Goal: Complete application form: Complete application form

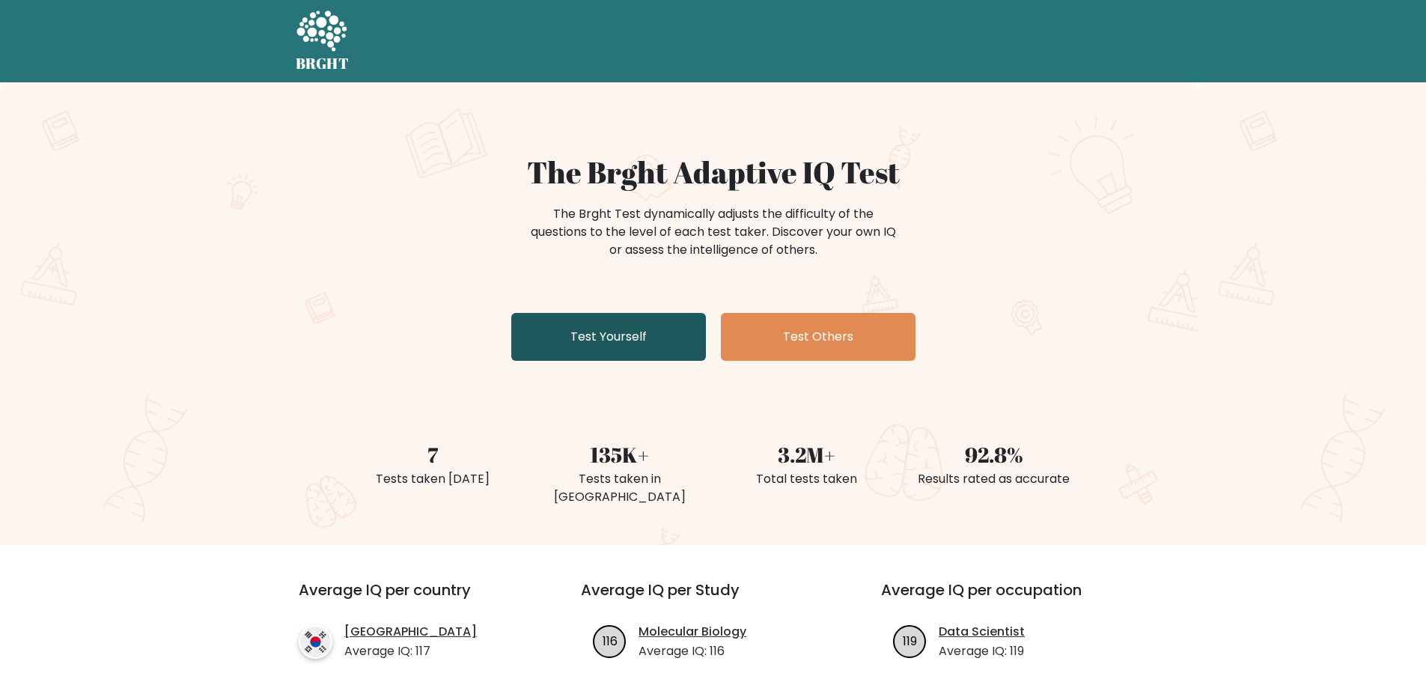
click at [609, 340] on link "Test Yourself" at bounding box center [608, 337] width 195 height 48
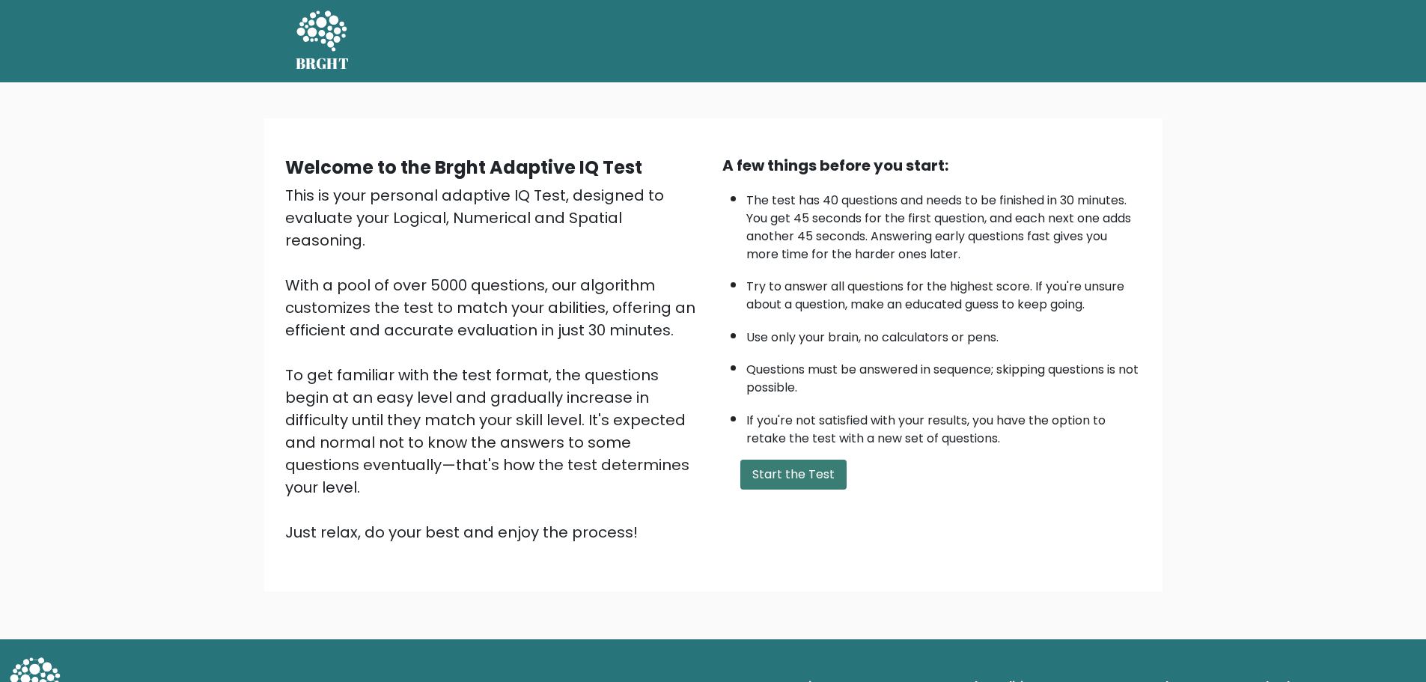
click at [782, 463] on button "Start the Test" at bounding box center [793, 475] width 106 height 30
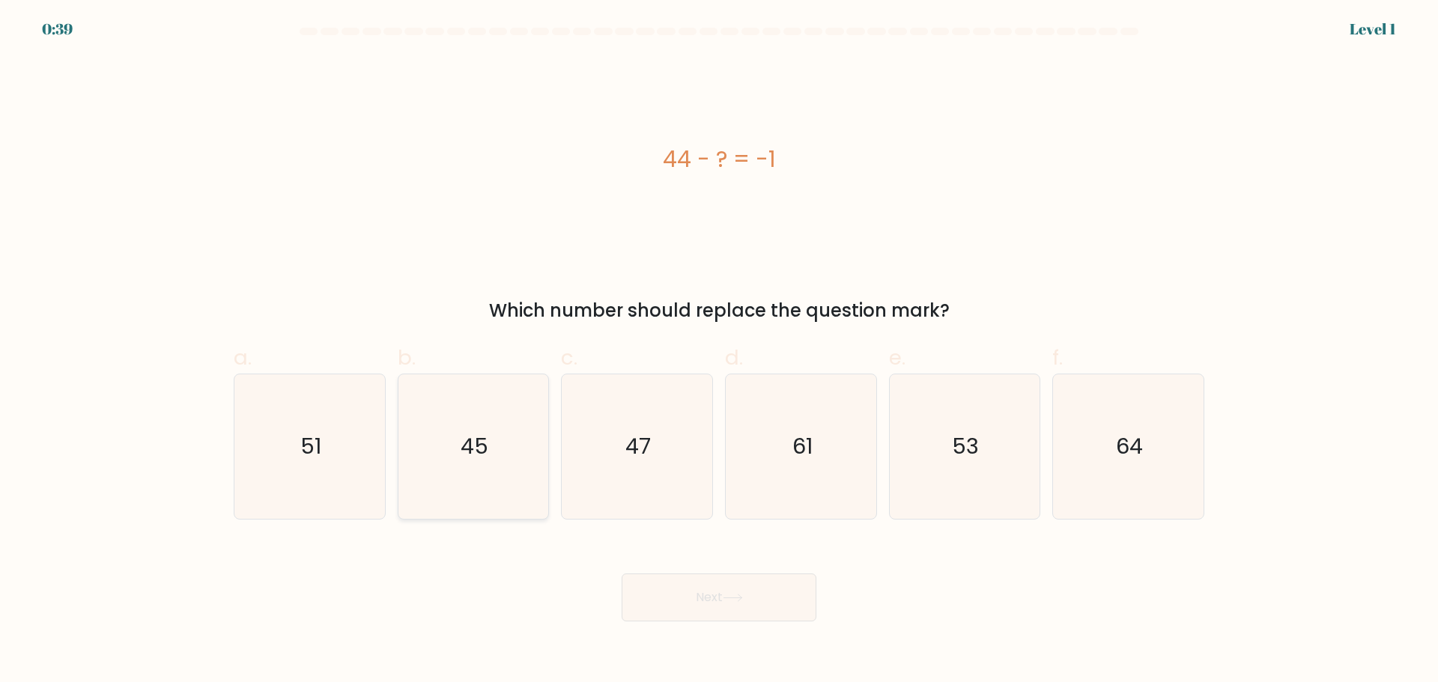
click at [512, 443] on icon "45" at bounding box center [473, 446] width 145 height 145
click at [719, 351] on input "b. 45" at bounding box center [719, 346] width 1 height 10
radio input "true"
click at [660, 586] on button "Next" at bounding box center [718, 598] width 195 height 48
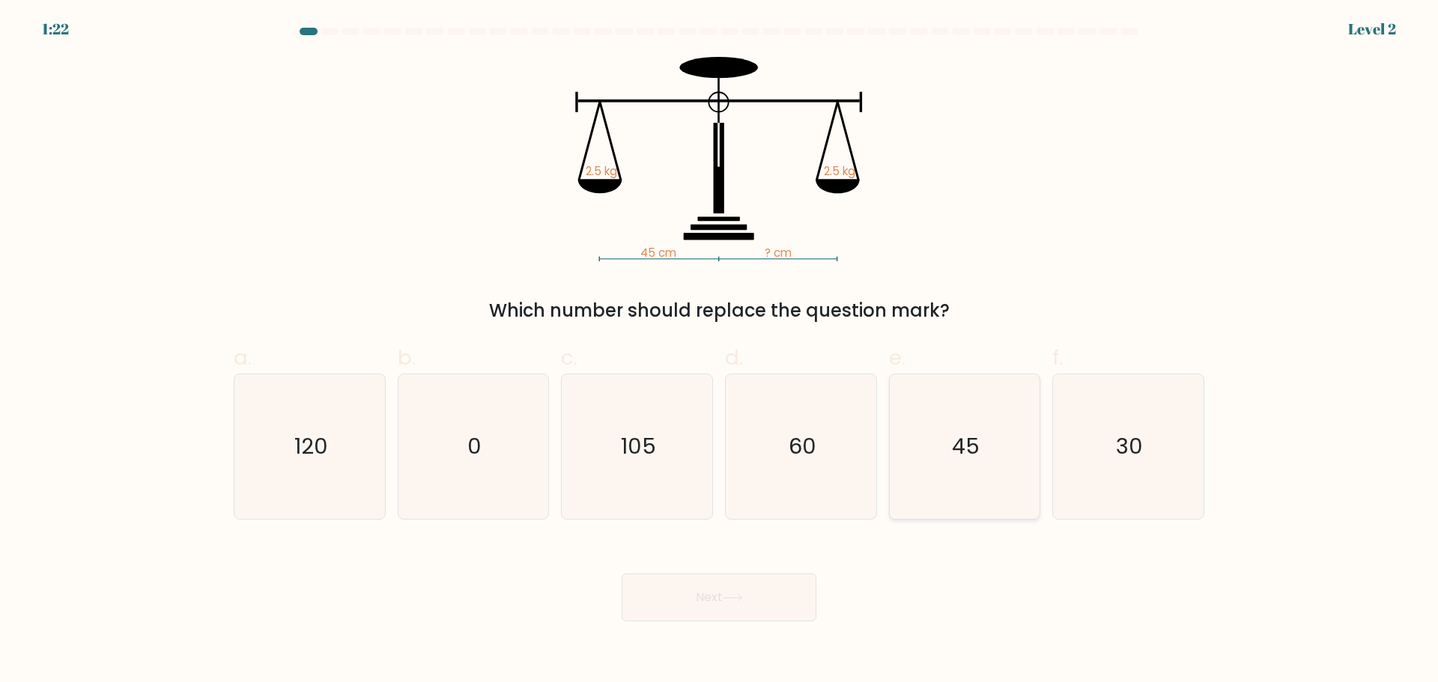
click at [990, 429] on icon "45" at bounding box center [964, 446] width 145 height 145
click at [720, 351] on input "e. 45" at bounding box center [719, 346] width 1 height 10
radio input "true"
click at [782, 595] on button "Next" at bounding box center [718, 598] width 195 height 48
click at [731, 594] on icon at bounding box center [733, 598] width 20 height 8
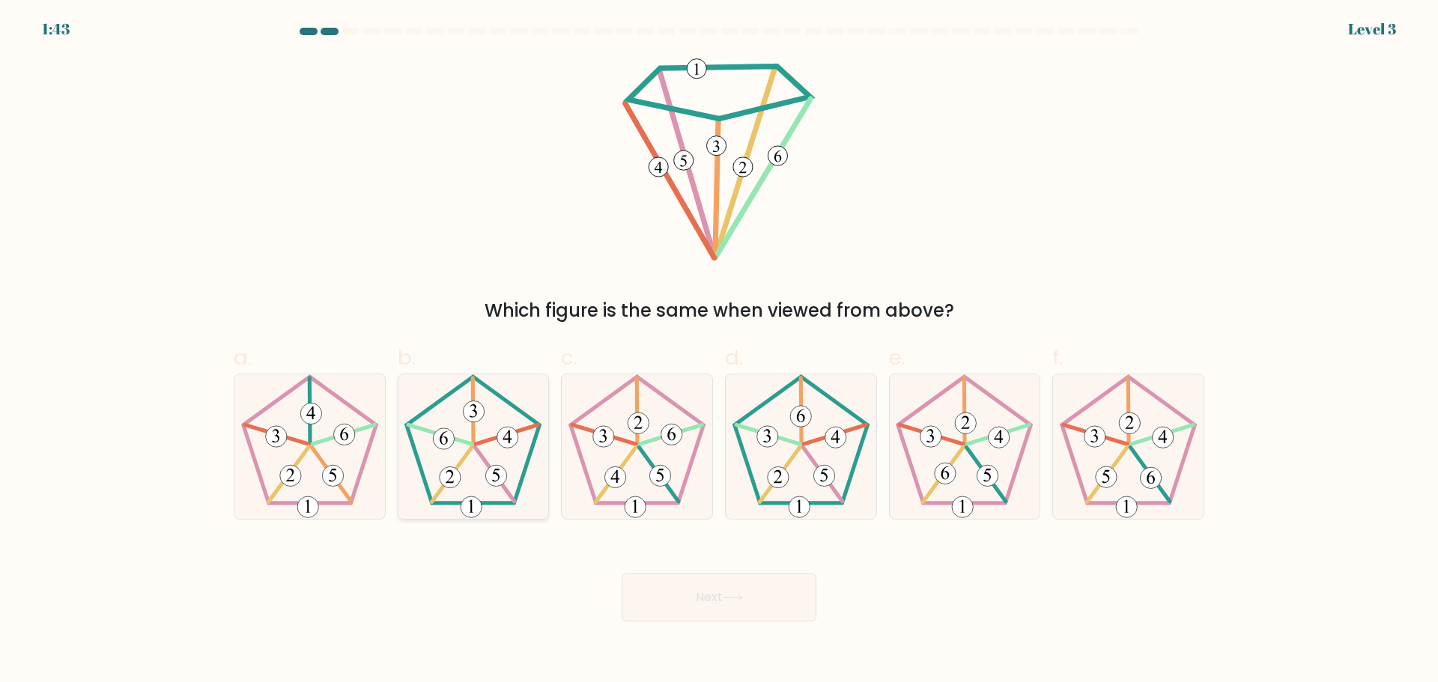
click at [476, 439] on icon at bounding box center [473, 446] width 145 height 145
click at [719, 351] on input "b." at bounding box center [719, 346] width 1 height 10
radio input "true"
click at [720, 598] on button "Next" at bounding box center [718, 598] width 195 height 48
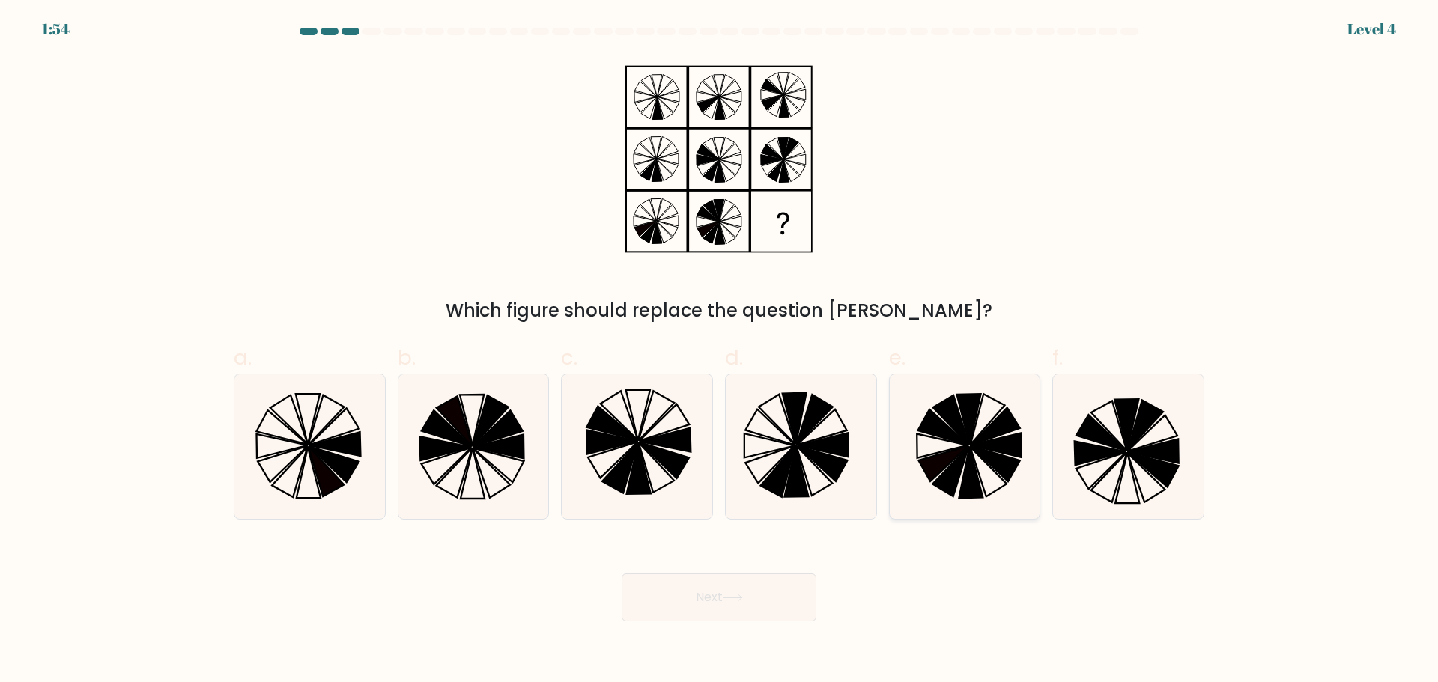
click at [967, 428] on icon at bounding box center [969, 419] width 24 height 51
click at [720, 351] on input "e." at bounding box center [719, 346] width 1 height 10
radio input "true"
click at [765, 590] on button "Next" at bounding box center [718, 598] width 195 height 48
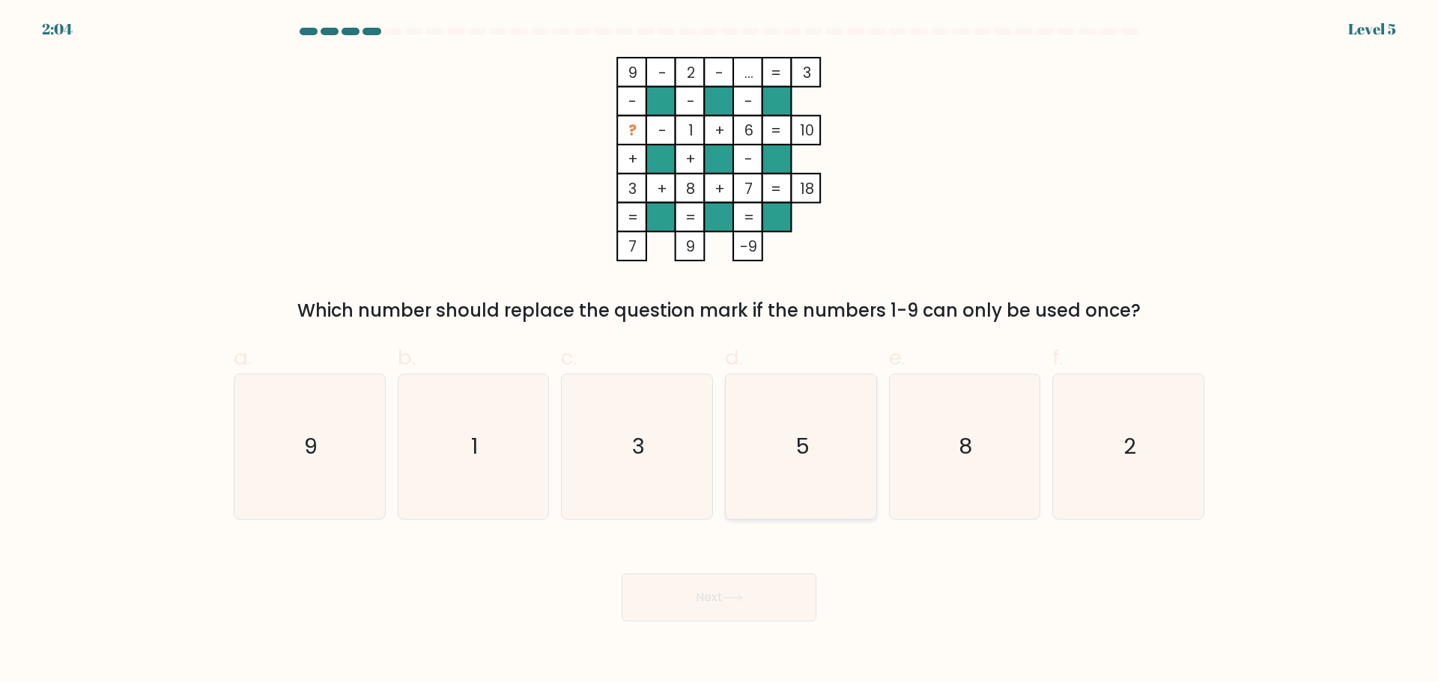
click at [829, 419] on icon "5" at bounding box center [801, 446] width 145 height 145
click at [720, 351] on input "d. 5" at bounding box center [719, 346] width 1 height 10
radio input "true"
click at [719, 591] on button "Next" at bounding box center [718, 598] width 195 height 48
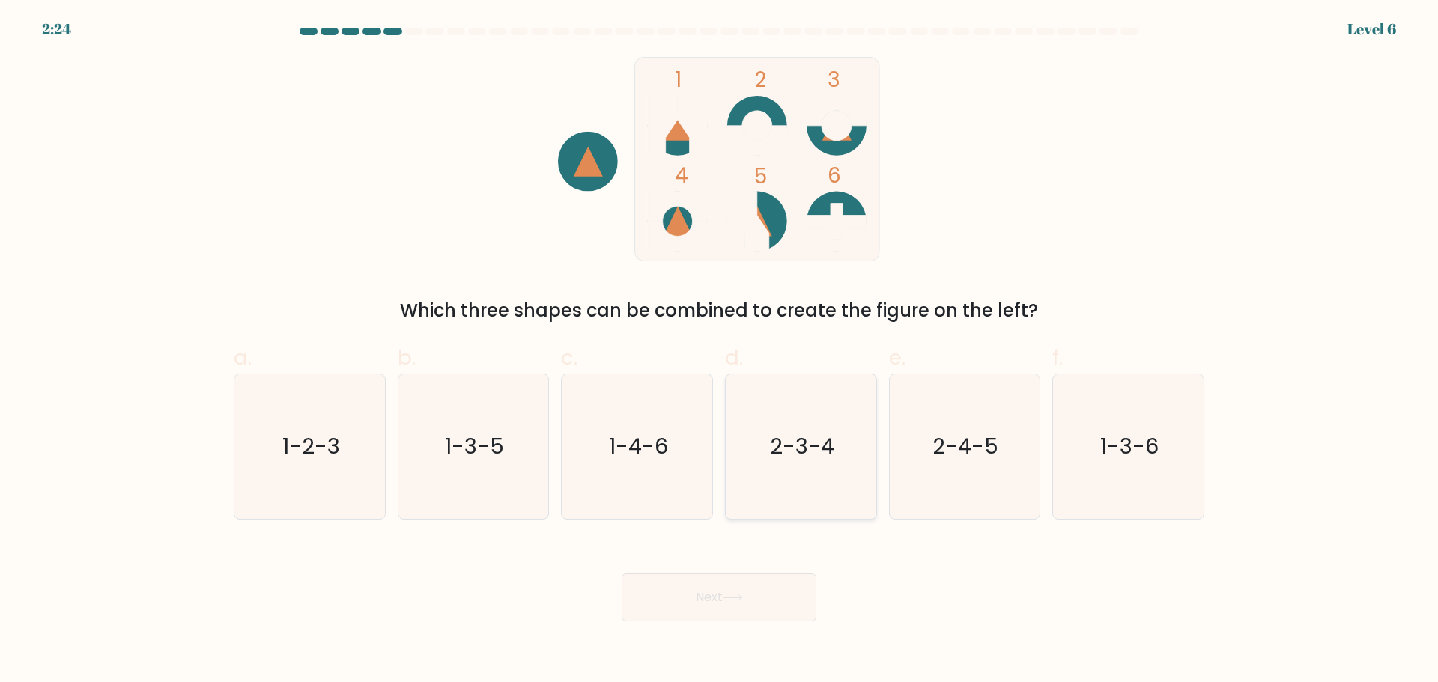
click at [788, 446] on text "2-3-4" at bounding box center [802, 446] width 64 height 30
click at [720, 351] on input "d. 2-3-4" at bounding box center [719, 346] width 1 height 10
radio input "true"
click at [737, 610] on button "Next" at bounding box center [718, 598] width 195 height 48
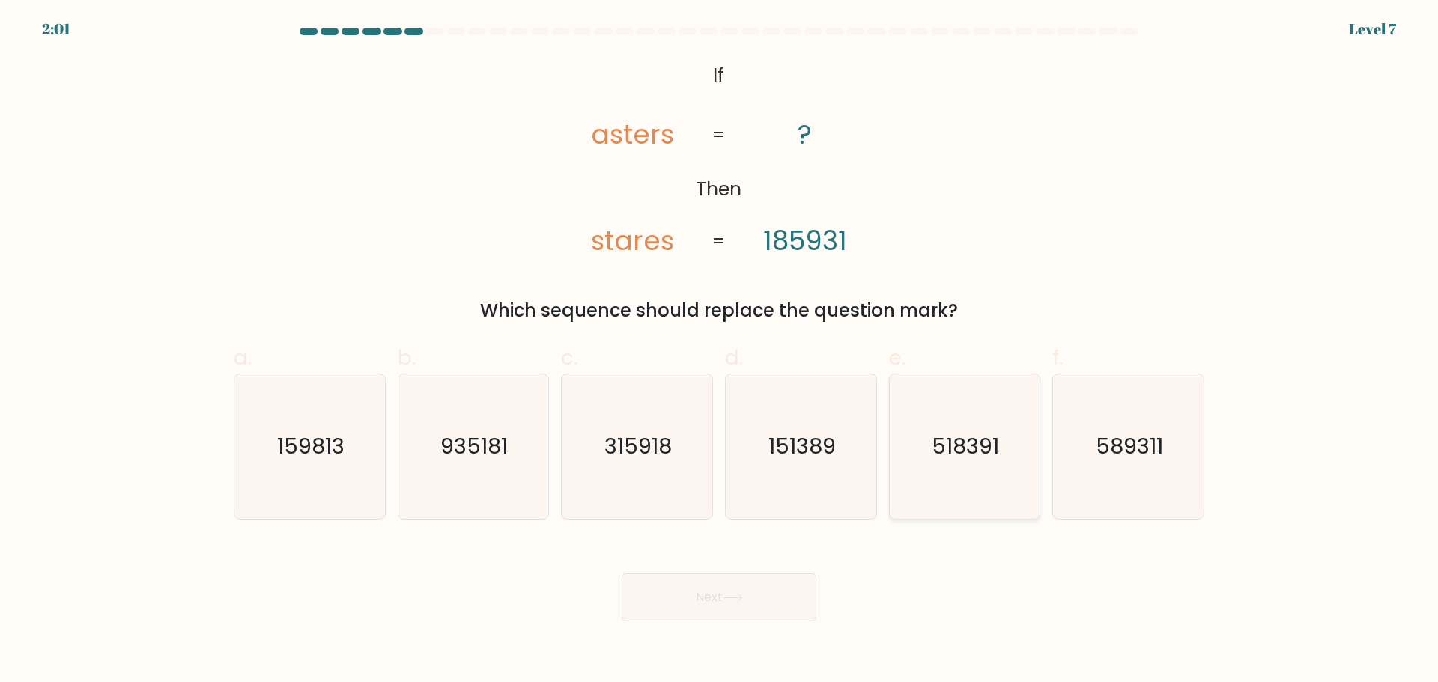
click at [983, 437] on text "518391" at bounding box center [965, 446] width 67 height 30
click at [720, 351] on input "e. 518391" at bounding box center [719, 346] width 1 height 10
radio input "true"
click at [790, 600] on button "Next" at bounding box center [718, 598] width 195 height 48
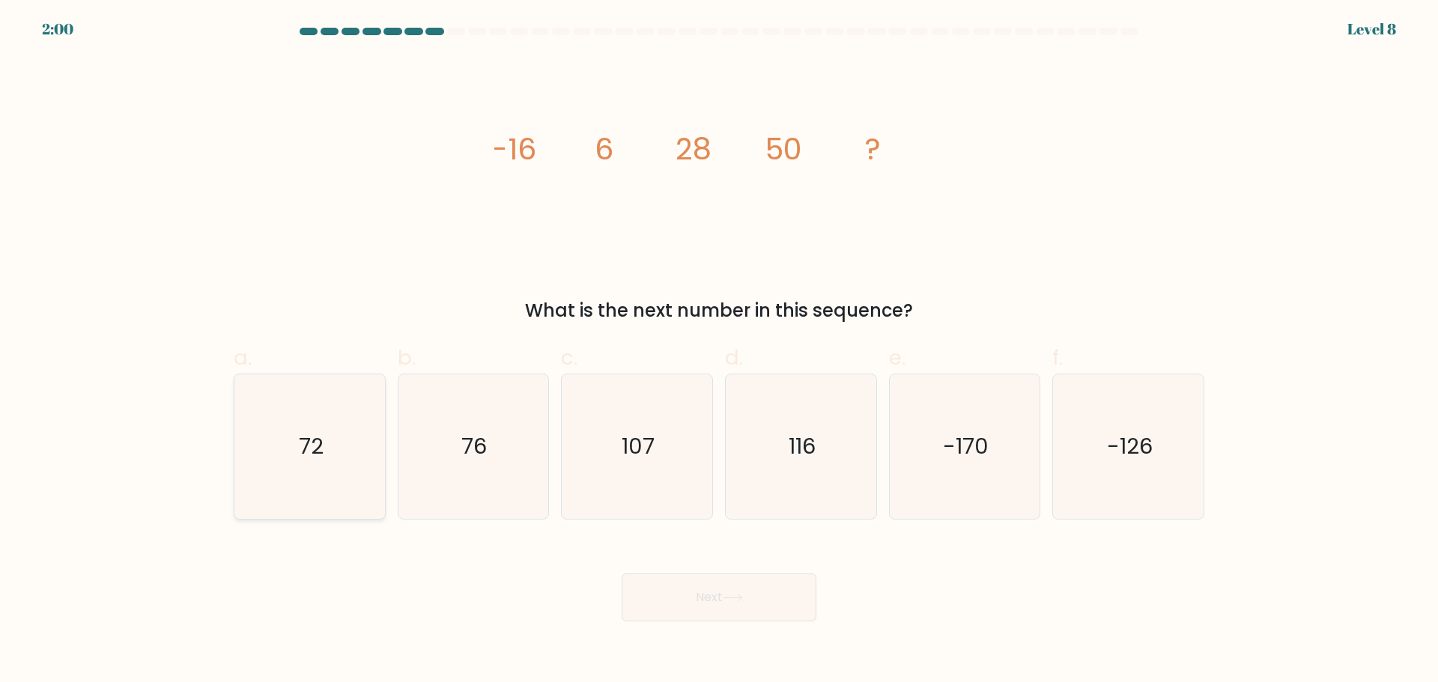
click at [284, 436] on icon "72" at bounding box center [309, 446] width 145 height 145
click at [719, 351] on input "a. 72" at bounding box center [719, 346] width 1 height 10
radio input "true"
click at [675, 587] on button "Next" at bounding box center [718, 598] width 195 height 48
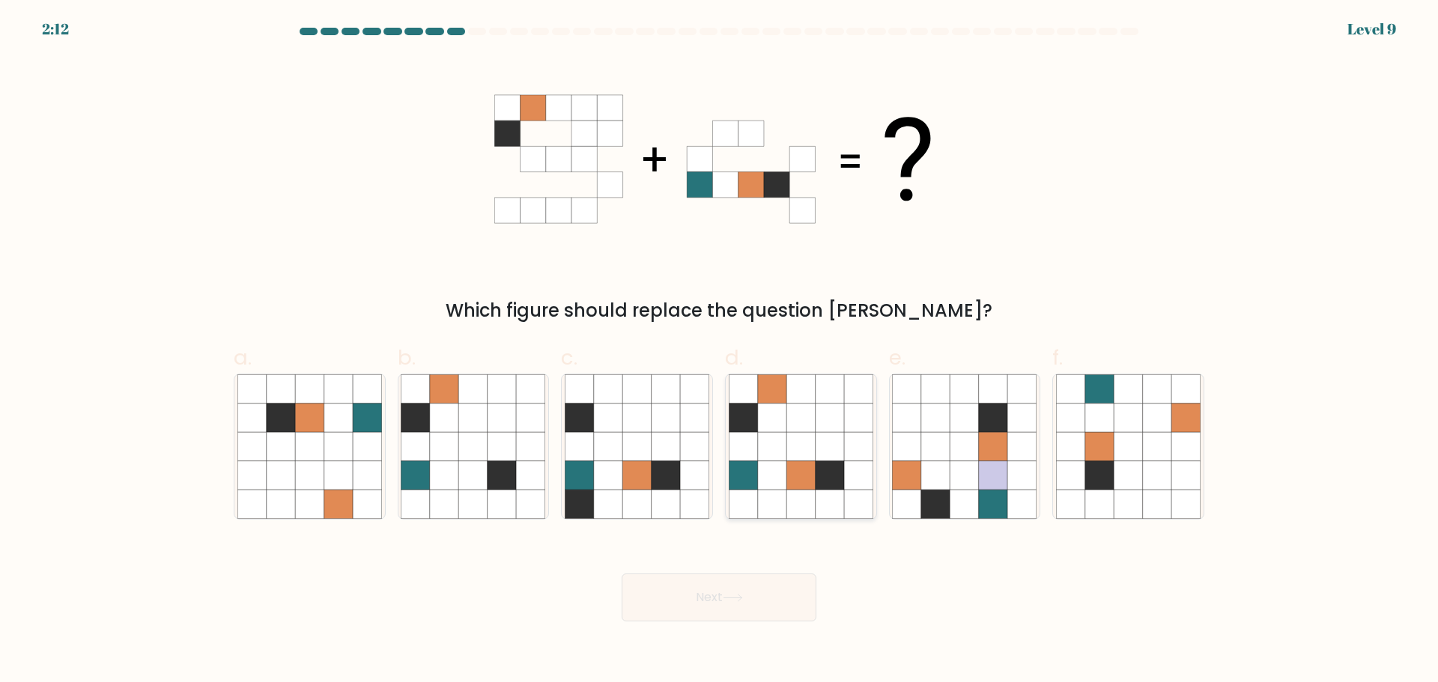
click at [843, 455] on icon at bounding box center [829, 446] width 28 height 28
click at [720, 351] on input "d." at bounding box center [719, 346] width 1 height 10
radio input "true"
click at [737, 597] on icon at bounding box center [732, 597] width 18 height 7
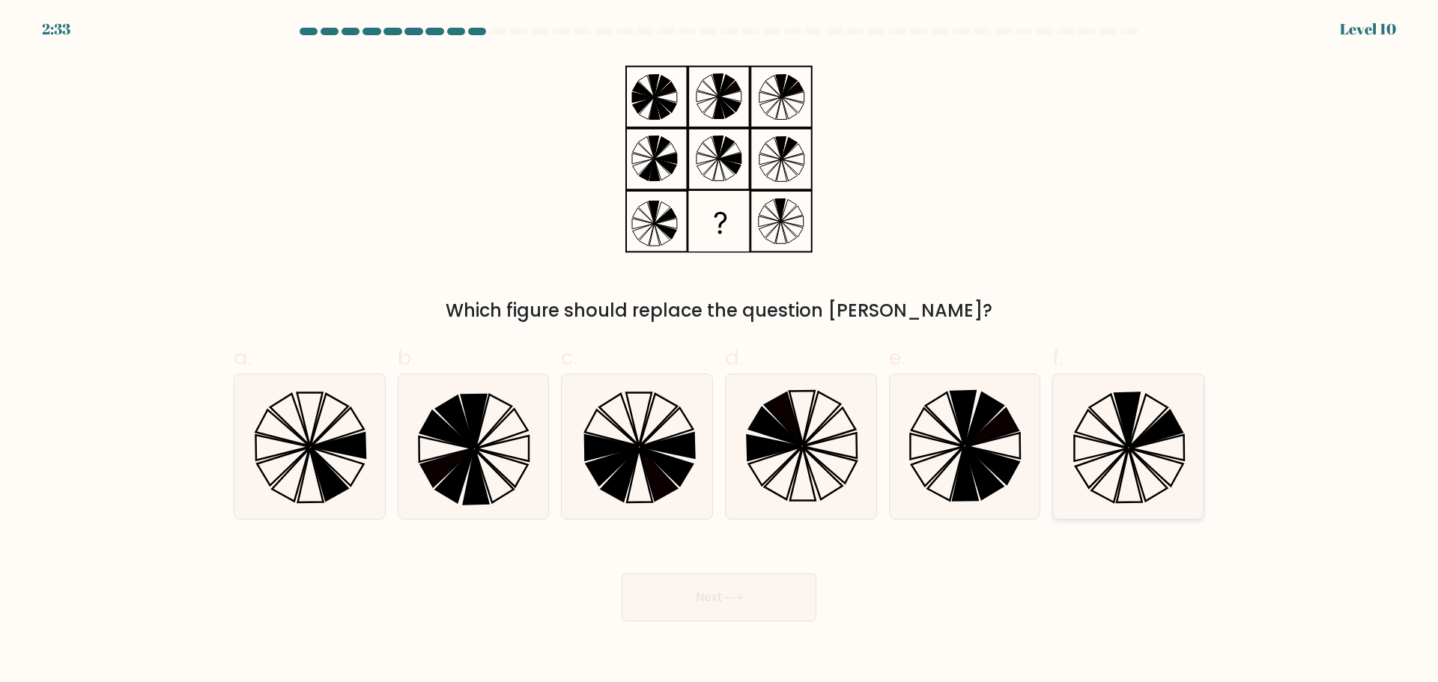
click at [1167, 443] on icon at bounding box center [1128, 446] width 145 height 145
click at [720, 351] on input "f." at bounding box center [719, 346] width 1 height 10
radio input "true"
click at [758, 605] on button "Next" at bounding box center [718, 598] width 195 height 48
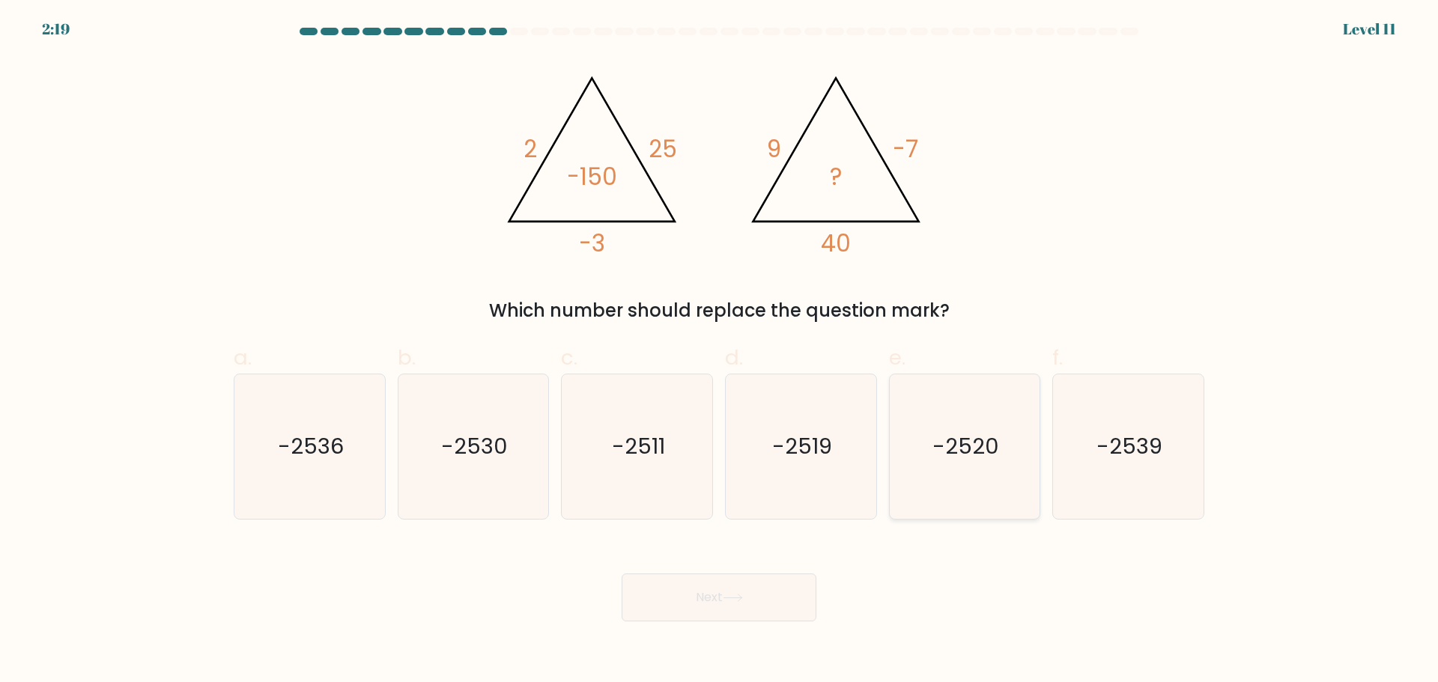
click at [997, 419] on icon "-2520" at bounding box center [964, 446] width 145 height 145
click at [720, 351] on input "e. -2520" at bounding box center [719, 346] width 1 height 10
radio input "true"
click at [806, 586] on button "Next" at bounding box center [718, 598] width 195 height 48
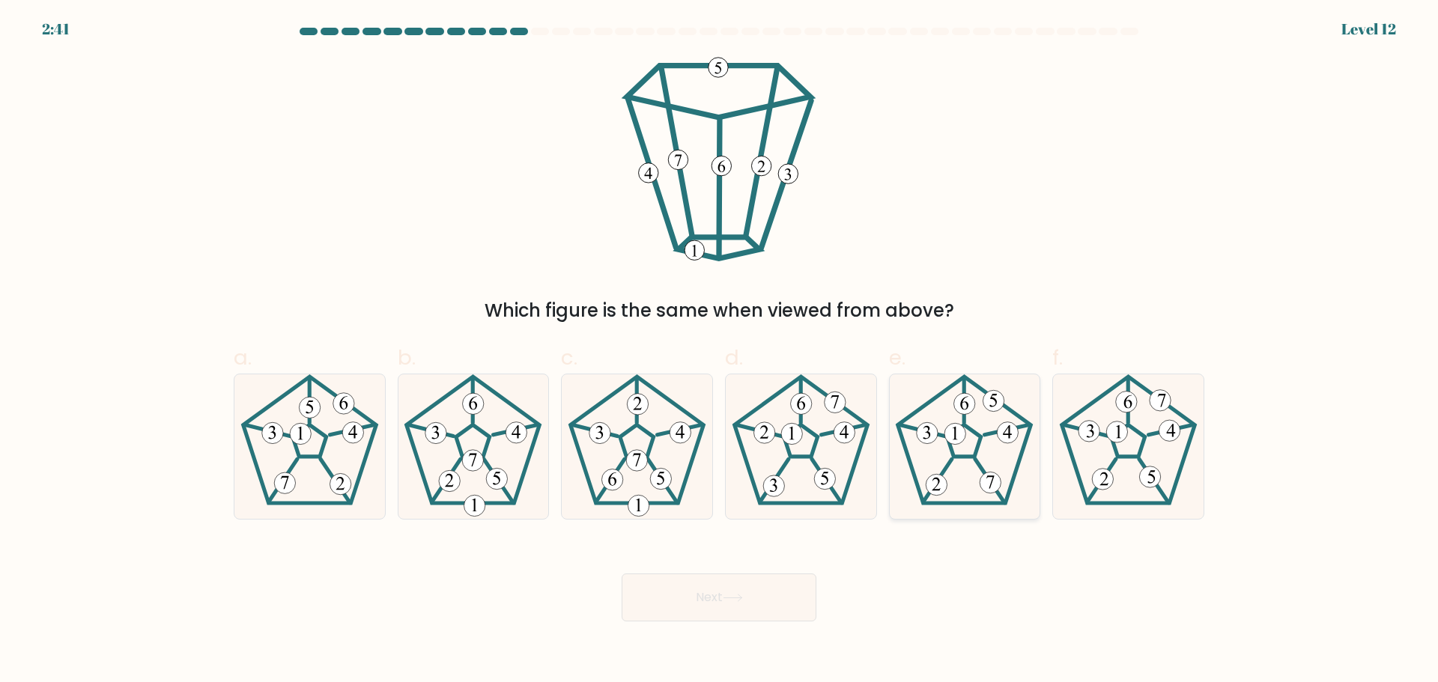
click at [964, 428] on 673 at bounding box center [955, 433] width 21 height 21
click at [720, 351] on input "e." at bounding box center [719, 346] width 1 height 10
radio input "true"
click at [705, 592] on button "Next" at bounding box center [718, 598] width 195 height 48
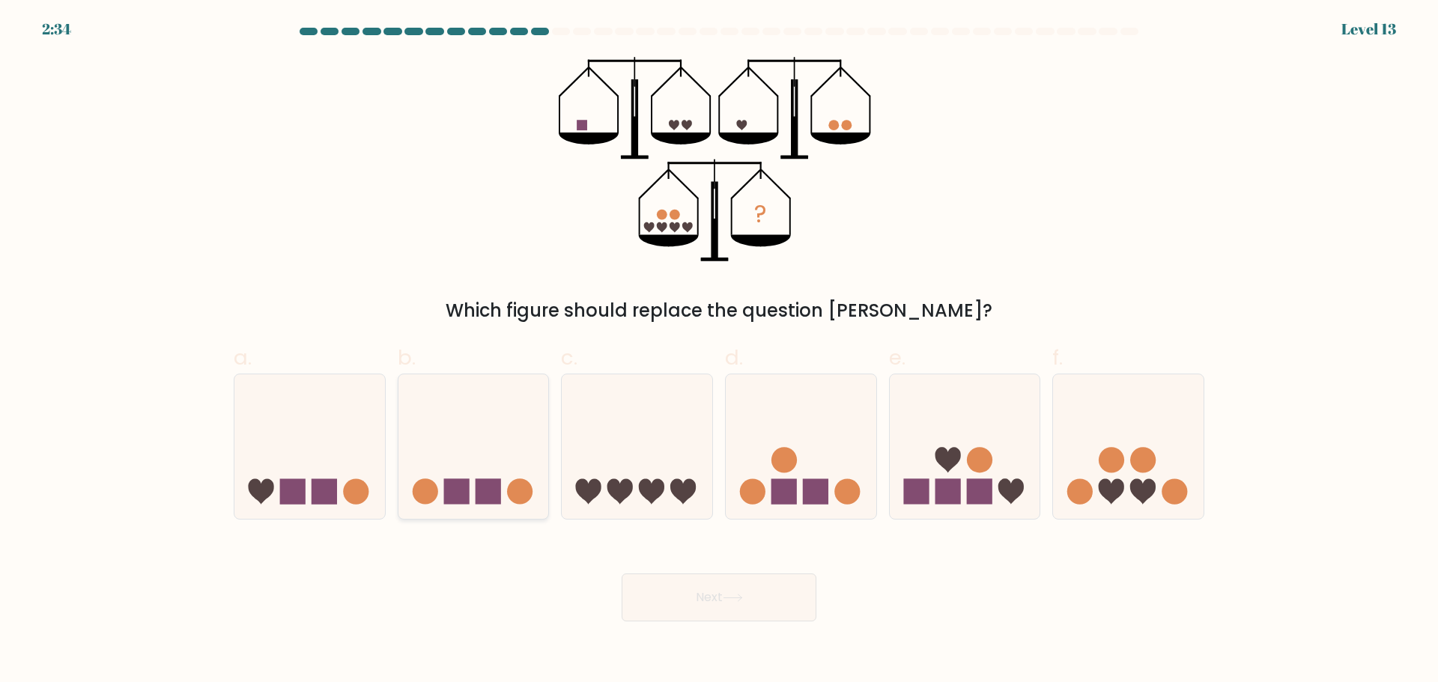
click at [451, 495] on rect at bounding box center [455, 491] width 25 height 25
click at [719, 351] on input "b." at bounding box center [719, 346] width 1 height 10
radio input "true"
click at [773, 611] on button "Next" at bounding box center [718, 598] width 195 height 48
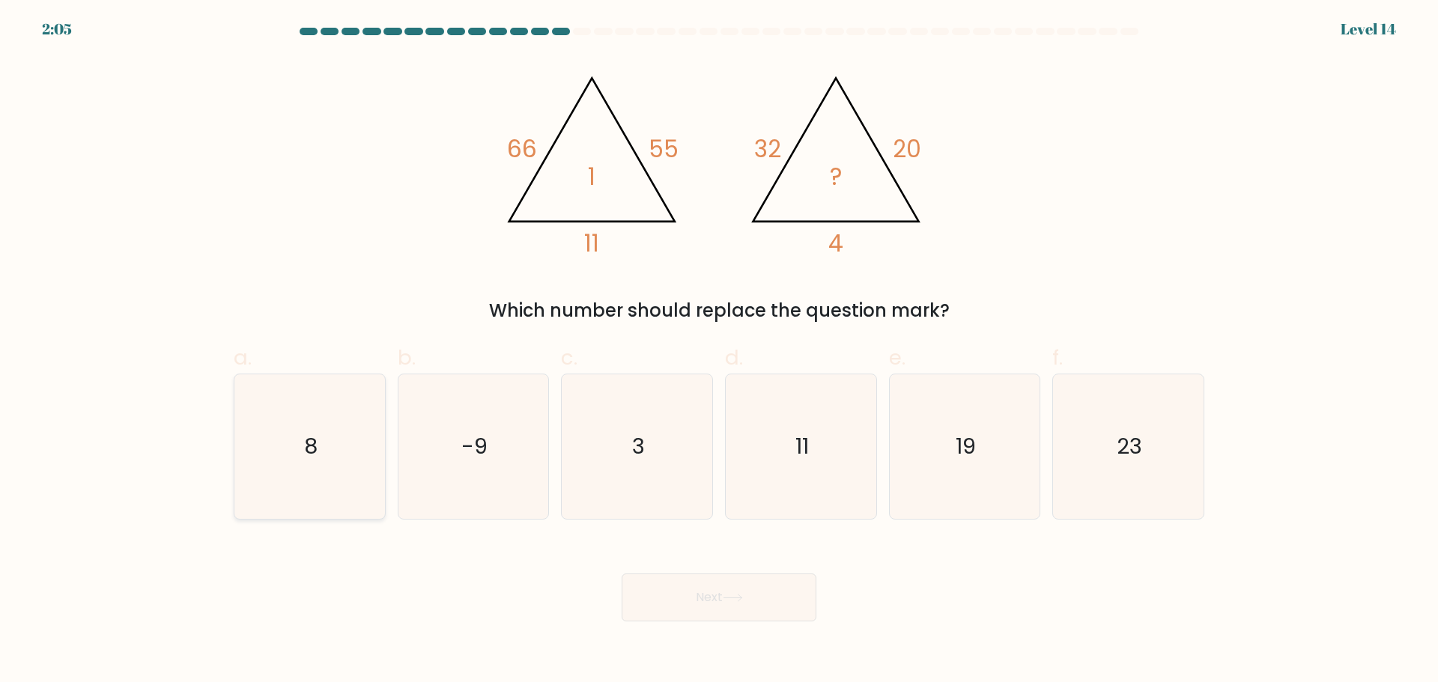
click at [332, 453] on icon "8" at bounding box center [309, 446] width 145 height 145
click at [719, 351] on input "a. 8" at bounding box center [719, 346] width 1 height 10
radio input "true"
click at [699, 581] on button "Next" at bounding box center [718, 598] width 195 height 48
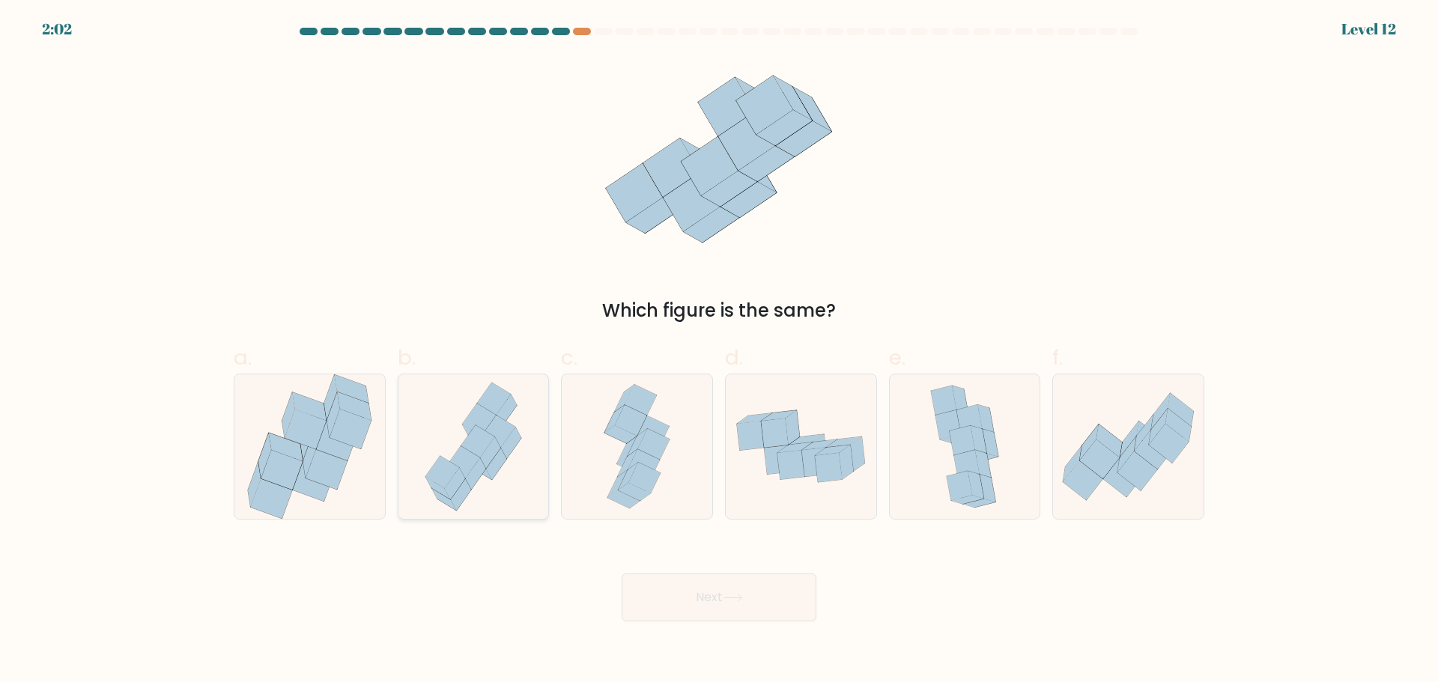
click at [504, 431] on icon at bounding box center [498, 431] width 34 height 32
click at [719, 351] on input "b." at bounding box center [719, 346] width 1 height 10
radio input "true"
click at [691, 597] on button "Next" at bounding box center [718, 598] width 195 height 48
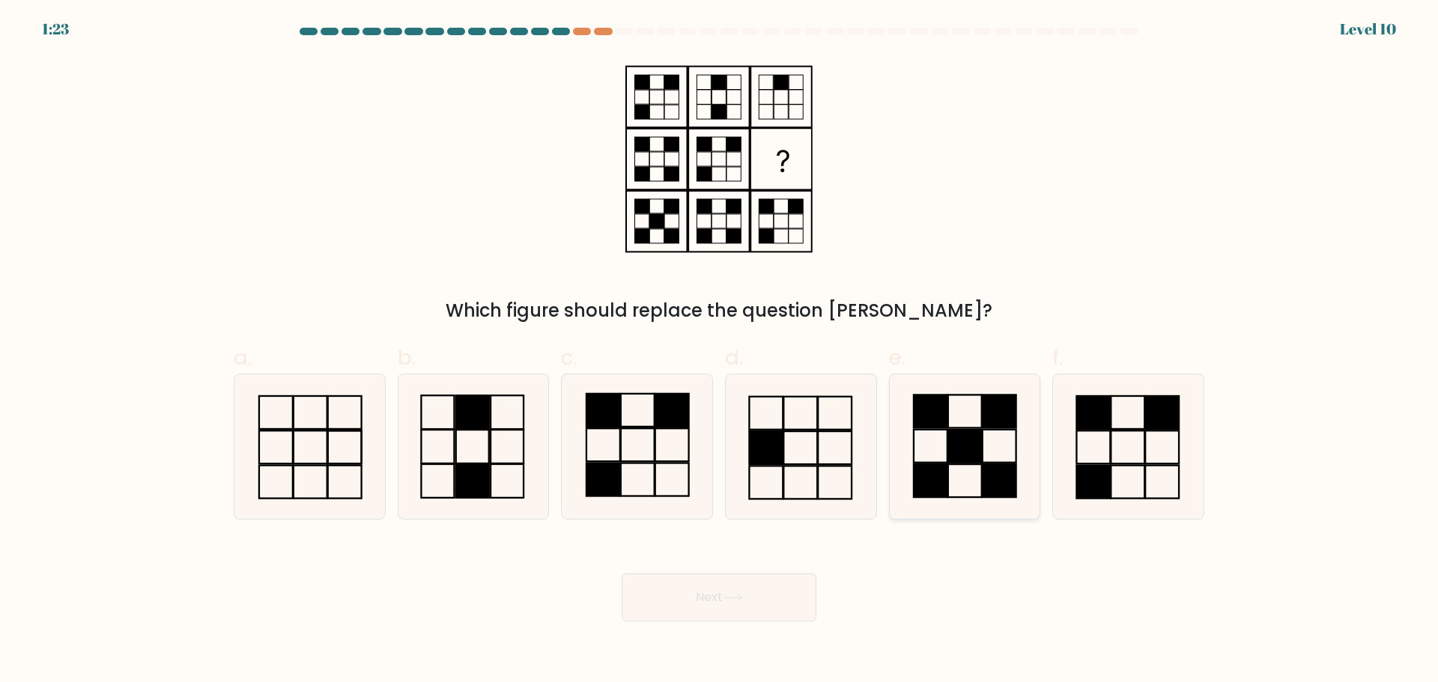
click at [935, 422] on rect at bounding box center [930, 411] width 34 height 33
click at [720, 351] on input "e." at bounding box center [719, 346] width 1 height 10
radio input "true"
click at [705, 600] on button "Next" at bounding box center [718, 598] width 195 height 48
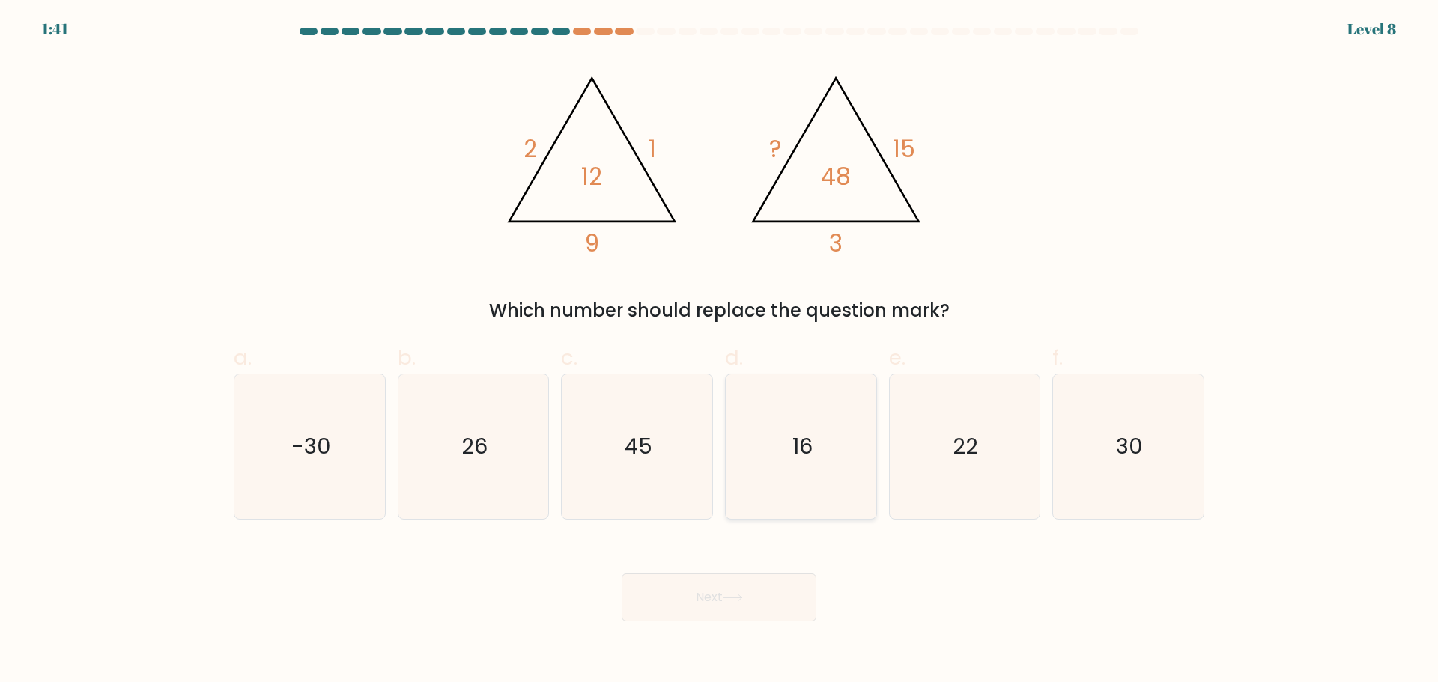
click at [788, 434] on icon "16" at bounding box center [801, 446] width 145 height 145
click at [720, 351] on input "d. 16" at bounding box center [719, 346] width 1 height 10
radio input "true"
click at [749, 593] on button "Next" at bounding box center [718, 598] width 195 height 48
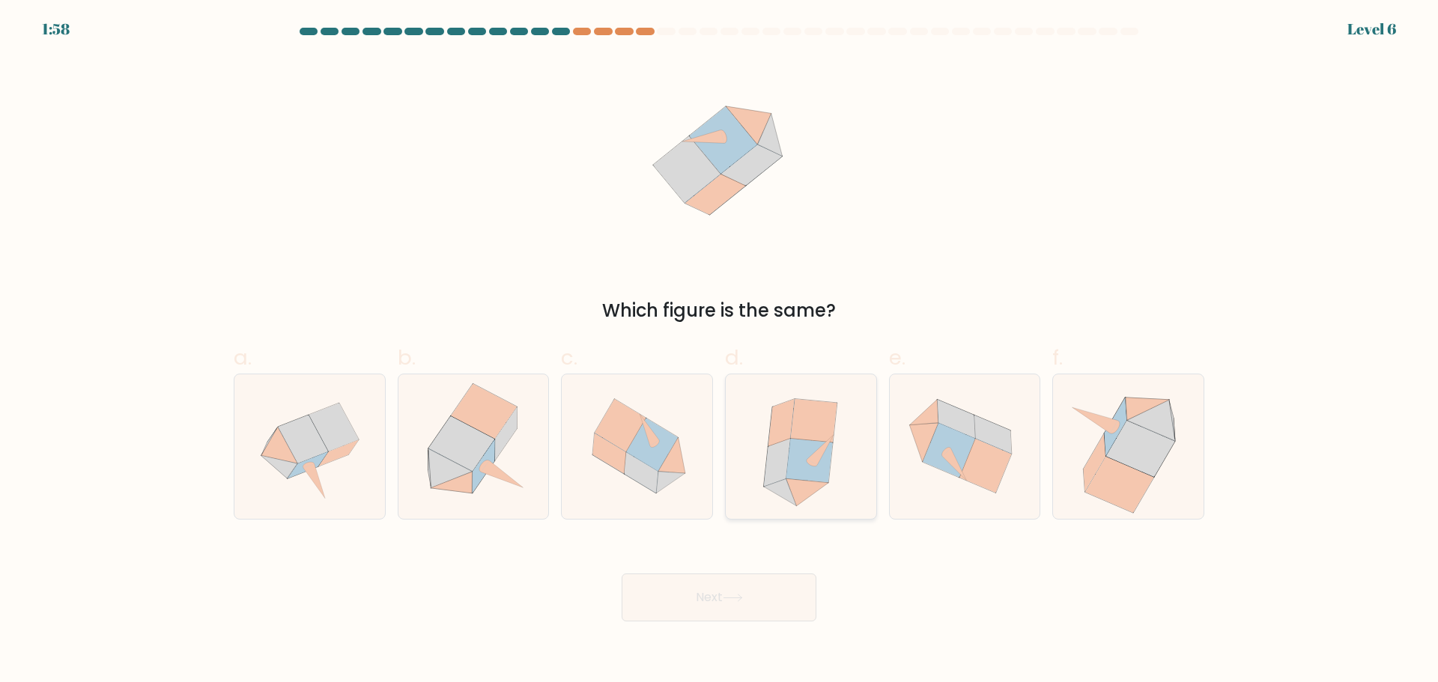
click at [826, 430] on icon at bounding box center [814, 420] width 46 height 43
click at [720, 351] on input "d." at bounding box center [719, 346] width 1 height 10
radio input "true"
click at [736, 597] on icon at bounding box center [733, 598] width 20 height 8
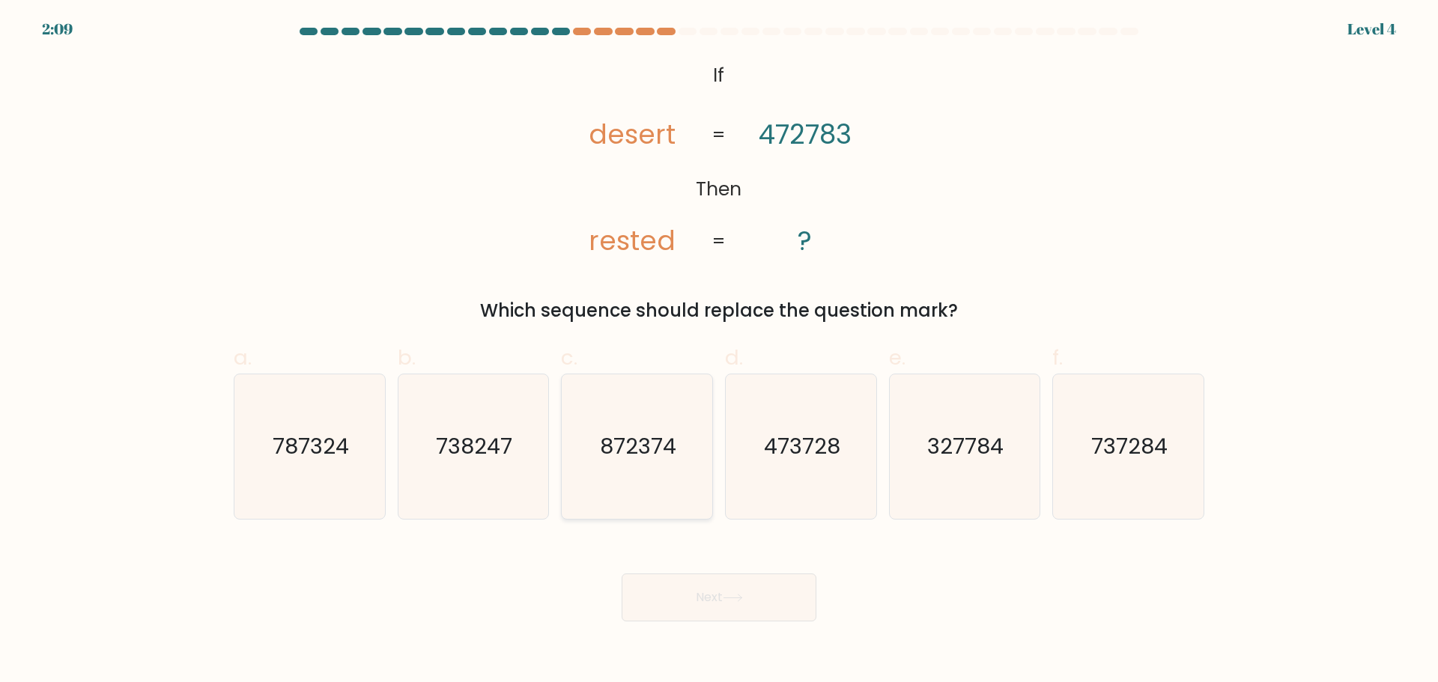
click at [663, 438] on text "872374" at bounding box center [638, 446] width 76 height 30
click at [719, 351] on input "c. 872374" at bounding box center [719, 346] width 1 height 10
radio input "true"
click at [690, 603] on button "Next" at bounding box center [718, 598] width 195 height 48
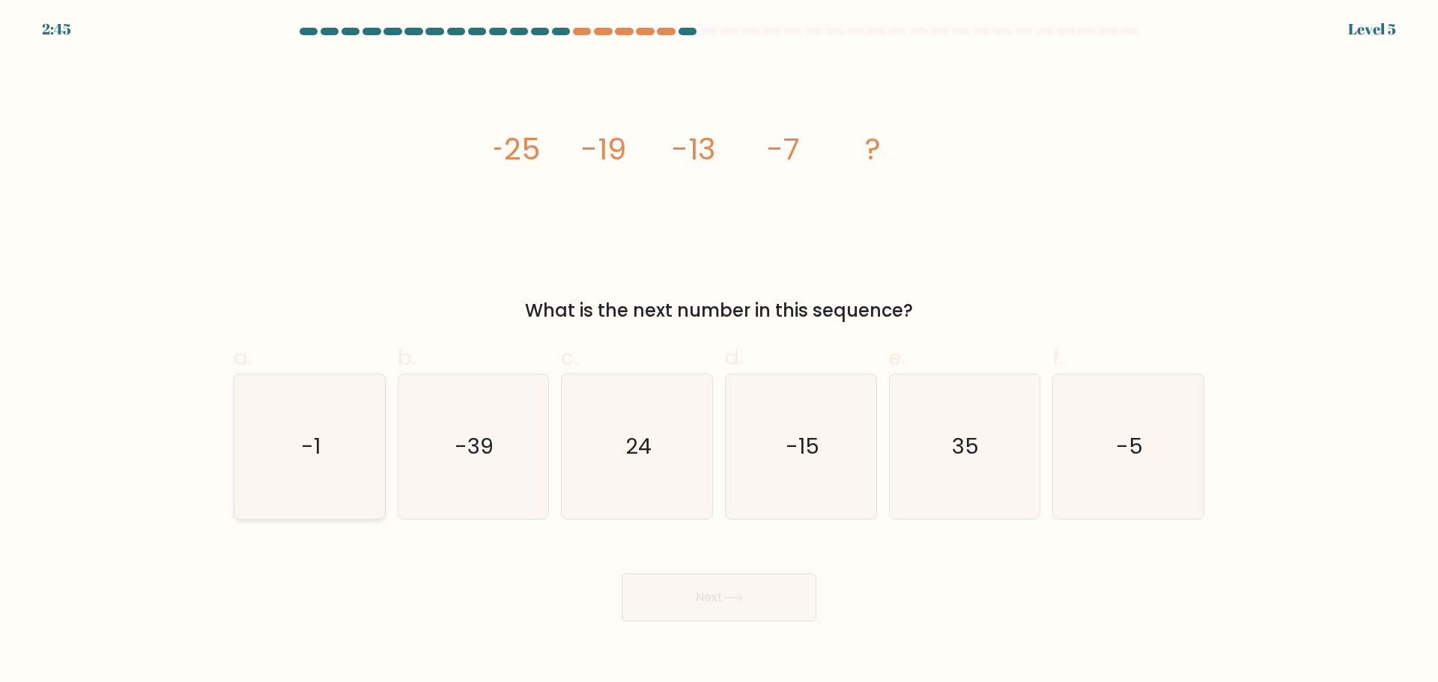
click at [364, 467] on icon "-1" at bounding box center [309, 446] width 145 height 145
click at [719, 351] on input "a. -1" at bounding box center [719, 346] width 1 height 10
radio input "true"
click at [714, 602] on button "Next" at bounding box center [718, 598] width 195 height 48
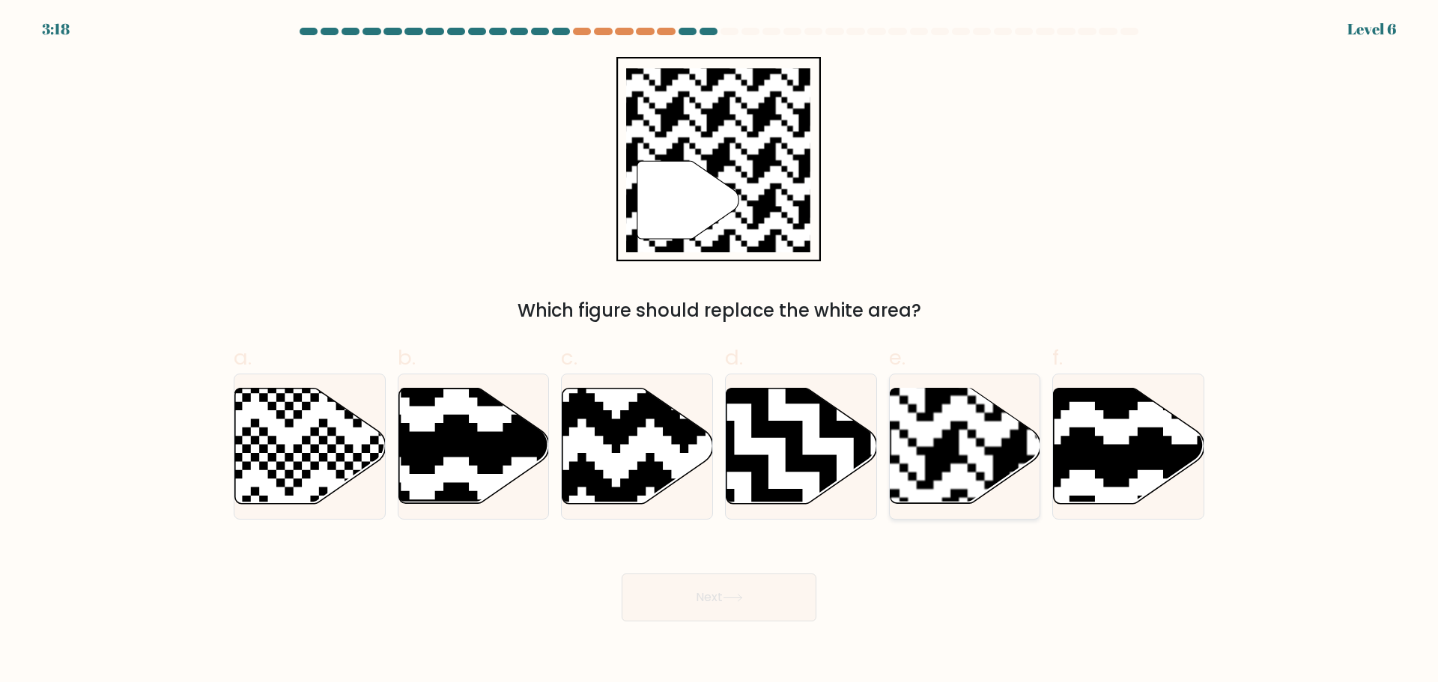
click at [973, 451] on rect at bounding box center [1010, 387] width 273 height 273
click at [720, 351] on input "e." at bounding box center [719, 346] width 1 height 10
radio input "true"
click at [743, 580] on button "Next" at bounding box center [718, 598] width 195 height 48
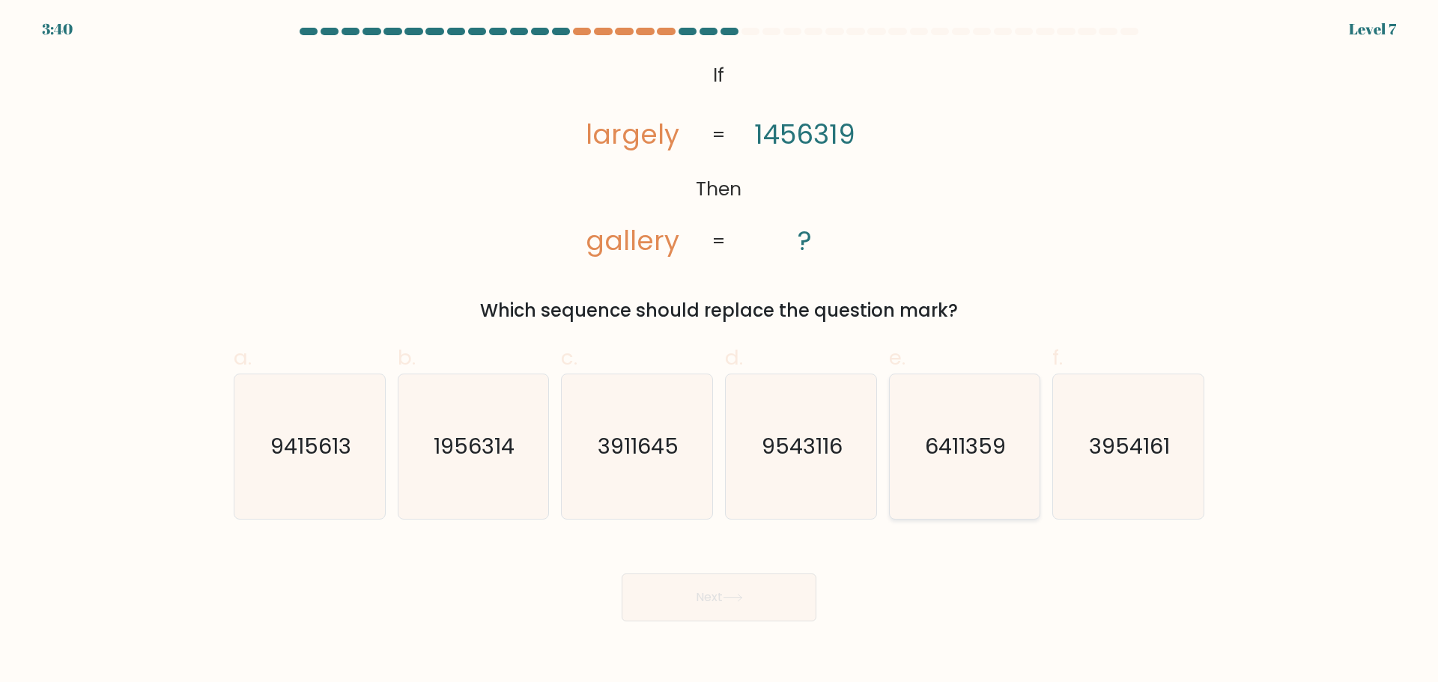
click at [954, 443] on text "6411359" at bounding box center [965, 446] width 81 height 30
click at [720, 351] on input "e. 6411359" at bounding box center [719, 346] width 1 height 10
radio input "true"
click at [759, 606] on button "Next" at bounding box center [718, 598] width 195 height 48
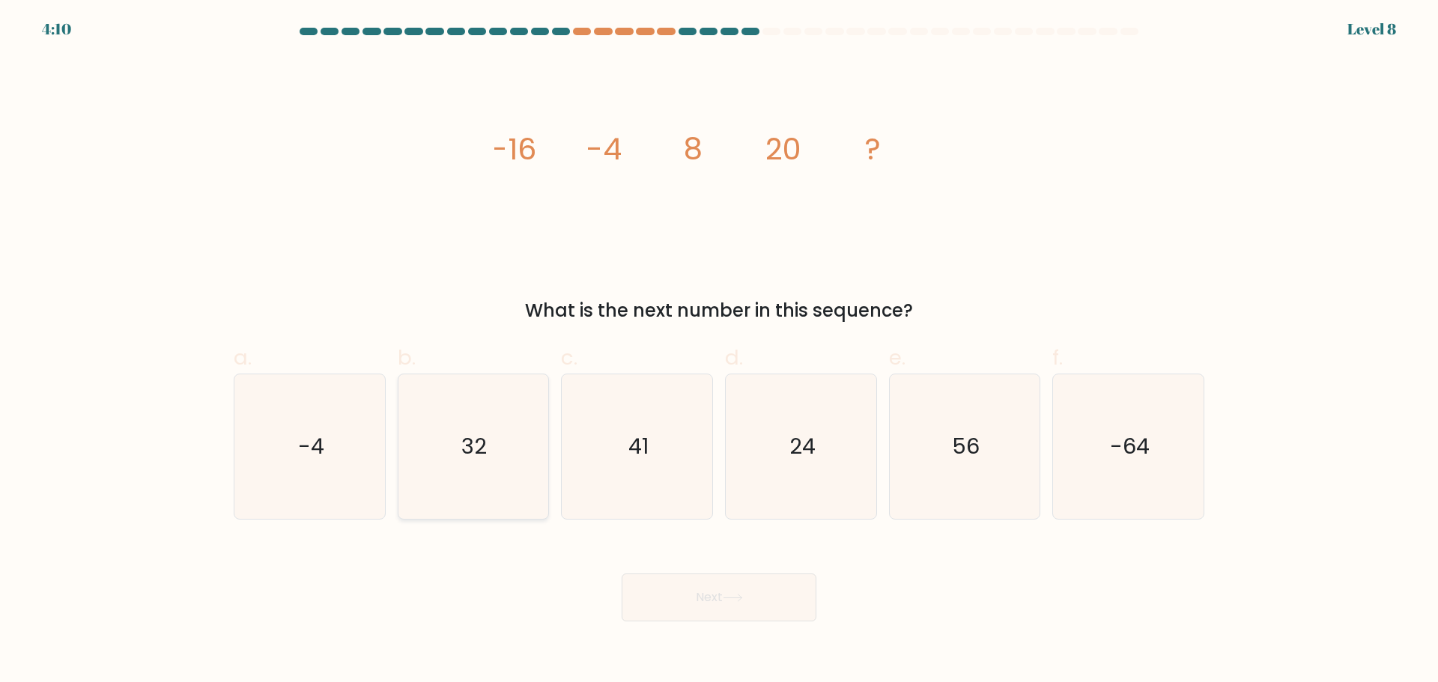
click at [478, 428] on icon "32" at bounding box center [473, 446] width 145 height 145
click at [719, 351] on input "b. 32" at bounding box center [719, 346] width 1 height 10
radio input "true"
click at [639, 597] on button "Next" at bounding box center [718, 598] width 195 height 48
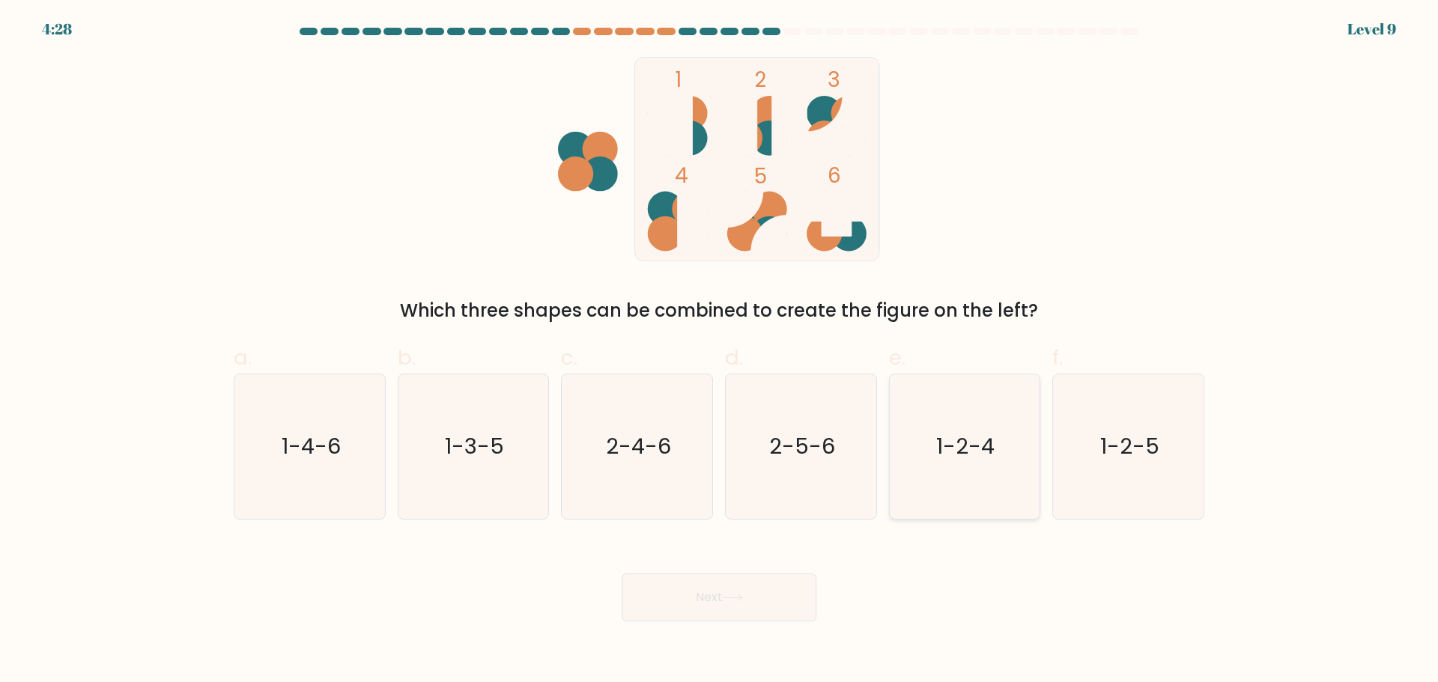
click at [971, 437] on text "1-2-4" at bounding box center [966, 446] width 58 height 30
click at [720, 351] on input "e. 1-2-4" at bounding box center [719, 346] width 1 height 10
radio input "true"
click at [690, 592] on button "Next" at bounding box center [718, 598] width 195 height 48
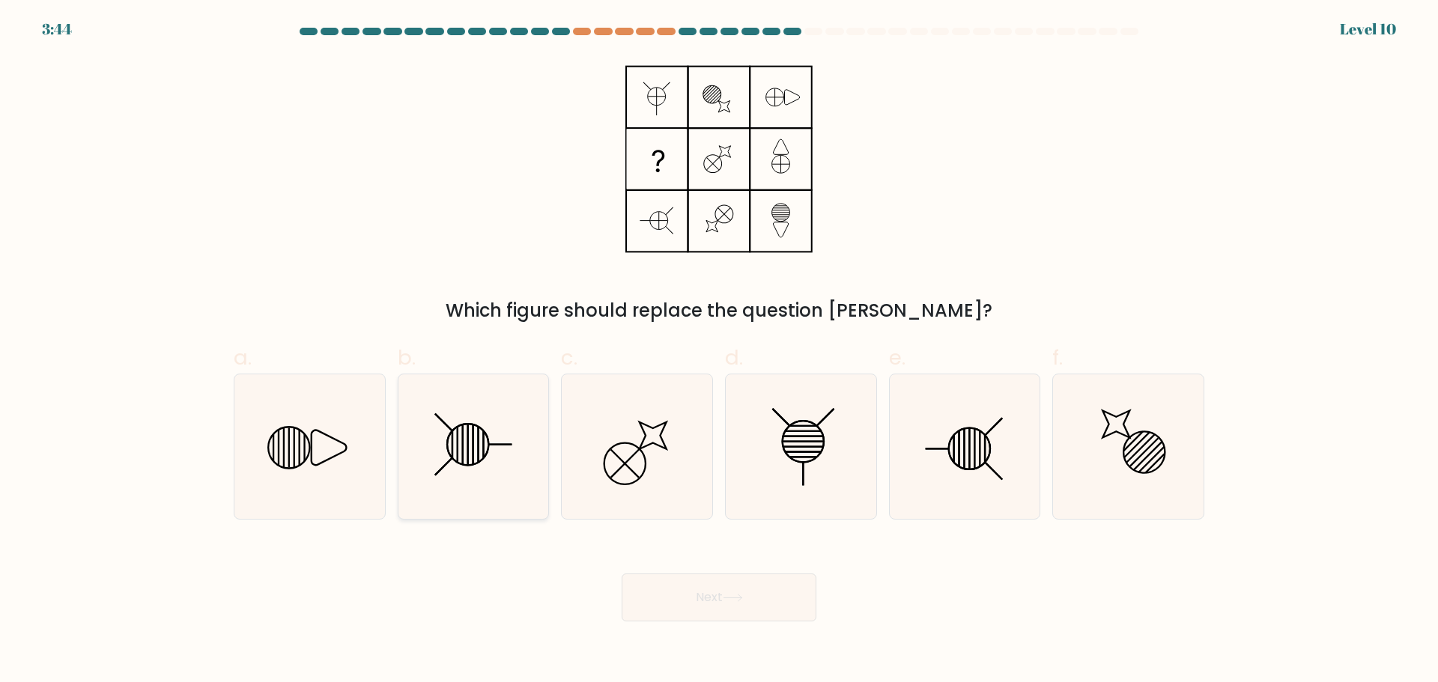
click at [481, 459] on icon at bounding box center [473, 446] width 145 height 145
click at [719, 351] on input "b." at bounding box center [719, 346] width 1 height 10
radio input "true"
click at [748, 609] on button "Next" at bounding box center [718, 598] width 195 height 48
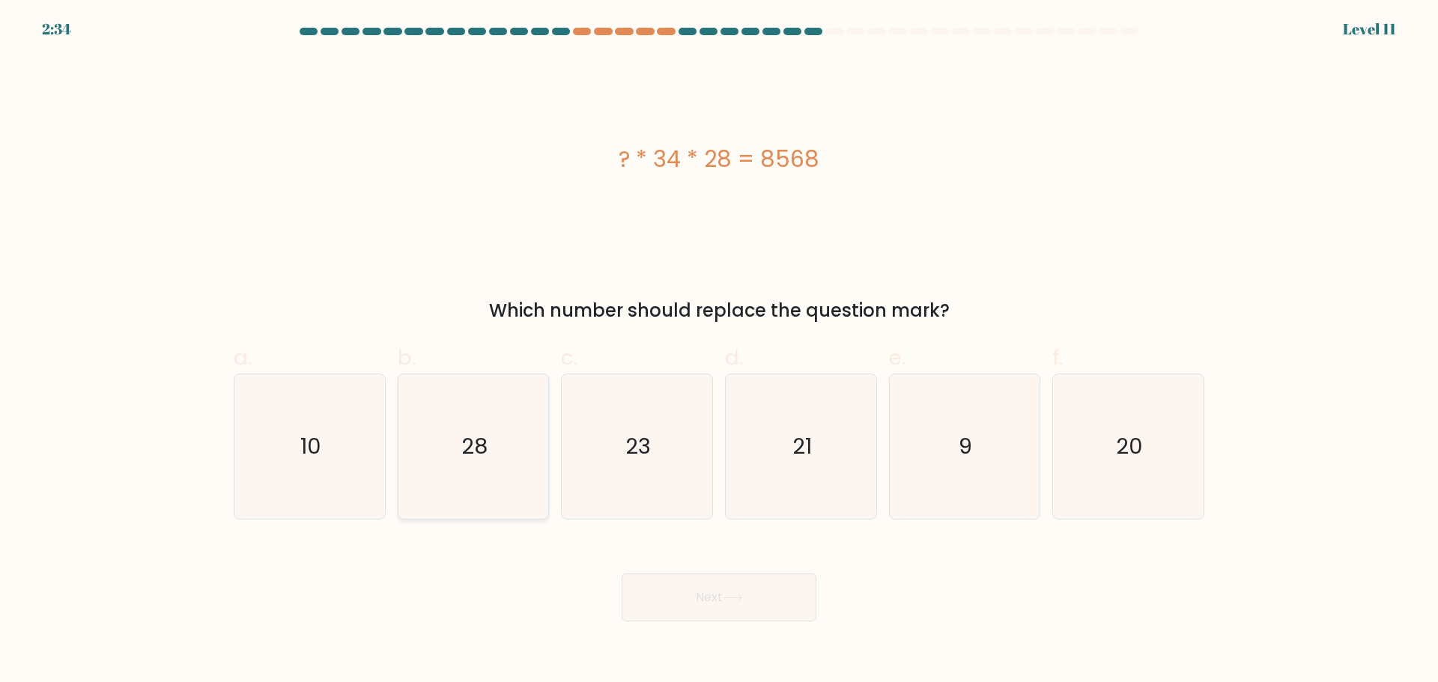
click at [473, 433] on text "28" at bounding box center [474, 446] width 26 height 30
click at [719, 351] on input "b. 28" at bounding box center [719, 346] width 1 height 10
radio input "true"
click at [654, 566] on div "Next" at bounding box center [719, 580] width 988 height 84
click at [660, 583] on button "Next" at bounding box center [718, 598] width 195 height 48
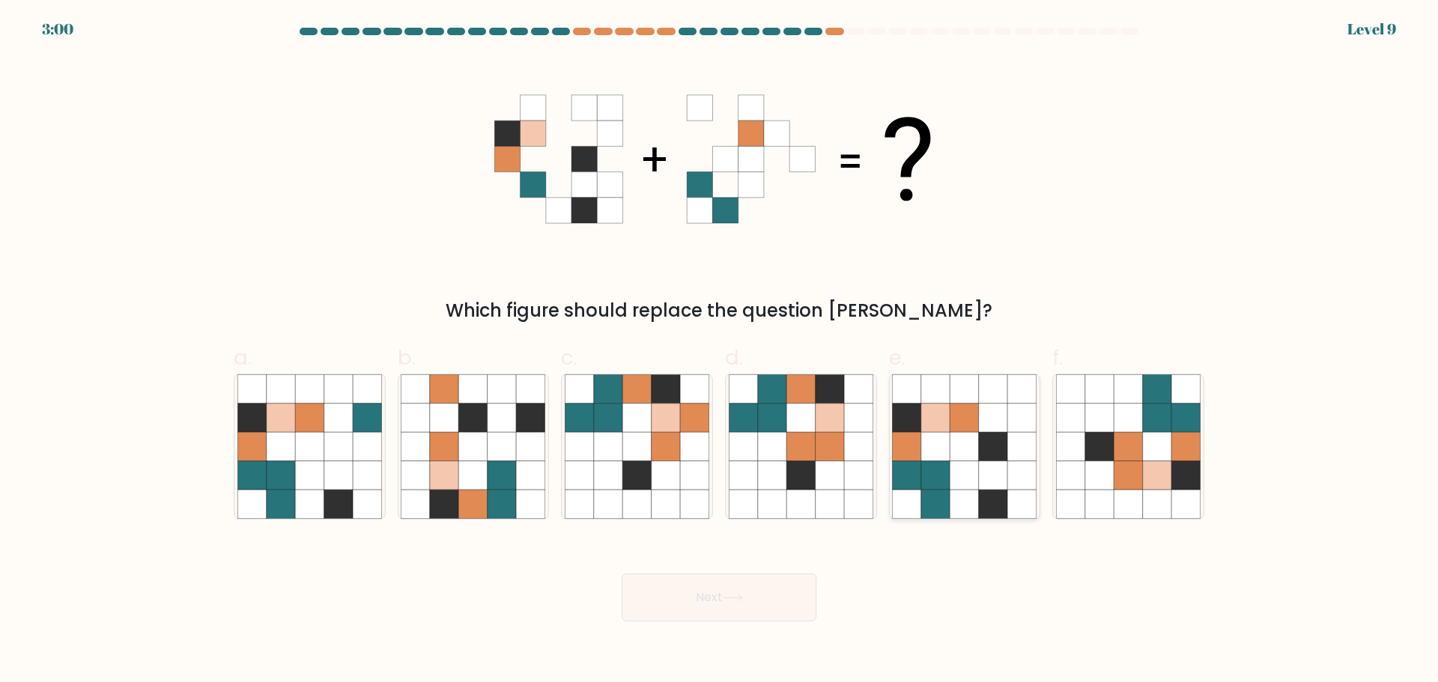
click at [954, 444] on icon at bounding box center [964, 446] width 28 height 28
click at [720, 351] on input "e." at bounding box center [719, 346] width 1 height 10
radio input "true"
click at [710, 591] on button "Next" at bounding box center [718, 598] width 195 height 48
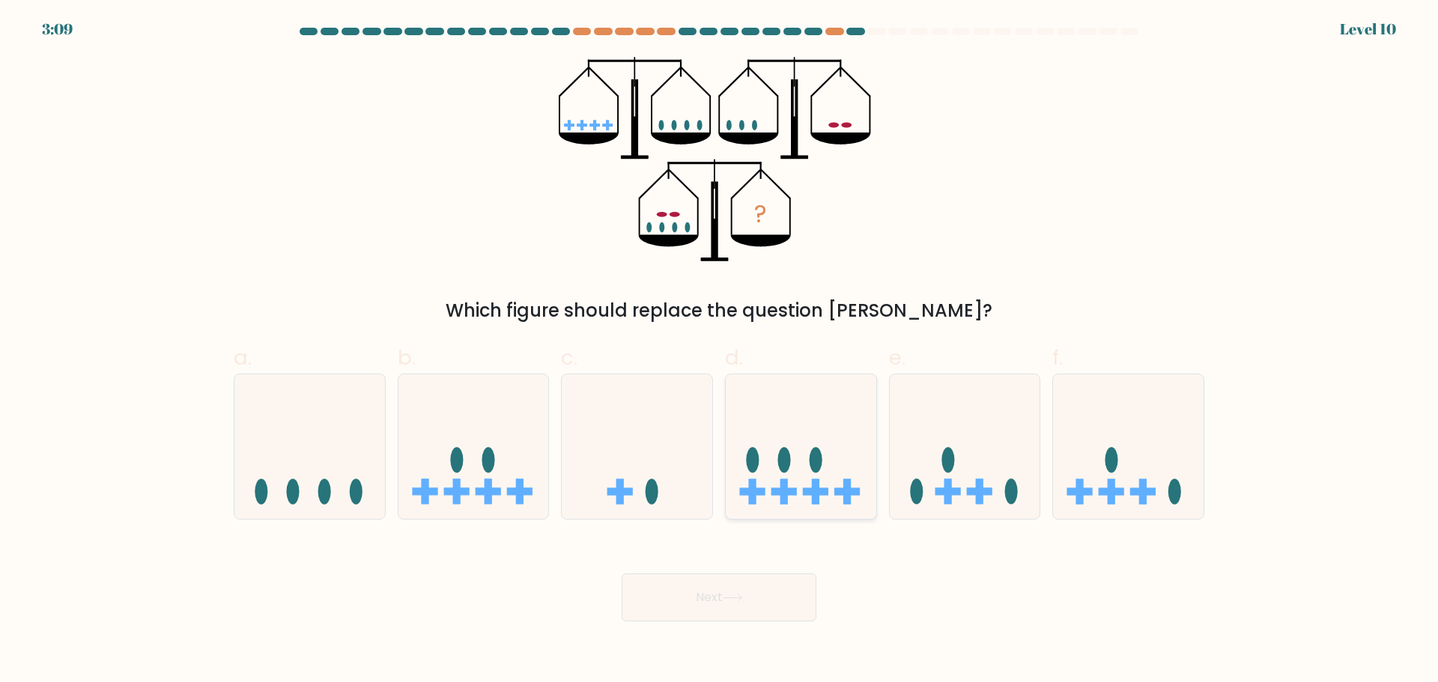
click at [843, 471] on icon at bounding box center [801, 446] width 150 height 124
click at [720, 351] on input "d." at bounding box center [719, 346] width 1 height 10
radio input "true"
click at [742, 589] on button "Next" at bounding box center [718, 598] width 195 height 48
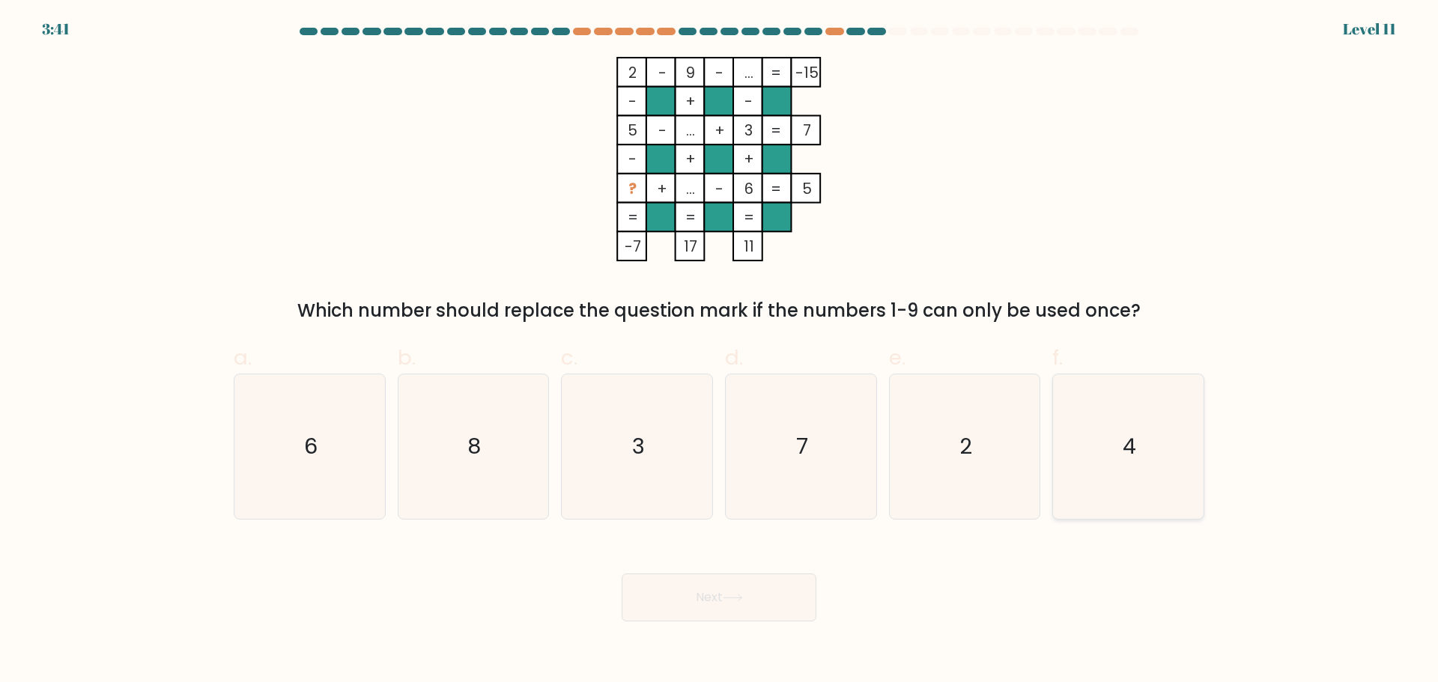
click at [1126, 497] on icon "4" at bounding box center [1128, 446] width 145 height 145
click at [720, 351] on input "f. 4" at bounding box center [719, 346] width 1 height 10
radio input "true"
click at [756, 606] on button "Next" at bounding box center [718, 598] width 195 height 48
click at [719, 594] on button "Next" at bounding box center [718, 598] width 195 height 48
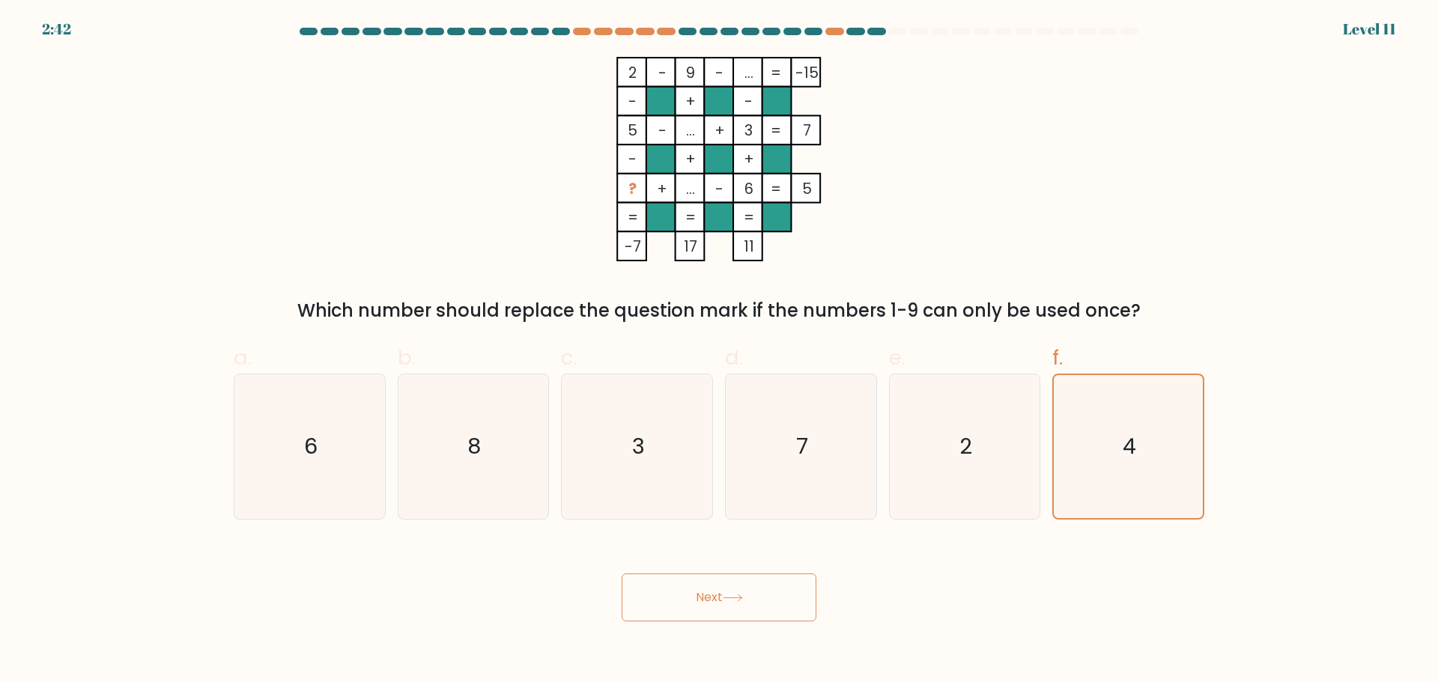
click at [762, 612] on button "Next" at bounding box center [718, 598] width 195 height 48
click at [1113, 462] on icon "4" at bounding box center [1127, 446] width 143 height 143
click at [720, 351] on input "f. 4" at bounding box center [719, 346] width 1 height 10
click at [794, 591] on button "Next" at bounding box center [718, 598] width 195 height 48
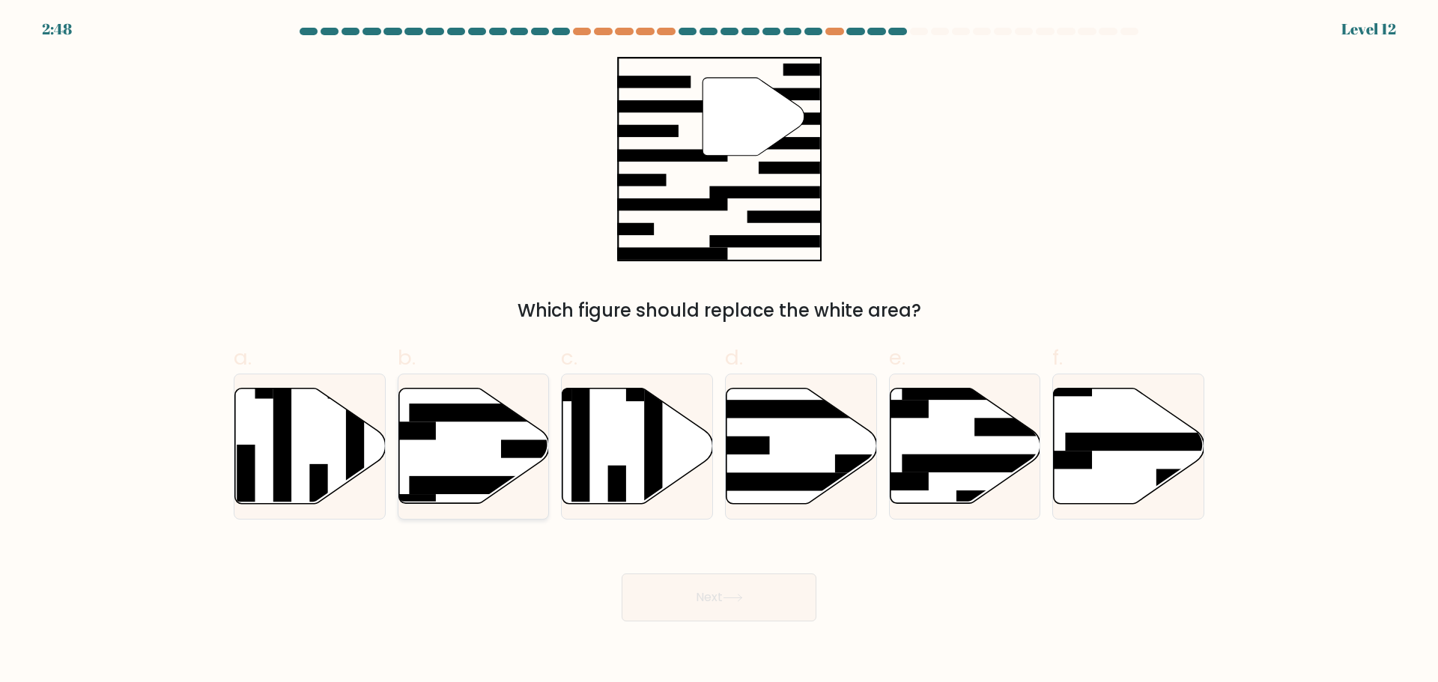
click at [458, 433] on icon at bounding box center [473, 445] width 150 height 115
click at [719, 351] on input "b." at bounding box center [719, 346] width 1 height 10
radio input "true"
click at [669, 576] on button "Next" at bounding box center [718, 598] width 195 height 48
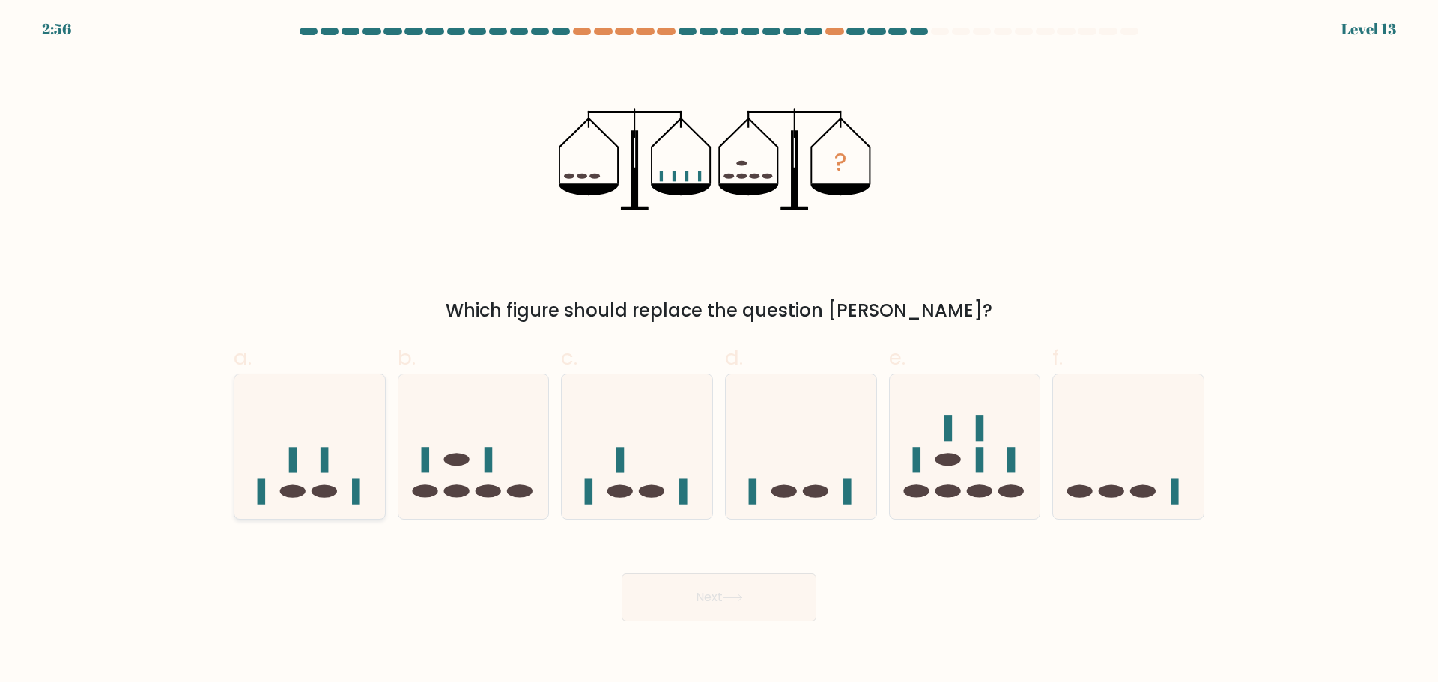
click at [336, 475] on icon at bounding box center [309, 446] width 150 height 124
click at [719, 351] on input "a." at bounding box center [719, 346] width 1 height 10
radio input "true"
click at [729, 594] on icon at bounding box center [733, 598] width 20 height 8
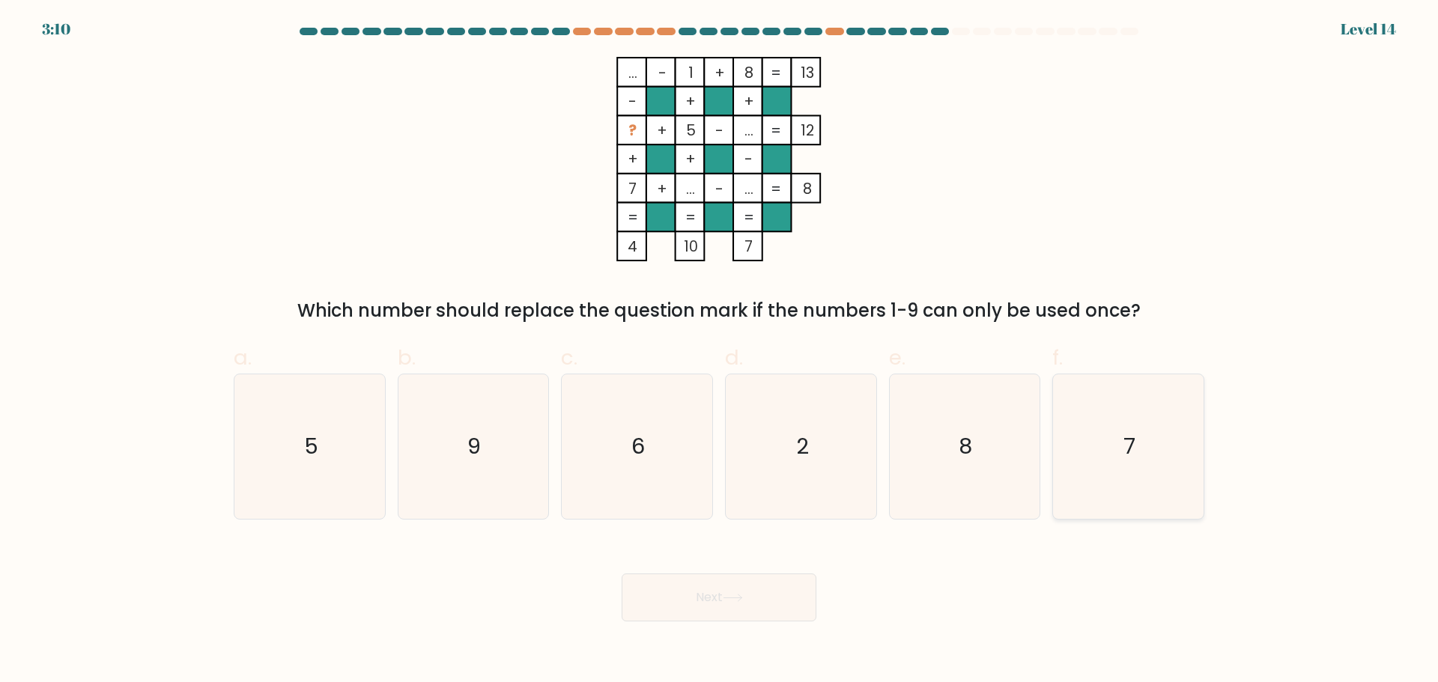
click at [1174, 445] on icon "7" at bounding box center [1128, 446] width 145 height 145
click at [720, 351] on input "f. 7" at bounding box center [719, 346] width 1 height 10
radio input "true"
click at [689, 585] on button "Next" at bounding box center [718, 598] width 195 height 48
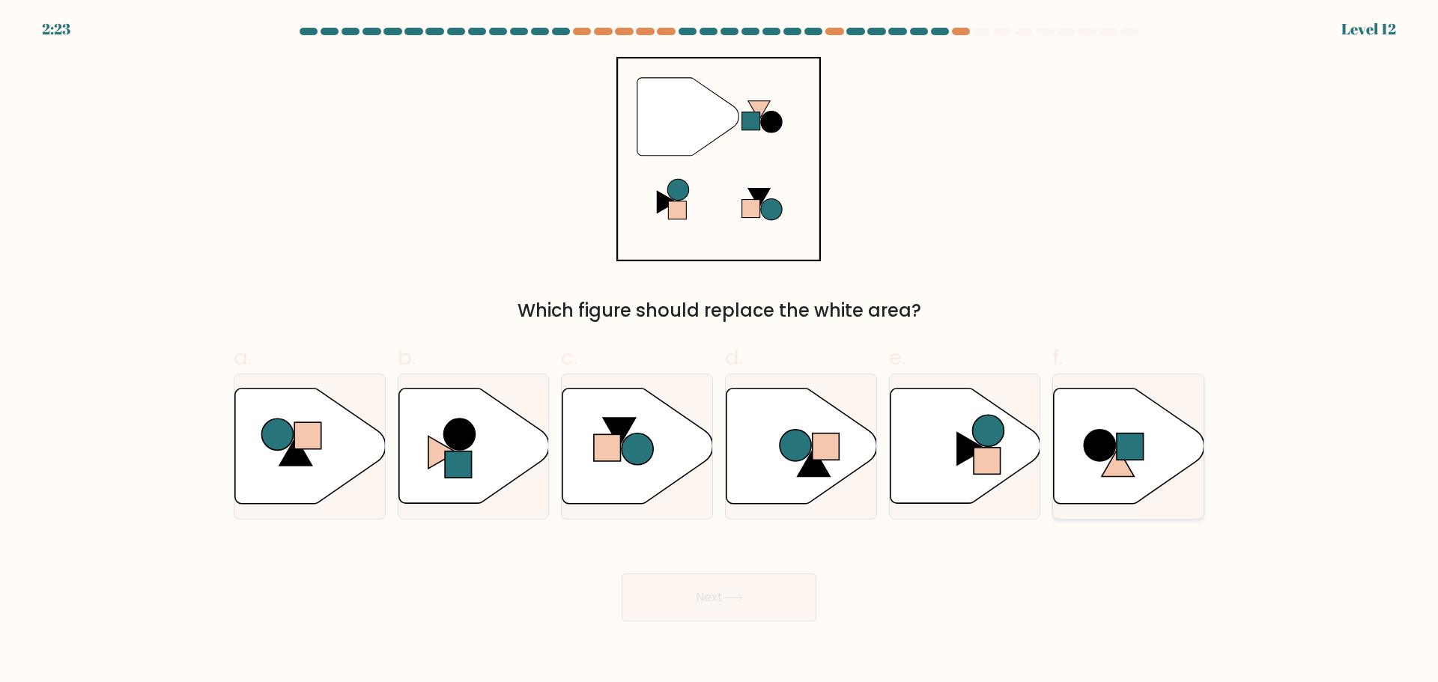
click at [1140, 454] on rect at bounding box center [1129, 446] width 27 height 27
click at [720, 351] on input "f." at bounding box center [719, 346] width 1 height 10
radio input "true"
click at [765, 601] on button "Next" at bounding box center [718, 598] width 195 height 48
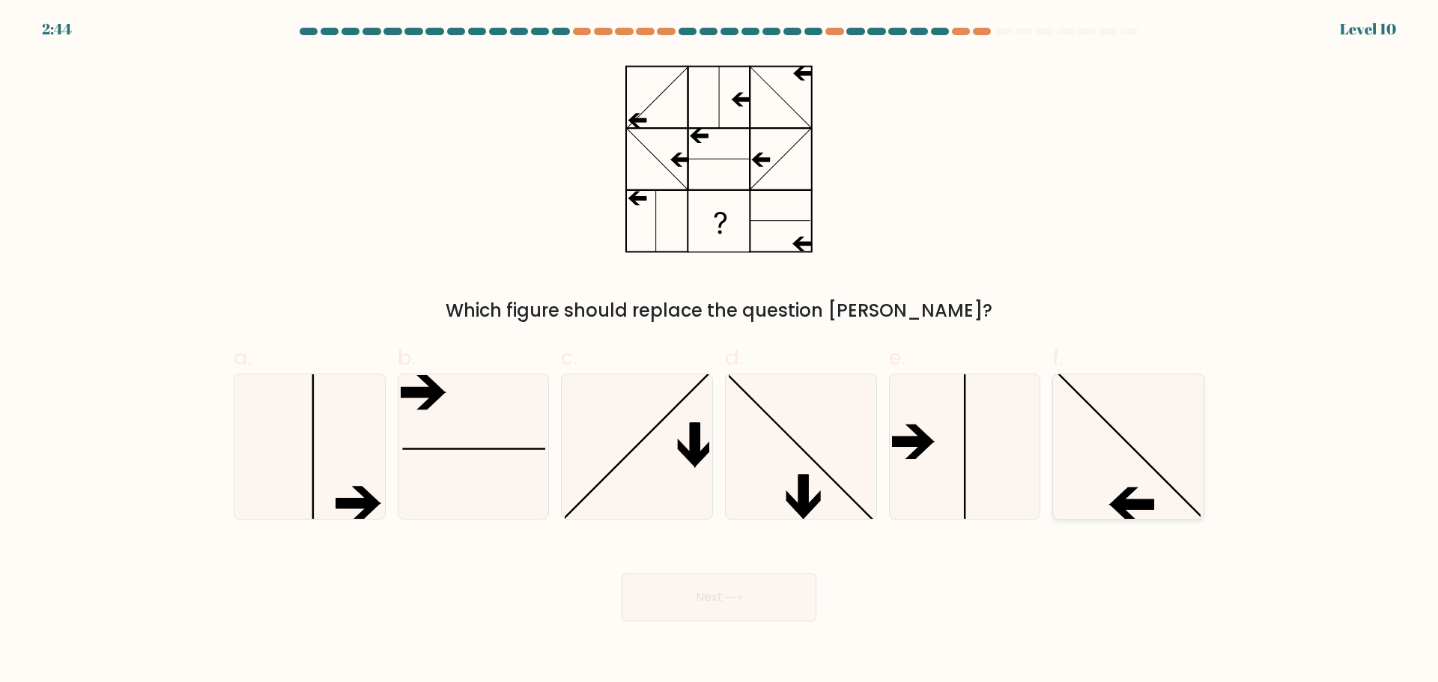
click at [1094, 469] on icon at bounding box center [1128, 446] width 145 height 145
click at [720, 351] on input "f." at bounding box center [719, 346] width 1 height 10
radio input "true"
click at [743, 601] on icon at bounding box center [733, 598] width 20 height 8
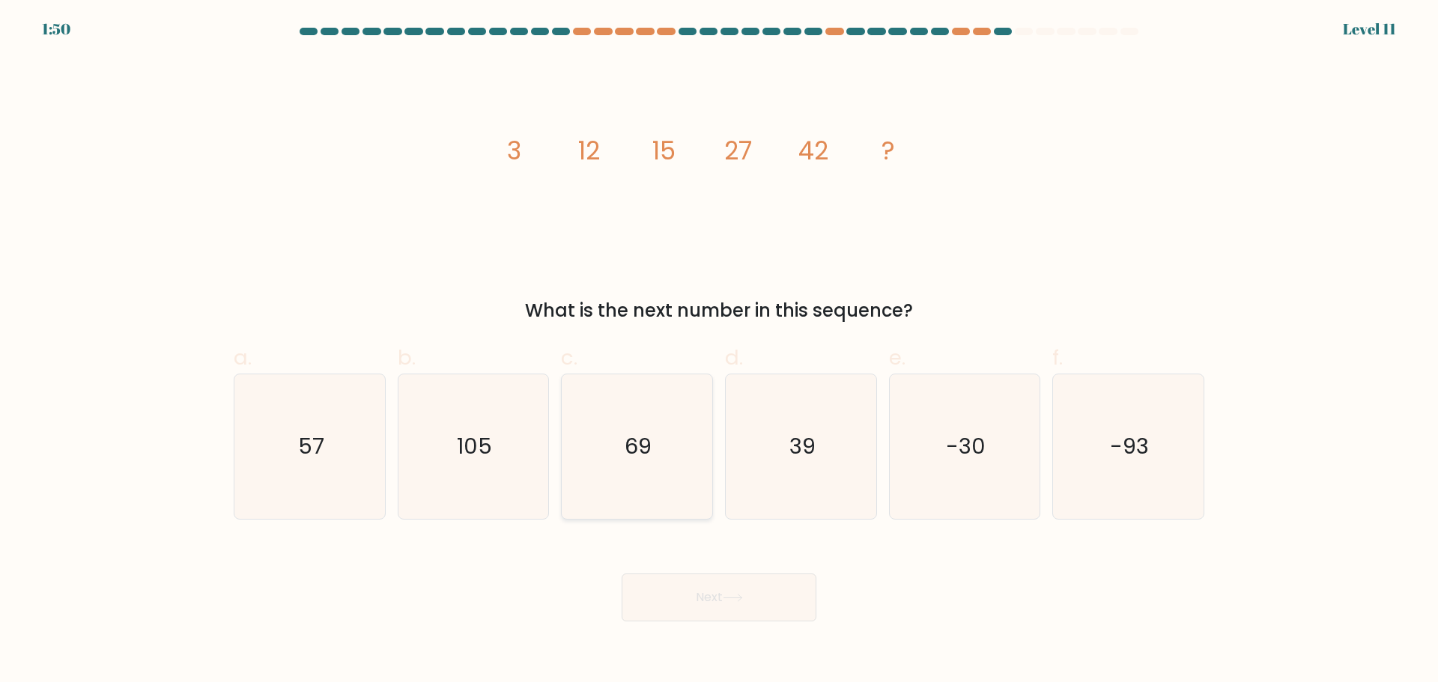
click at [681, 413] on icon "69" at bounding box center [637, 446] width 145 height 145
click at [719, 351] on input "c. 69" at bounding box center [719, 346] width 1 height 10
radio input "true"
click at [712, 601] on button "Next" at bounding box center [718, 598] width 195 height 48
click at [724, 606] on button "Next" at bounding box center [718, 598] width 195 height 48
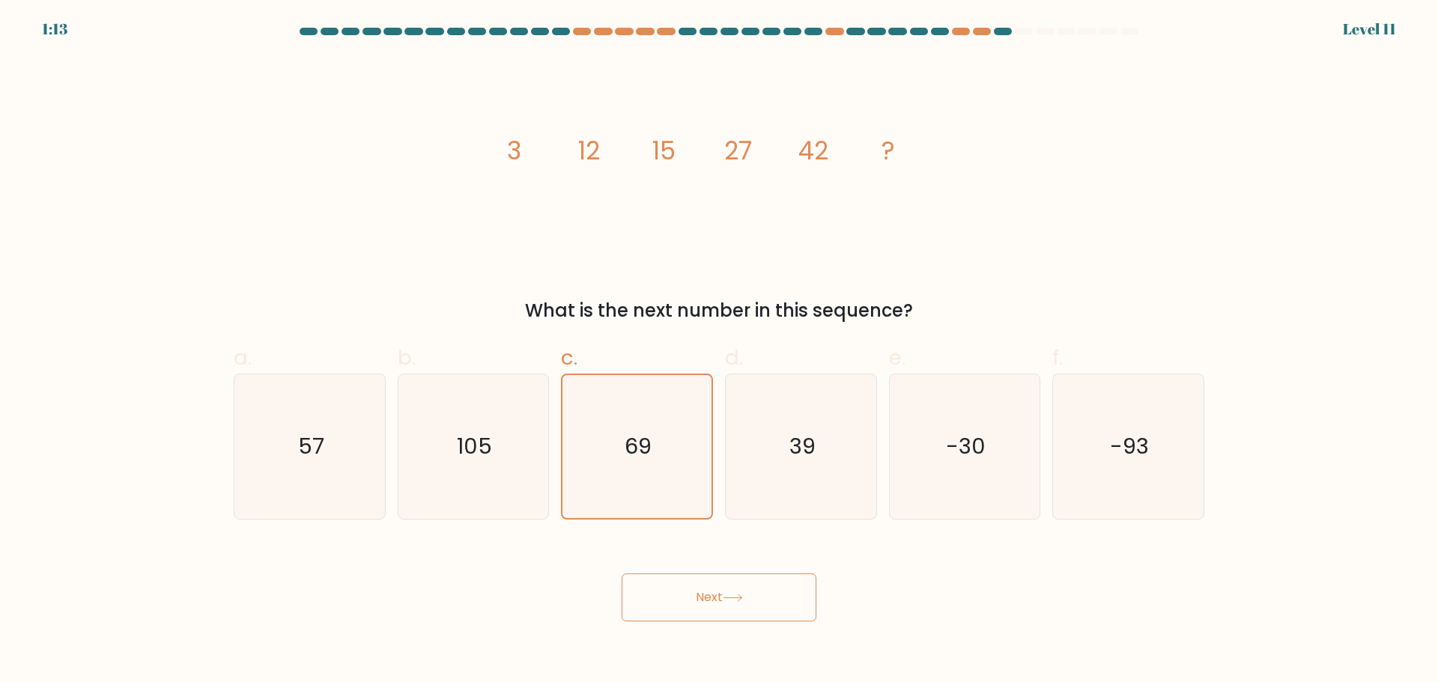
click at [732, 594] on icon at bounding box center [733, 598] width 20 height 8
click at [683, 482] on icon "69" at bounding box center [636, 446] width 143 height 143
click at [719, 351] on input "c. 69" at bounding box center [719, 346] width 1 height 10
click at [714, 600] on button "Next" at bounding box center [718, 598] width 195 height 48
click at [978, 583] on div "Next" at bounding box center [719, 580] width 988 height 84
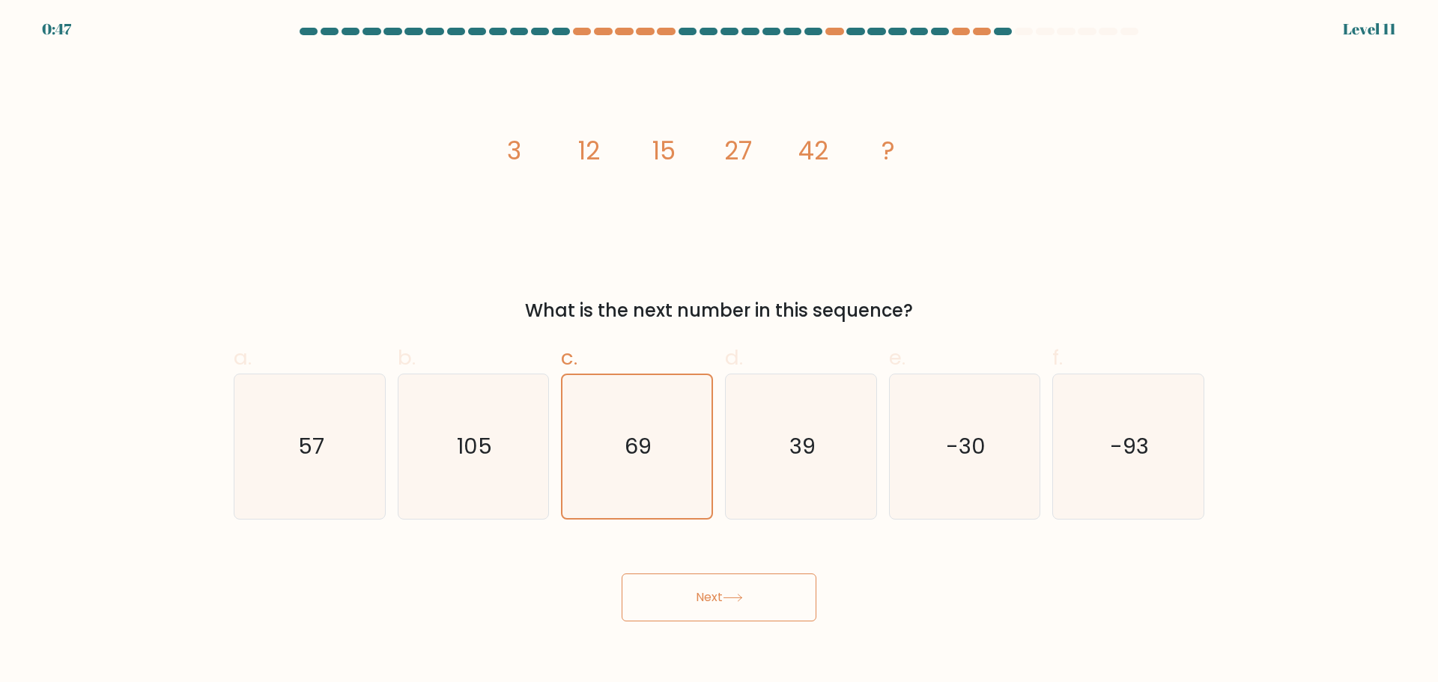
click at [723, 594] on button "Next" at bounding box center [718, 598] width 195 height 48
click at [662, 448] on icon "69" at bounding box center [636, 446] width 143 height 143
click at [719, 351] on input "c. 69" at bounding box center [719, 346] width 1 height 10
click at [662, 448] on icon "69" at bounding box center [636, 446] width 143 height 143
click at [719, 351] on input "c. 69" at bounding box center [719, 346] width 1 height 10
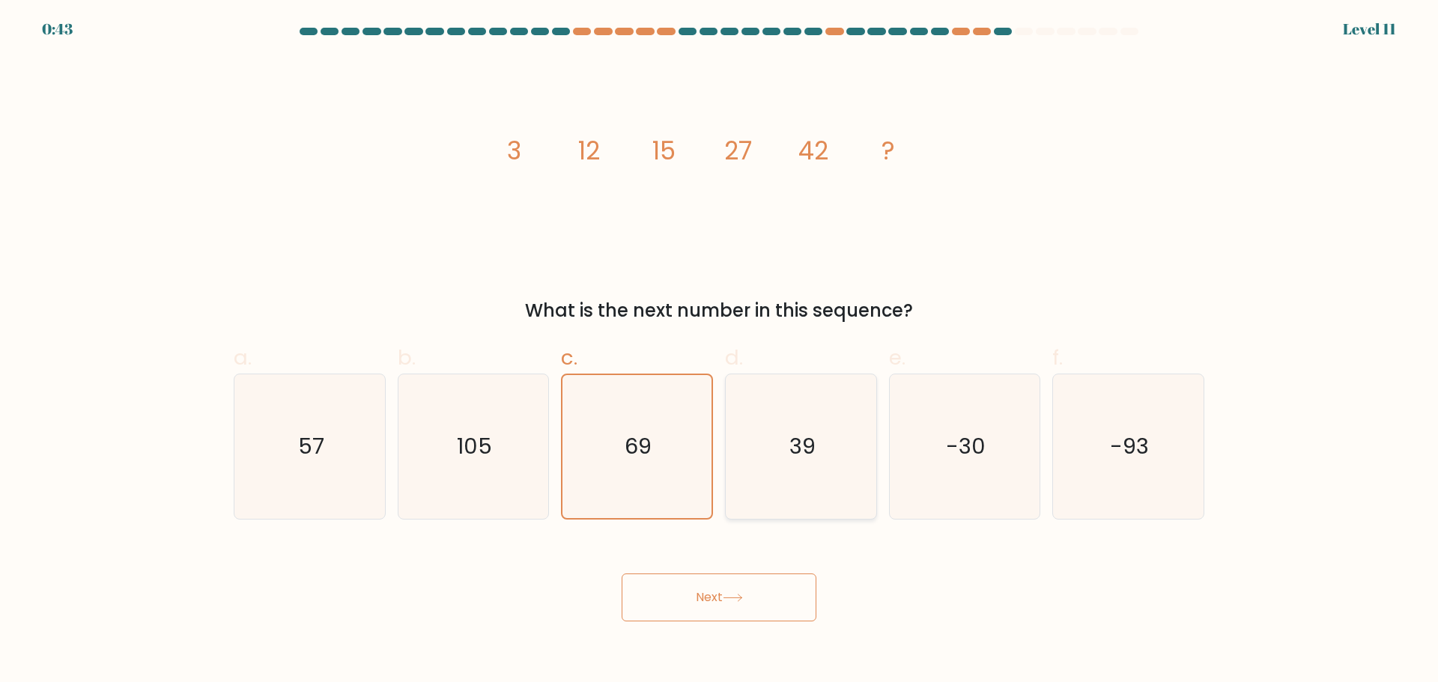
click at [737, 439] on icon "39" at bounding box center [801, 446] width 145 height 145
click at [720, 351] on input "d. 39" at bounding box center [719, 346] width 1 height 10
radio input "true"
click at [687, 445] on icon "69" at bounding box center [637, 446] width 145 height 145
click at [719, 351] on input "c. 69" at bounding box center [719, 346] width 1 height 10
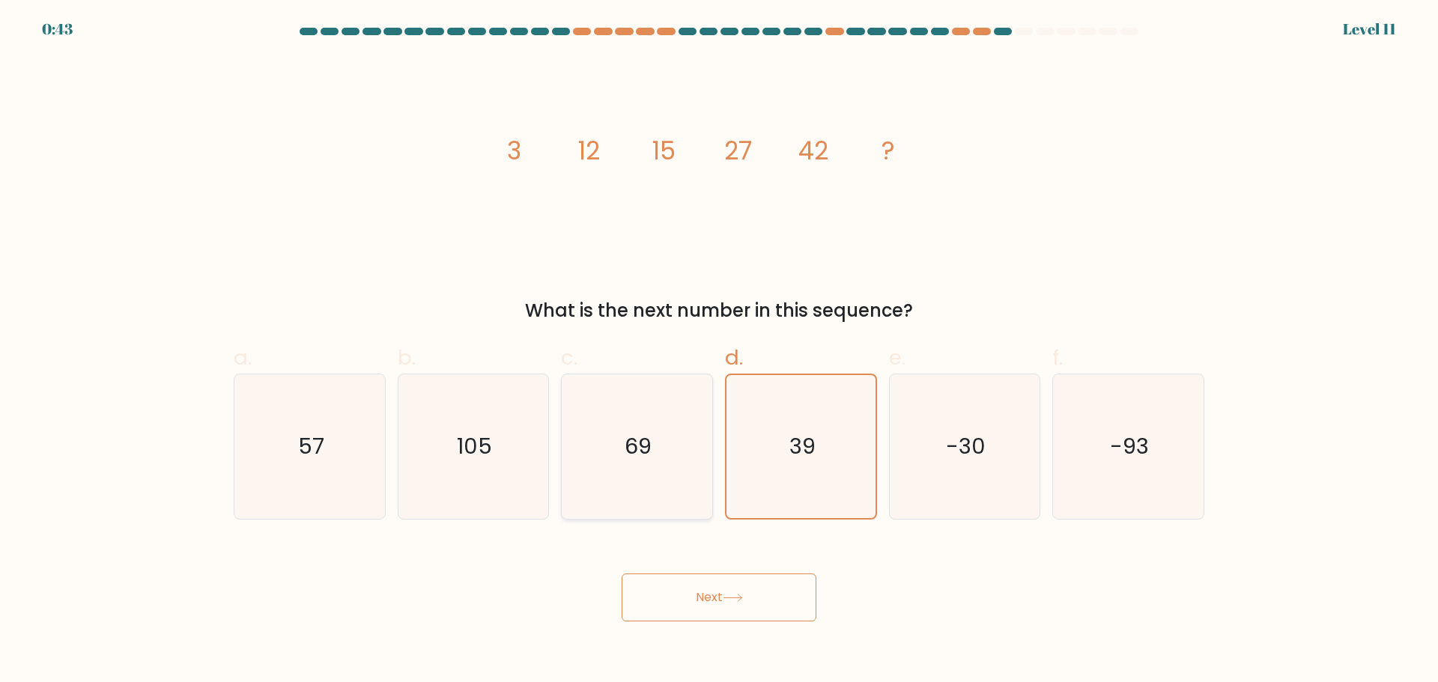
radio input "true"
click at [708, 585] on button "Next" at bounding box center [718, 598] width 195 height 48
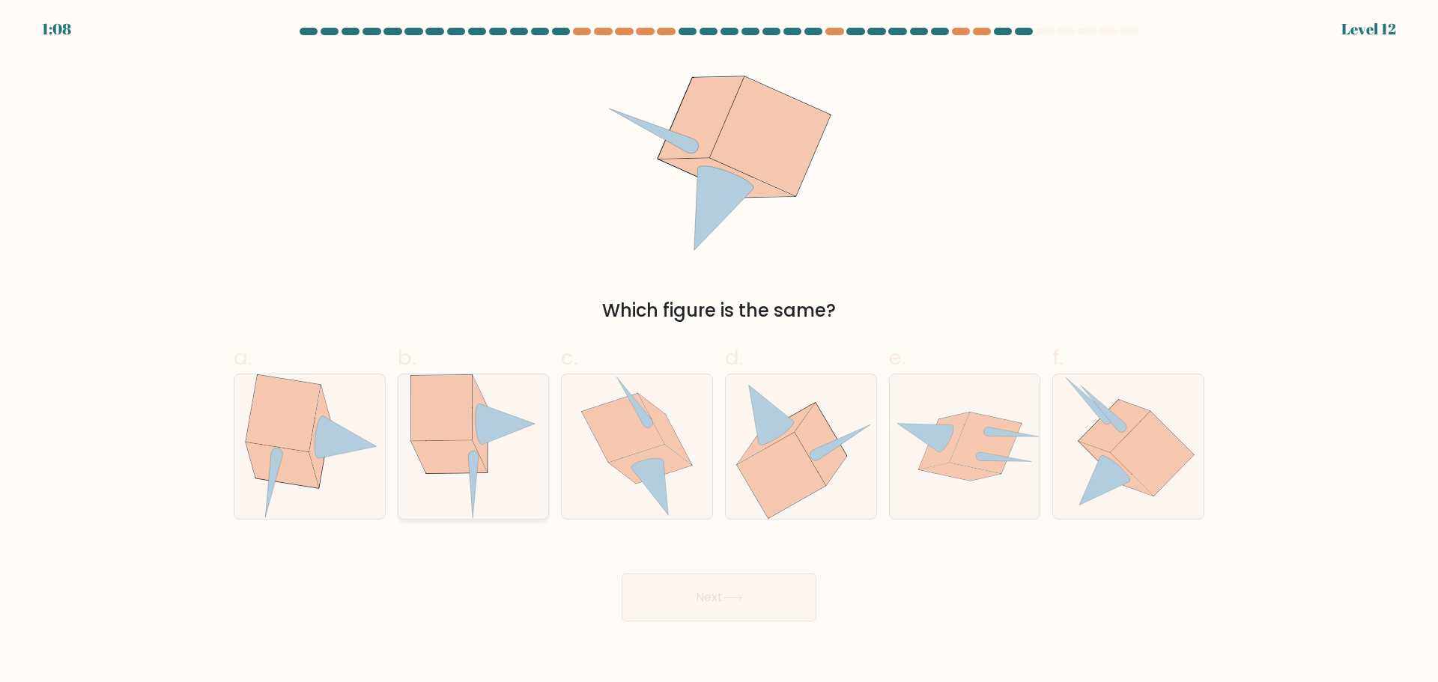
click at [451, 420] on icon at bounding box center [441, 408] width 61 height 66
click at [719, 351] on input "b." at bounding box center [719, 346] width 1 height 10
radio input "true"
click at [688, 600] on button "Next" at bounding box center [718, 598] width 195 height 48
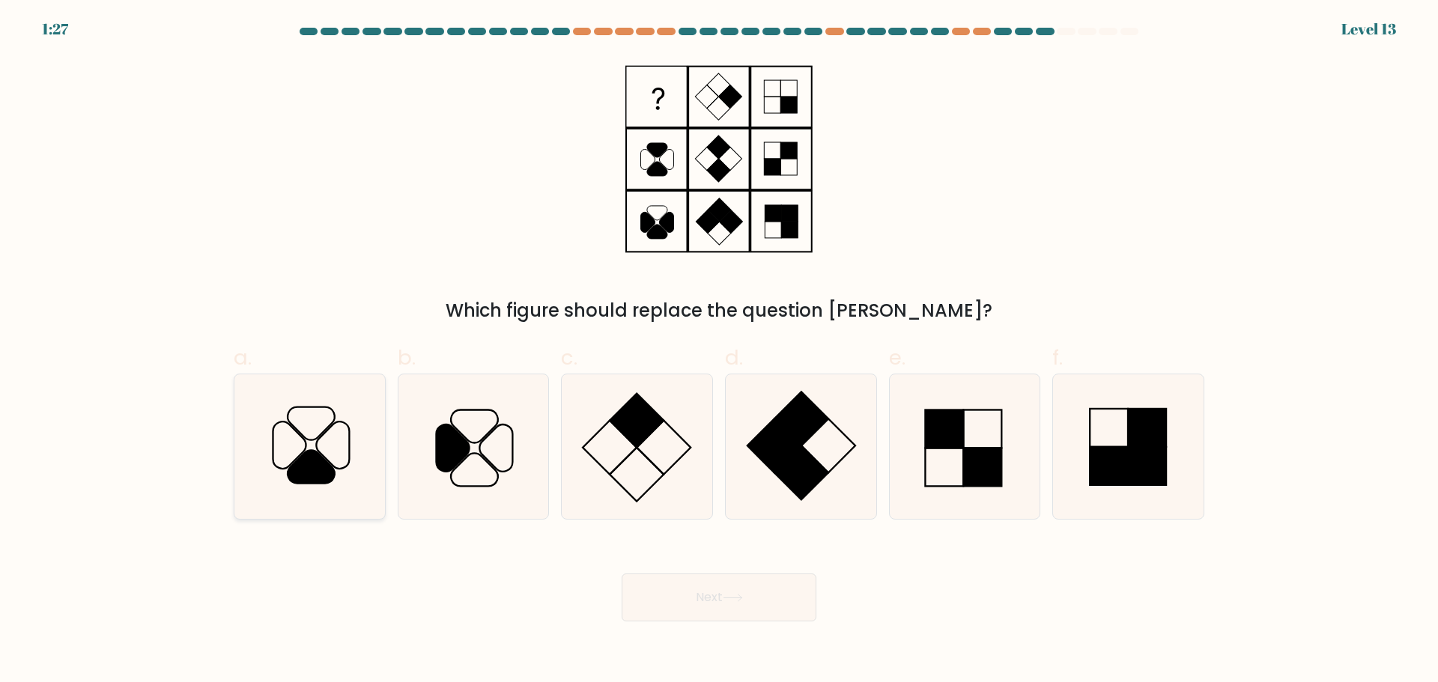
click at [336, 425] on icon at bounding box center [309, 446] width 145 height 145
click at [719, 351] on input "a." at bounding box center [719, 346] width 1 height 10
radio input "true"
click at [675, 583] on button "Next" at bounding box center [718, 598] width 195 height 48
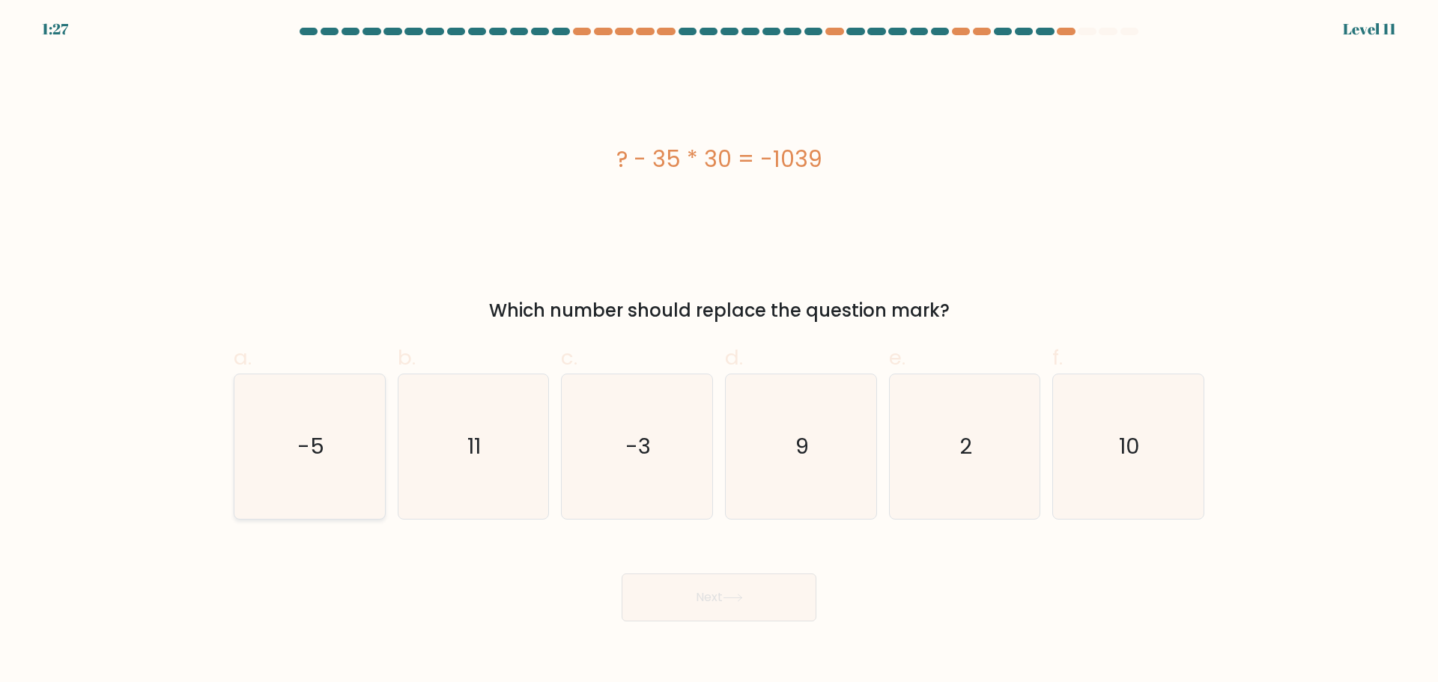
click at [370, 452] on icon "-5" at bounding box center [309, 446] width 145 height 145
click at [719, 351] on input "a. -5" at bounding box center [719, 346] width 1 height 10
radio input "true"
click at [709, 585] on button "Next" at bounding box center [718, 598] width 195 height 48
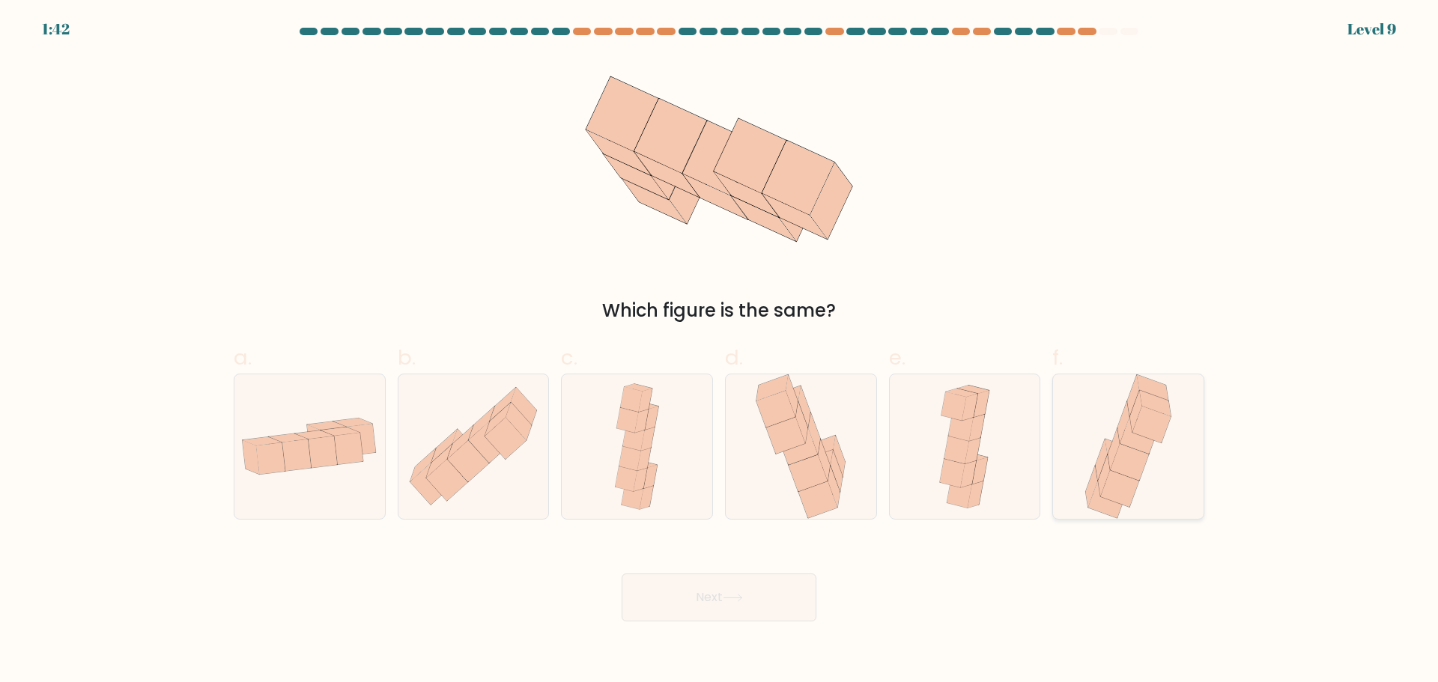
click at [1100, 434] on icon at bounding box center [1127, 446] width 95 height 145
click at [720, 351] on input "f." at bounding box center [719, 346] width 1 height 10
radio input "true"
click at [742, 602] on button "Next" at bounding box center [718, 598] width 195 height 48
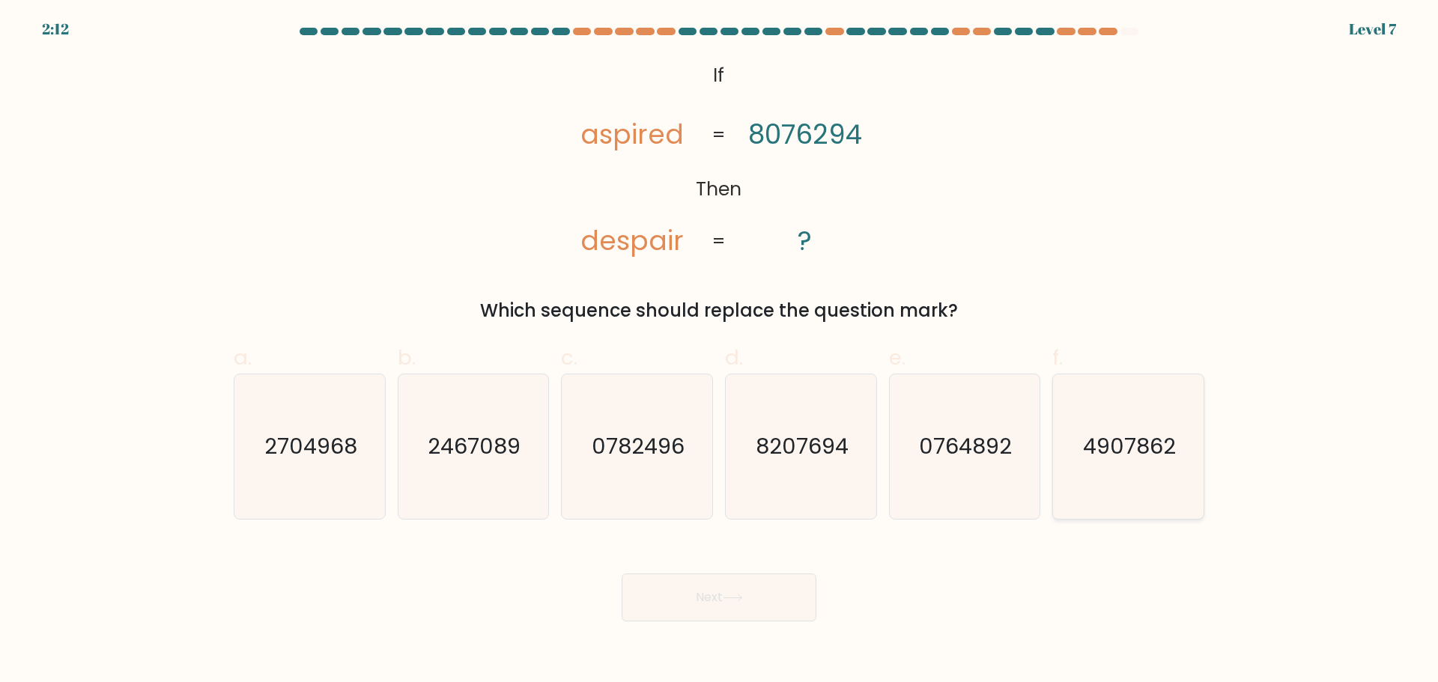
click at [1093, 444] on text "4907862" at bounding box center [1129, 446] width 93 height 30
click at [720, 351] on input "f. 4907862" at bounding box center [719, 346] width 1 height 10
radio input "true"
click at [749, 600] on button "Next" at bounding box center [718, 598] width 195 height 48
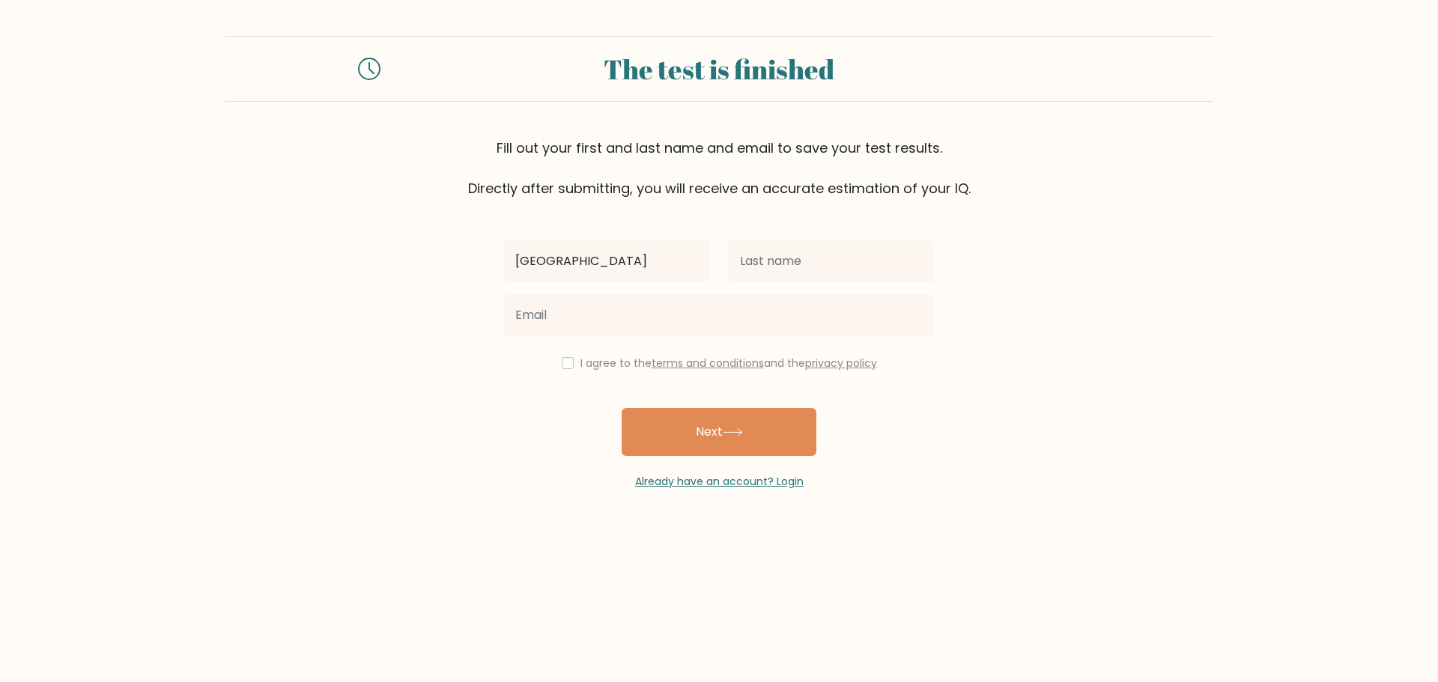
type input "[GEOGRAPHIC_DATA]"
type input "Schliesser"
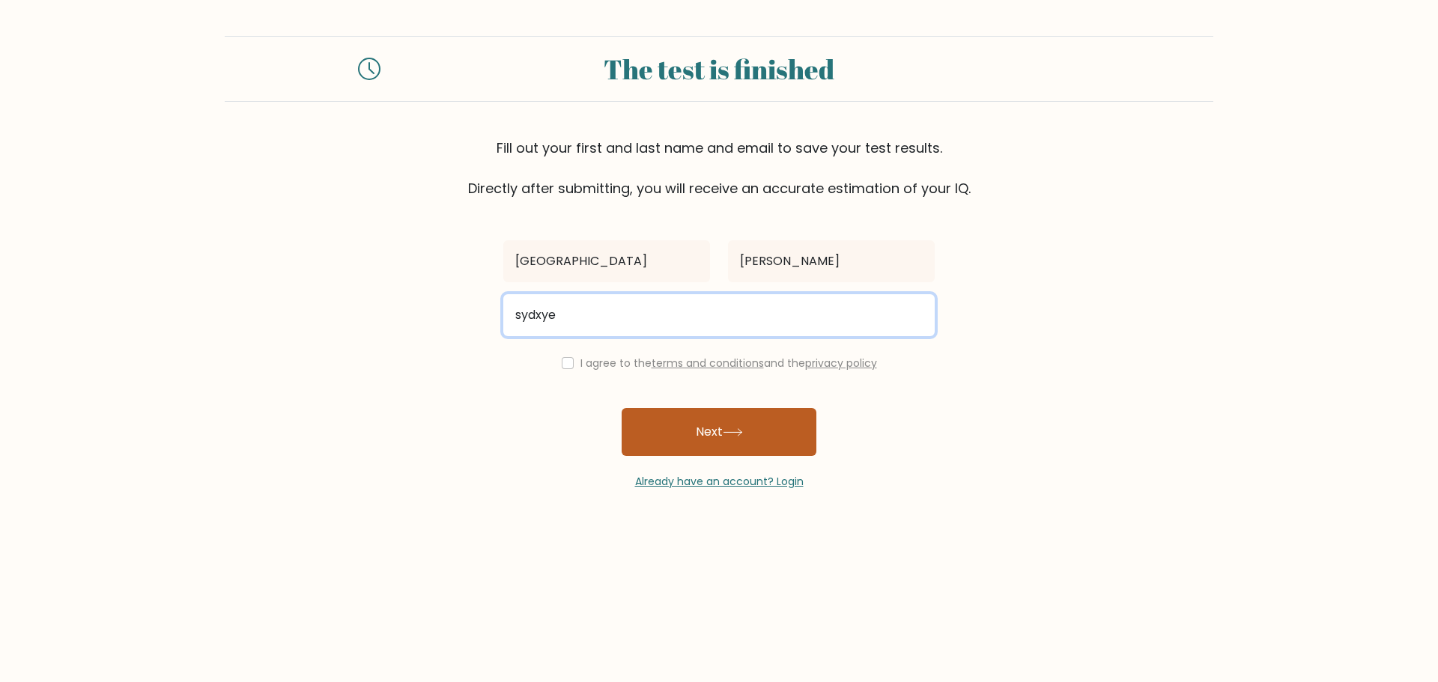
type input "sydxye@icloud.com"
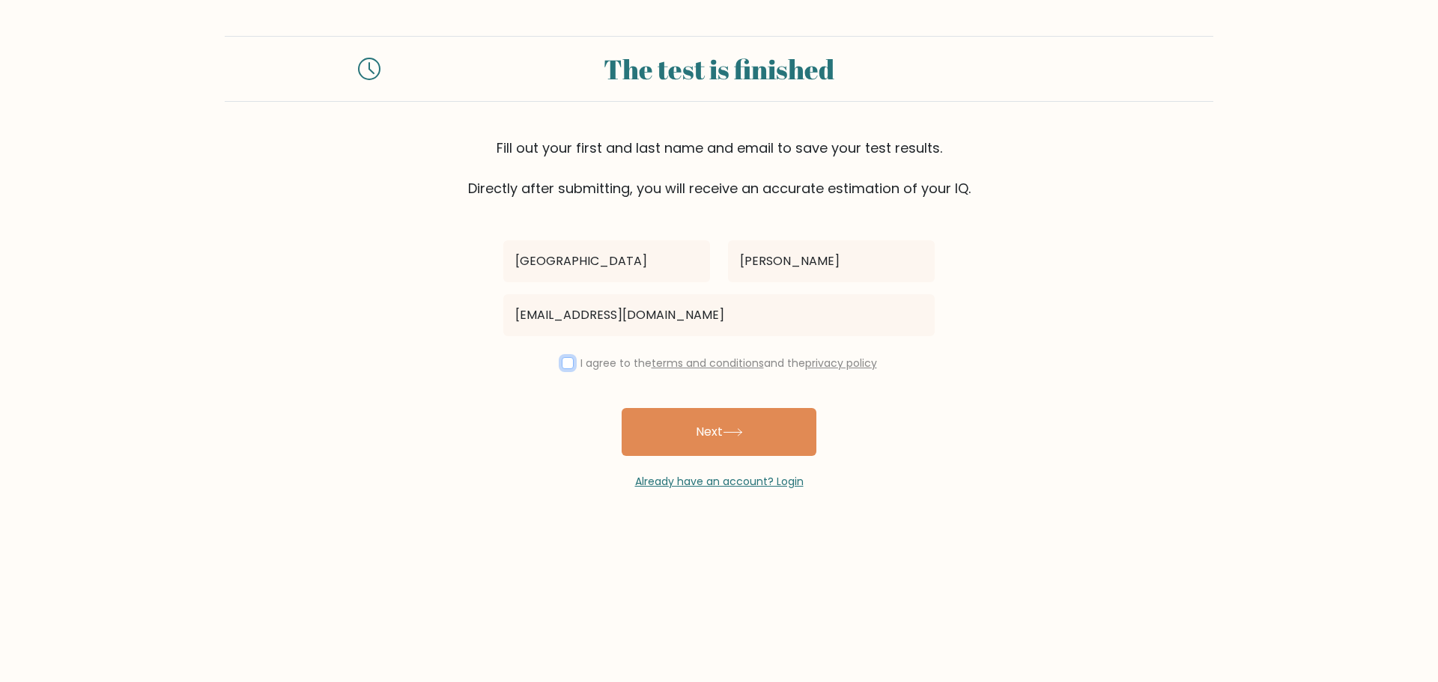
click at [568, 365] on input "checkbox" at bounding box center [568, 363] width 12 height 12
checkbox input "true"
click at [696, 434] on button "Next" at bounding box center [718, 432] width 195 height 48
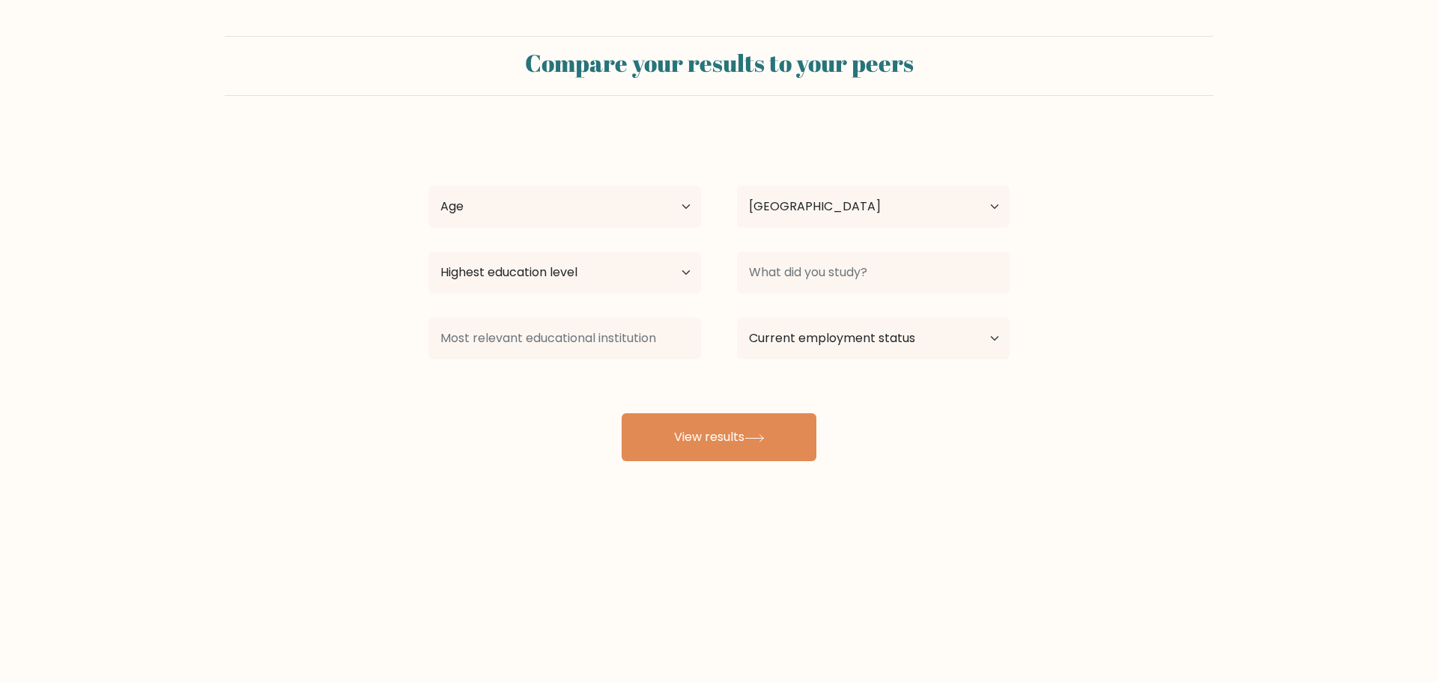
select select "US"
click at [668, 225] on select "Age Under 18 years old 18-24 years old 25-34 years old 35-44 years old 45-54 ye…" at bounding box center [564, 207] width 273 height 42
select select "25_34"
click at [428, 186] on select "Age Under 18 years old 18-24 years old 25-34 years old 35-44 years old 45-54 ye…" at bounding box center [564, 207] width 273 height 42
click at [629, 265] on select "Highest education level No schooling Primary Lower Secondary Upper Secondary Oc…" at bounding box center [564, 273] width 273 height 42
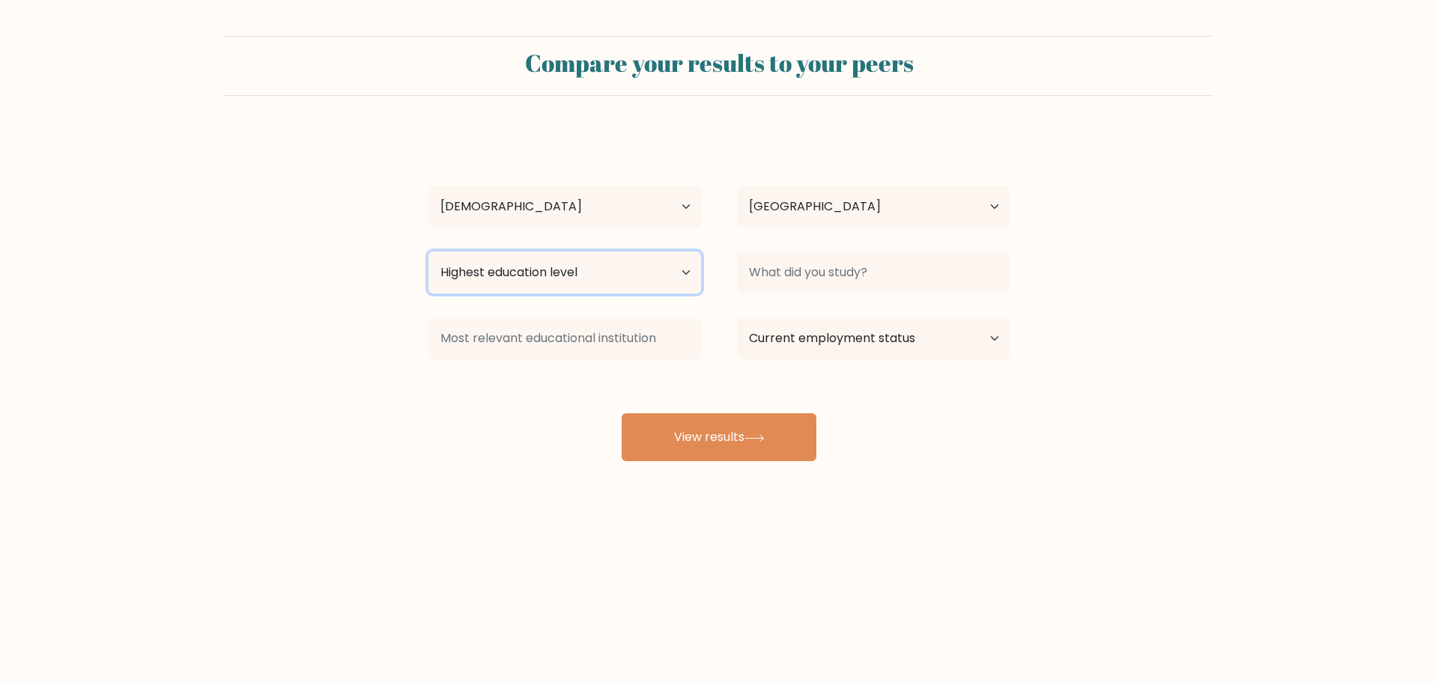
select select "occupation_specific"
click at [428, 252] on select "Highest education level No schooling Primary Lower Secondary Upper Secondary Oc…" at bounding box center [564, 273] width 273 height 42
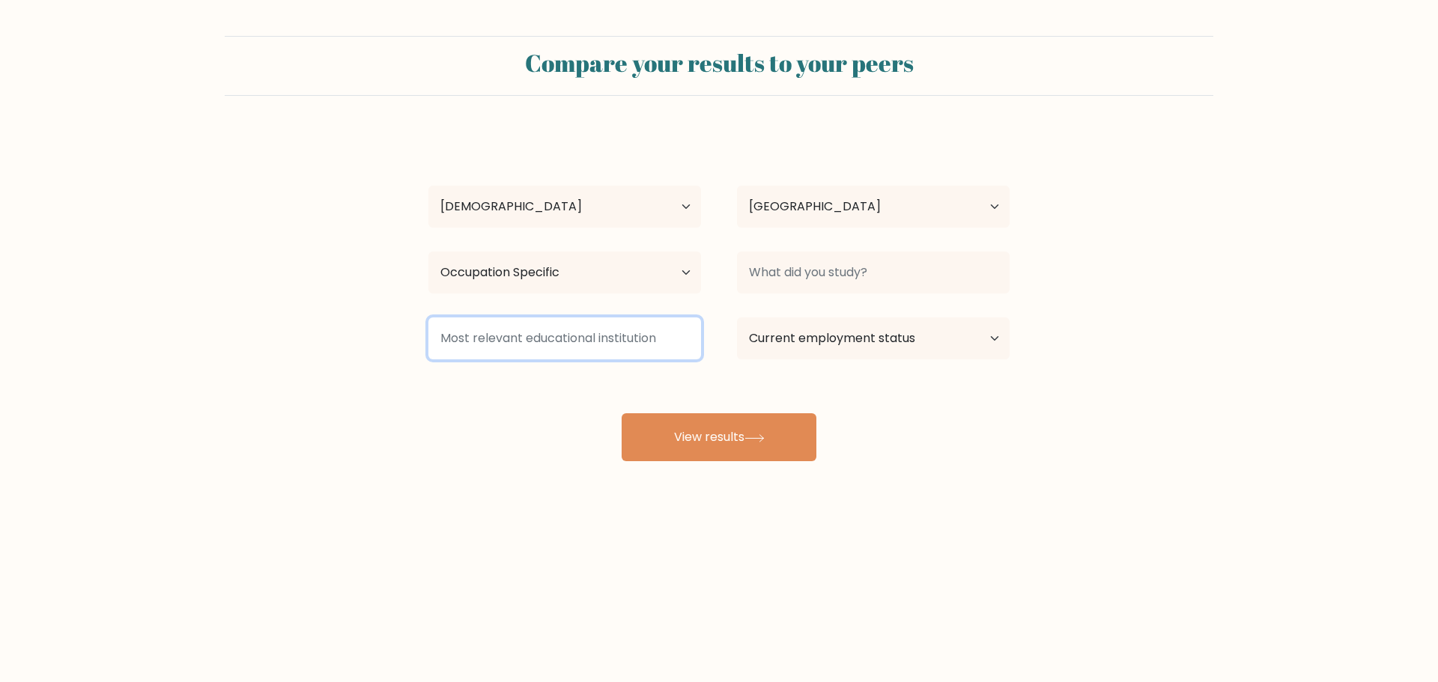
click at [559, 337] on input at bounding box center [564, 338] width 273 height 42
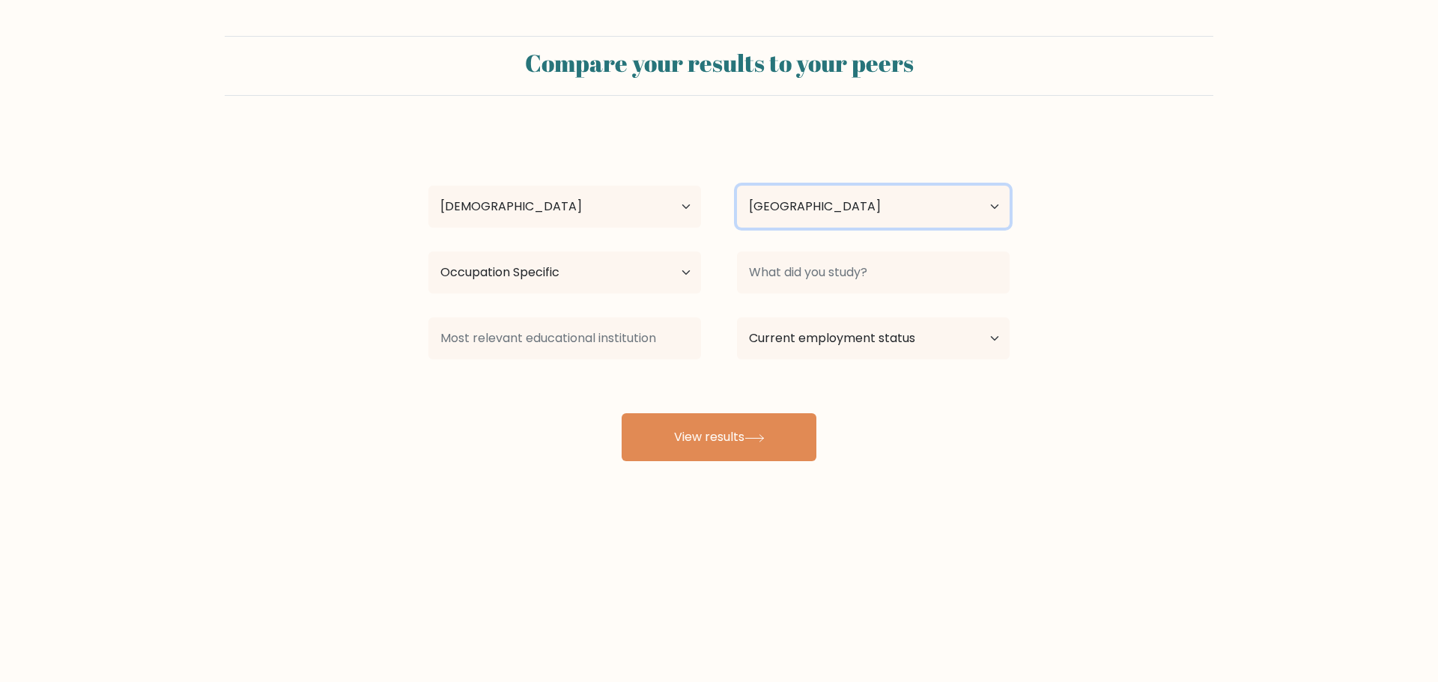
click at [815, 225] on select "Country Afghanistan Albania Algeria American Samoa Andorra Angola Anguilla Anta…" at bounding box center [873, 207] width 273 height 42
click at [1169, 195] on form "Compare your results to your peers Sydney Schliesser Age Under 18 years old 18-…" at bounding box center [719, 248] width 1438 height 425
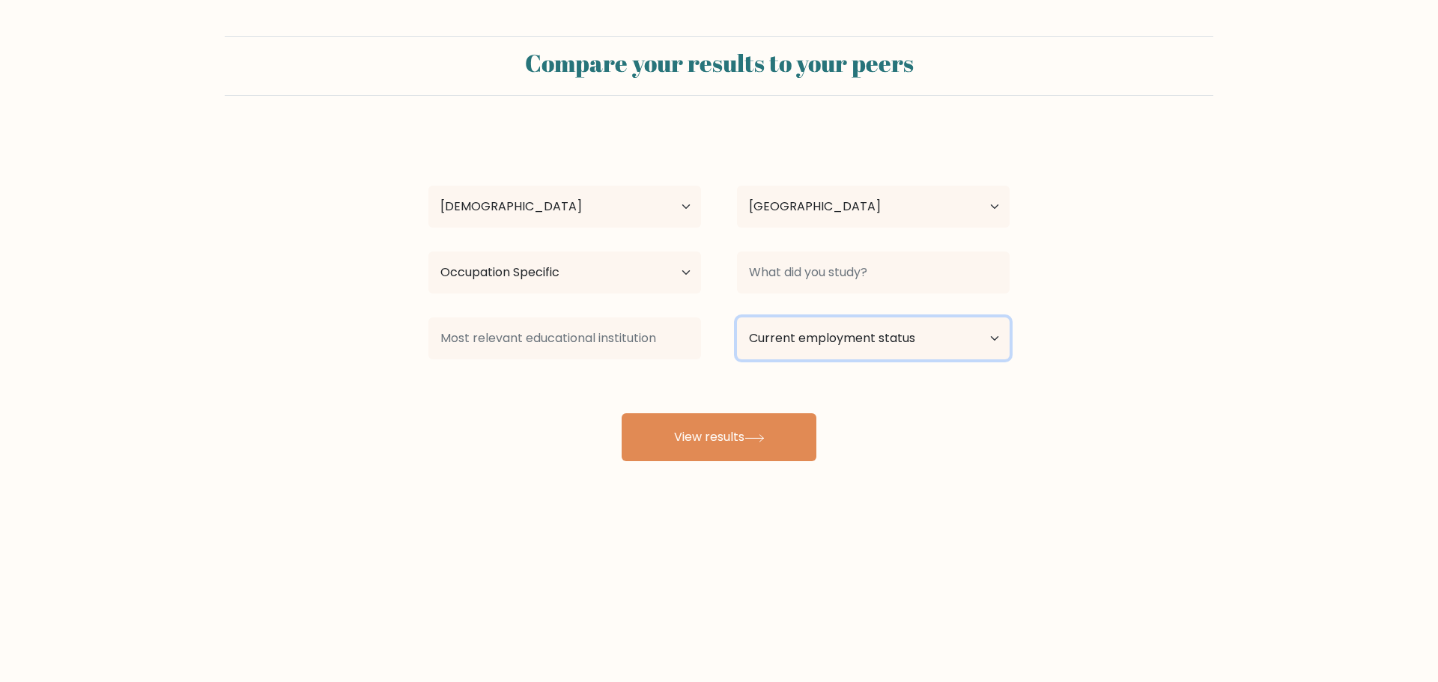
click at [907, 341] on select "Current employment status Employed Student Retired Other / prefer not to answer" at bounding box center [873, 338] width 273 height 42
select select "employed"
click at [737, 317] on select "Current employment status Employed Student Retired Other / prefer not to answer" at bounding box center [873, 338] width 273 height 42
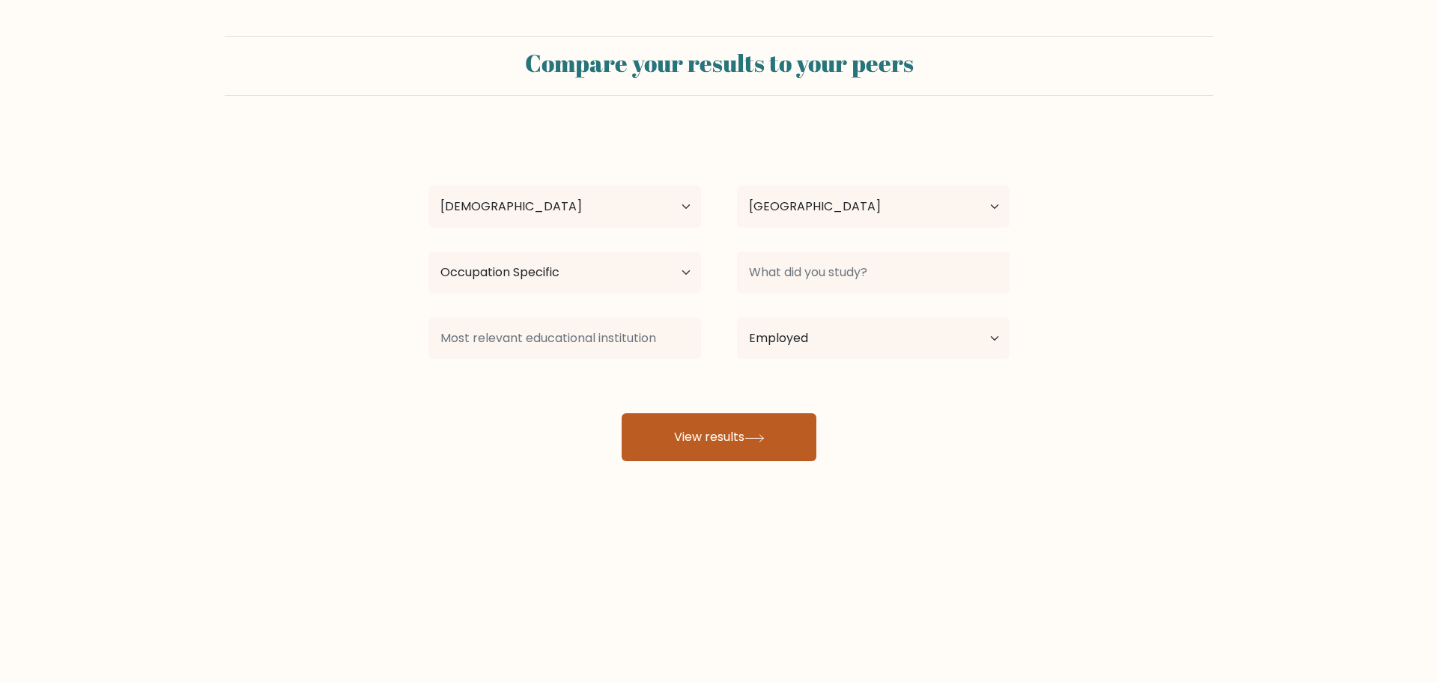
click at [747, 428] on button "View results" at bounding box center [718, 437] width 195 height 48
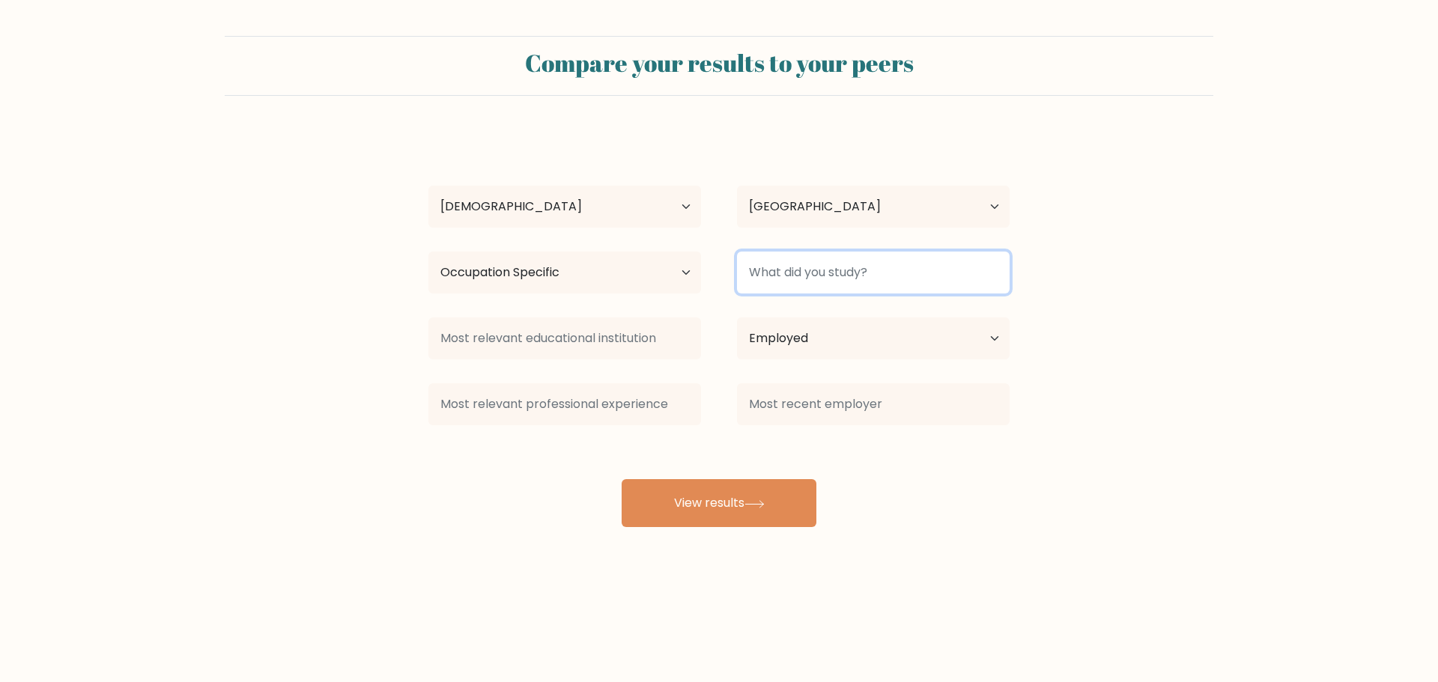
click at [834, 271] on input at bounding box center [873, 273] width 273 height 42
type input "Finance"
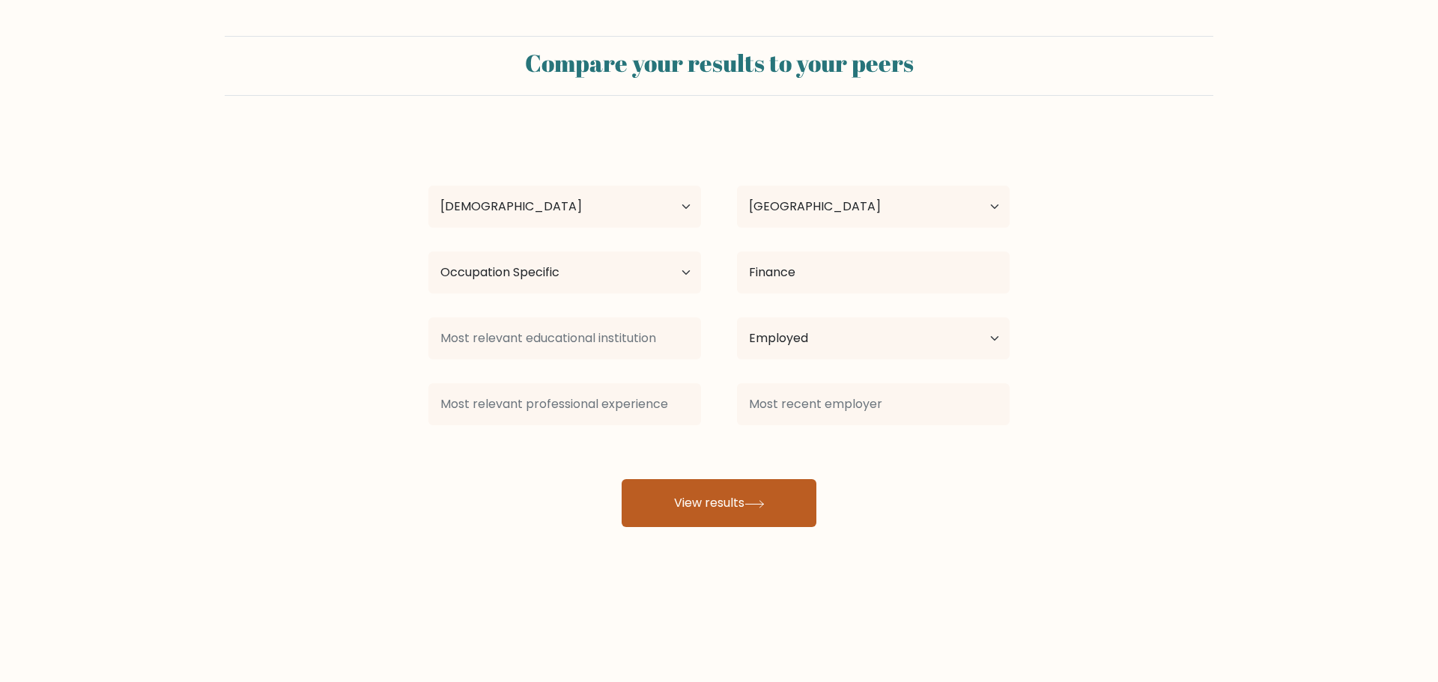
click at [763, 501] on icon at bounding box center [754, 503] width 18 height 7
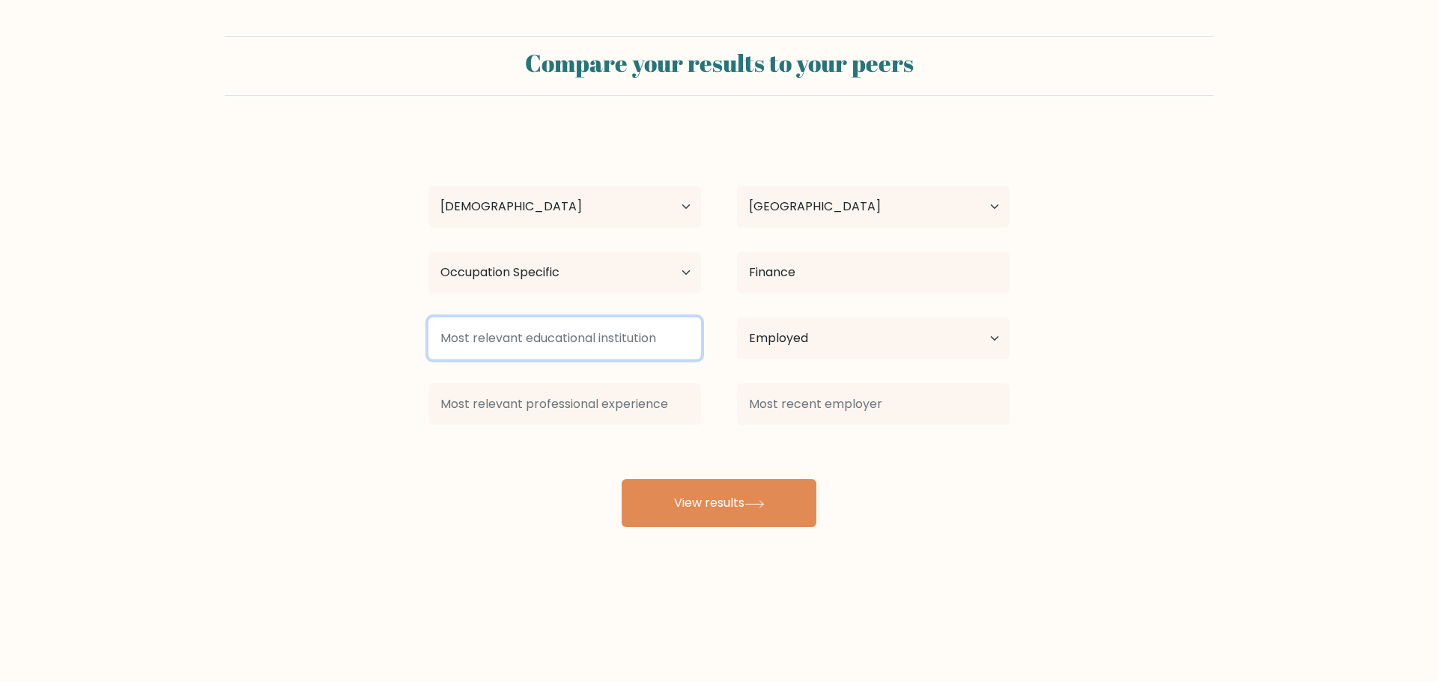
click at [542, 335] on input at bounding box center [564, 338] width 273 height 42
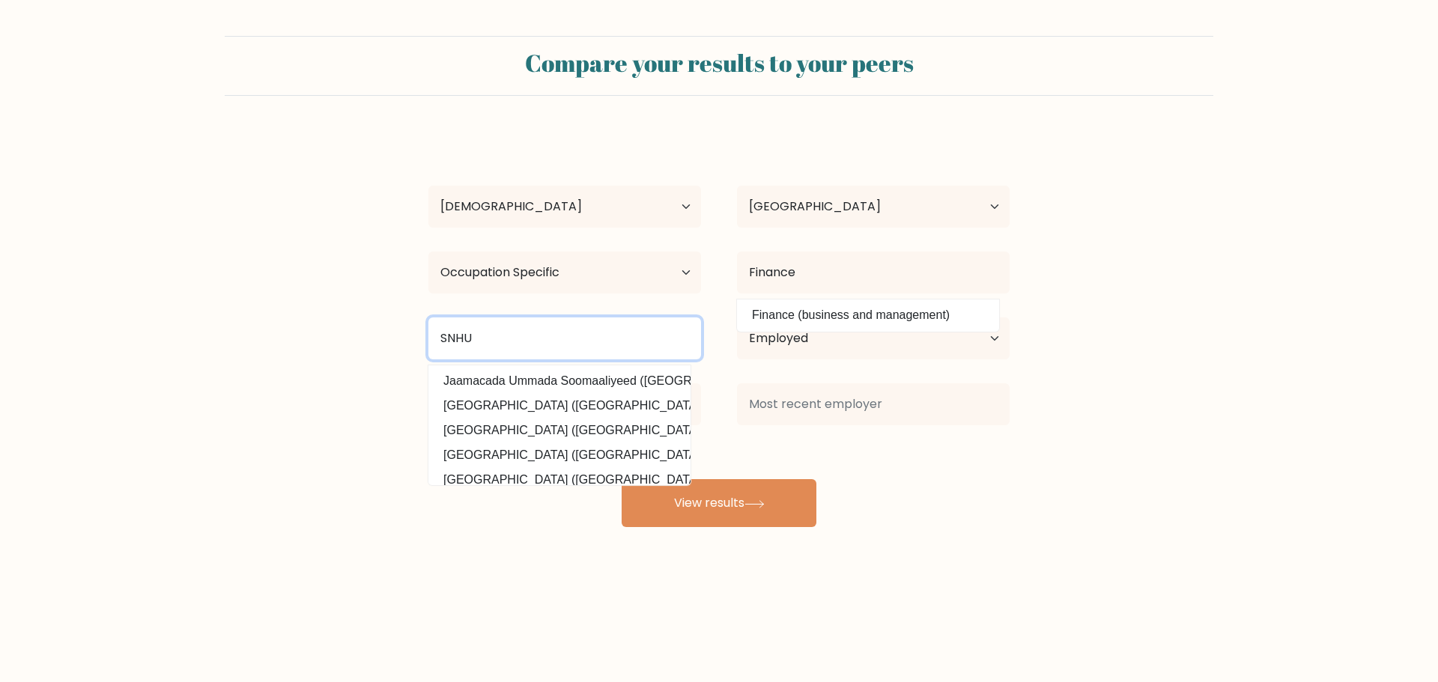
drag, startPoint x: 542, startPoint y: 335, endPoint x: 369, endPoint y: 336, distance: 173.0
click at [369, 336] on form "Compare your results to your peers Sydney Schliesser Age Under 18 years old 18-…" at bounding box center [719, 281] width 1438 height 491
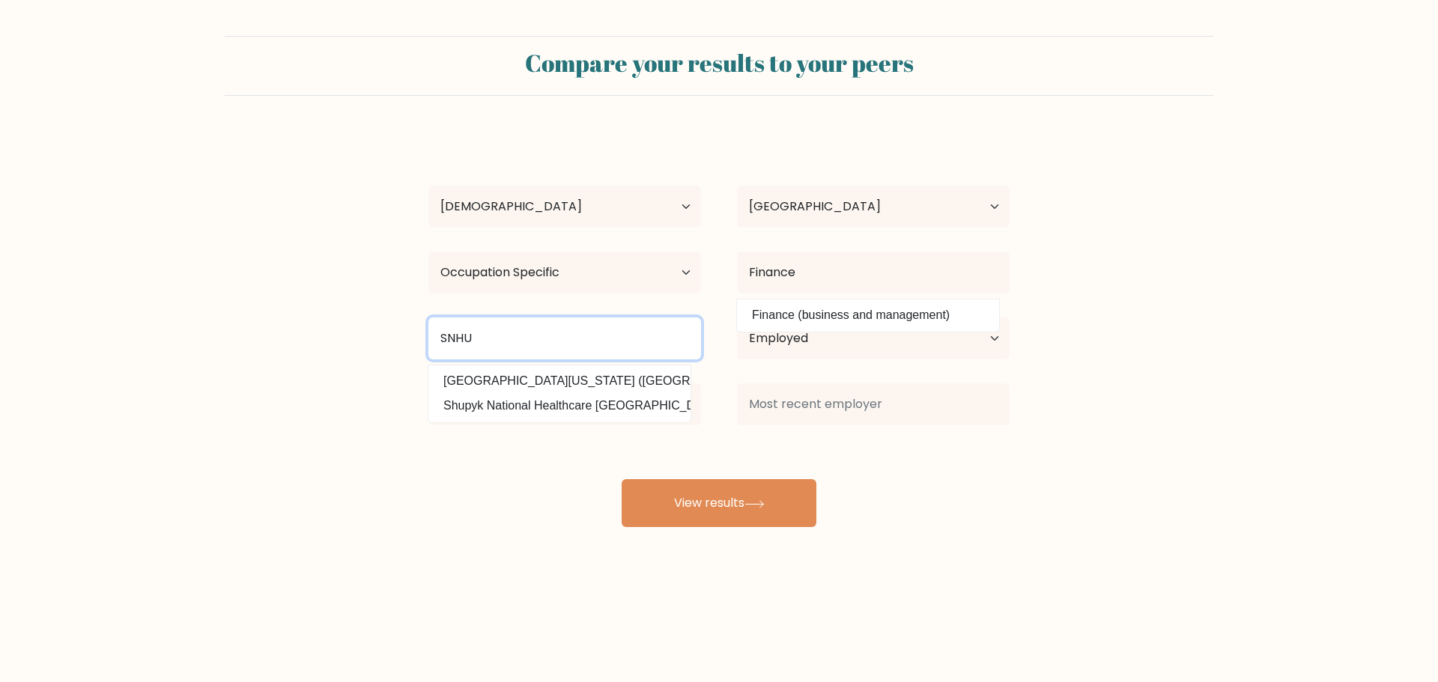
type input "E"
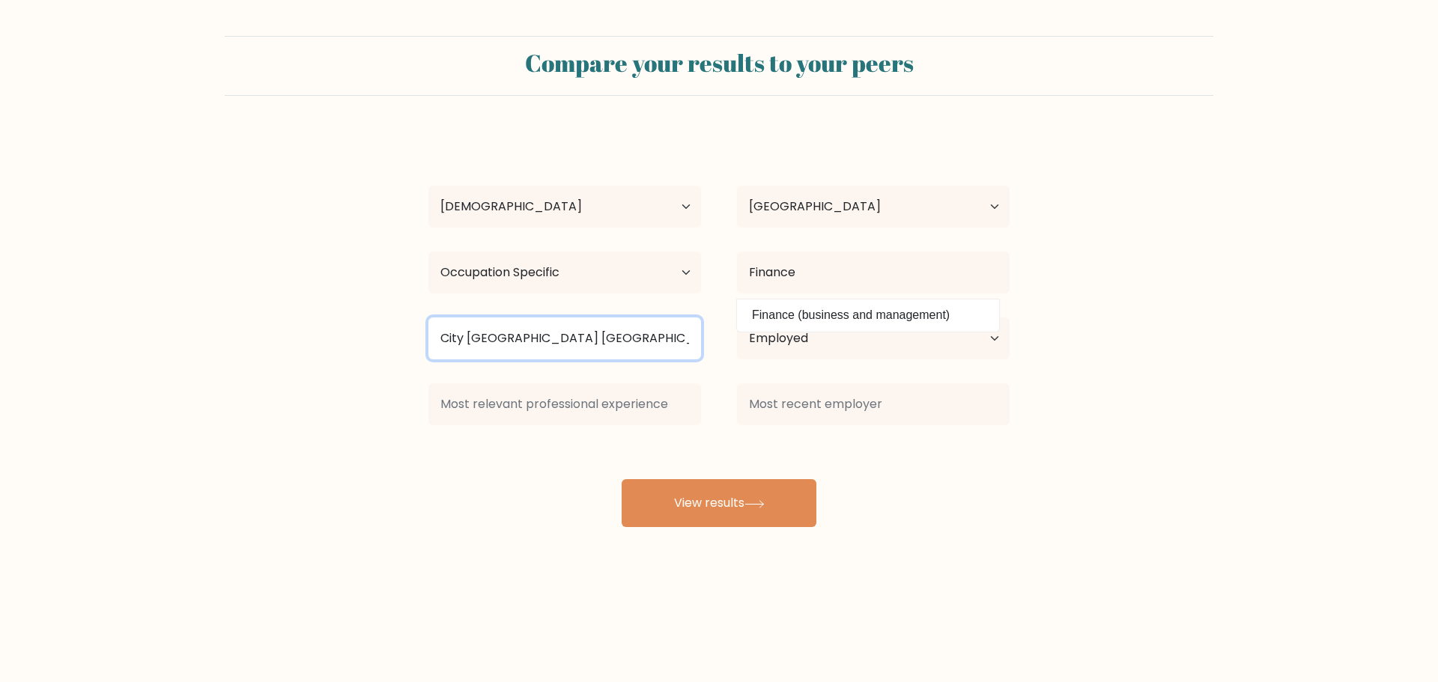
click at [579, 344] on input "City Unity College Nicosia" at bounding box center [564, 338] width 273 height 42
drag, startPoint x: 633, startPoint y: 343, endPoint x: 285, endPoint y: 334, distance: 348.3
click at [285, 334] on form "Compare your results to your peers Sydney Schliesser Age Under 18 years old 18-…" at bounding box center [719, 281] width 1438 height 491
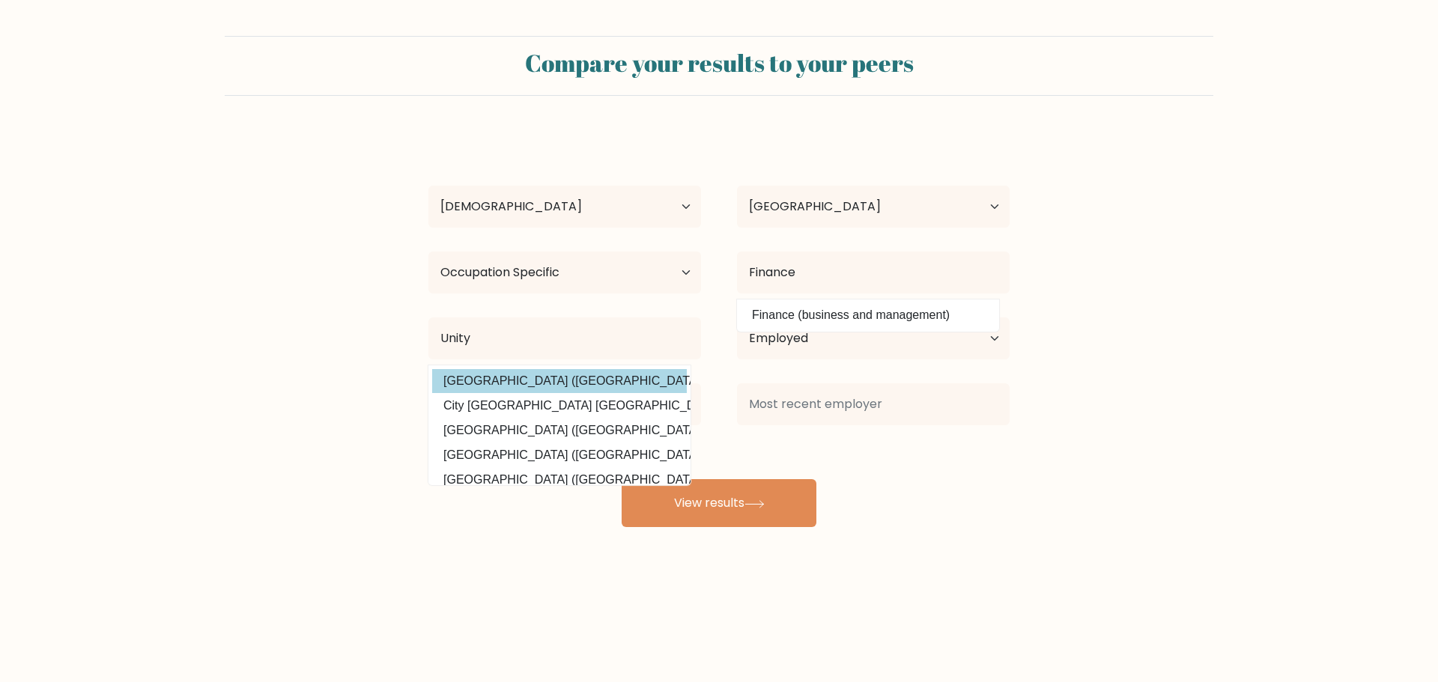
click at [472, 375] on option "Unity College (United States)" at bounding box center [559, 381] width 255 height 24
type input "[GEOGRAPHIC_DATA]"
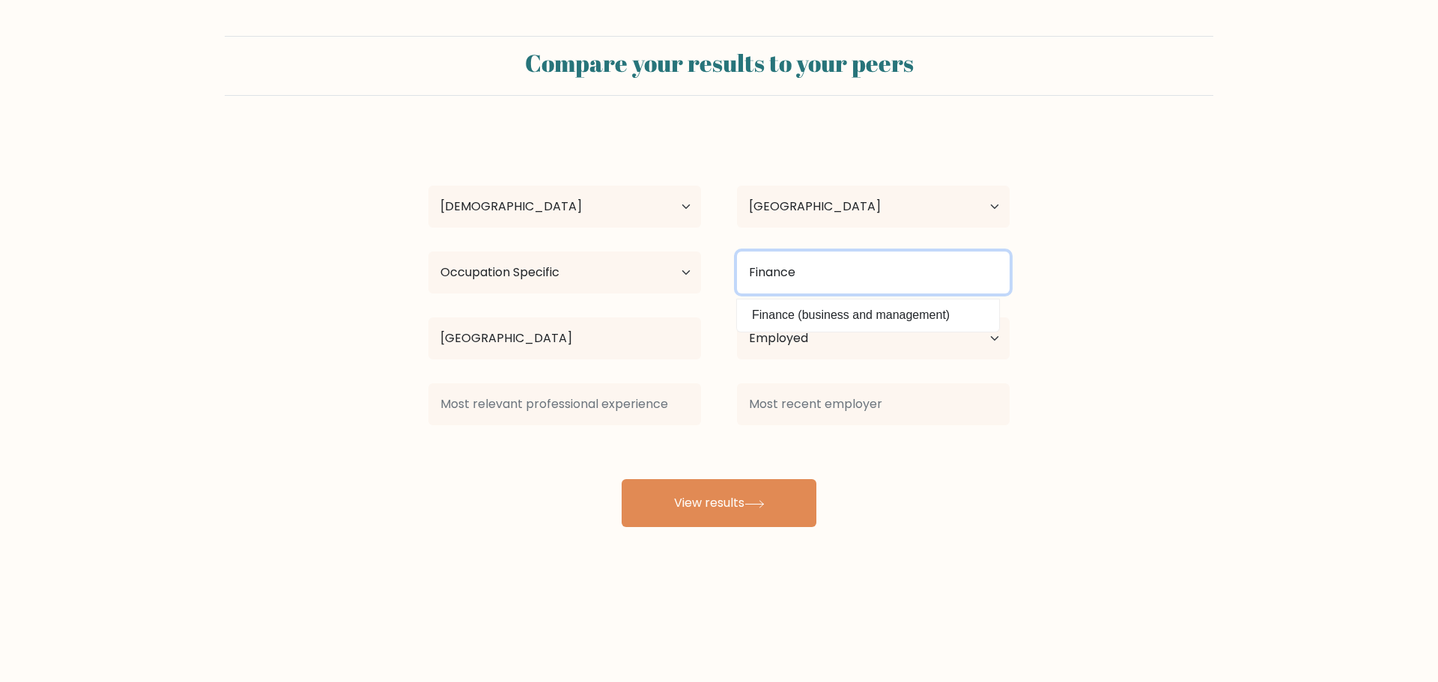
drag, startPoint x: 836, startPoint y: 263, endPoint x: 615, endPoint y: 270, distance: 221.7
click at [615, 270] on div "Highest education level No schooling Primary Lower Secondary Upper Secondary Oc…" at bounding box center [718, 273] width 617 height 54
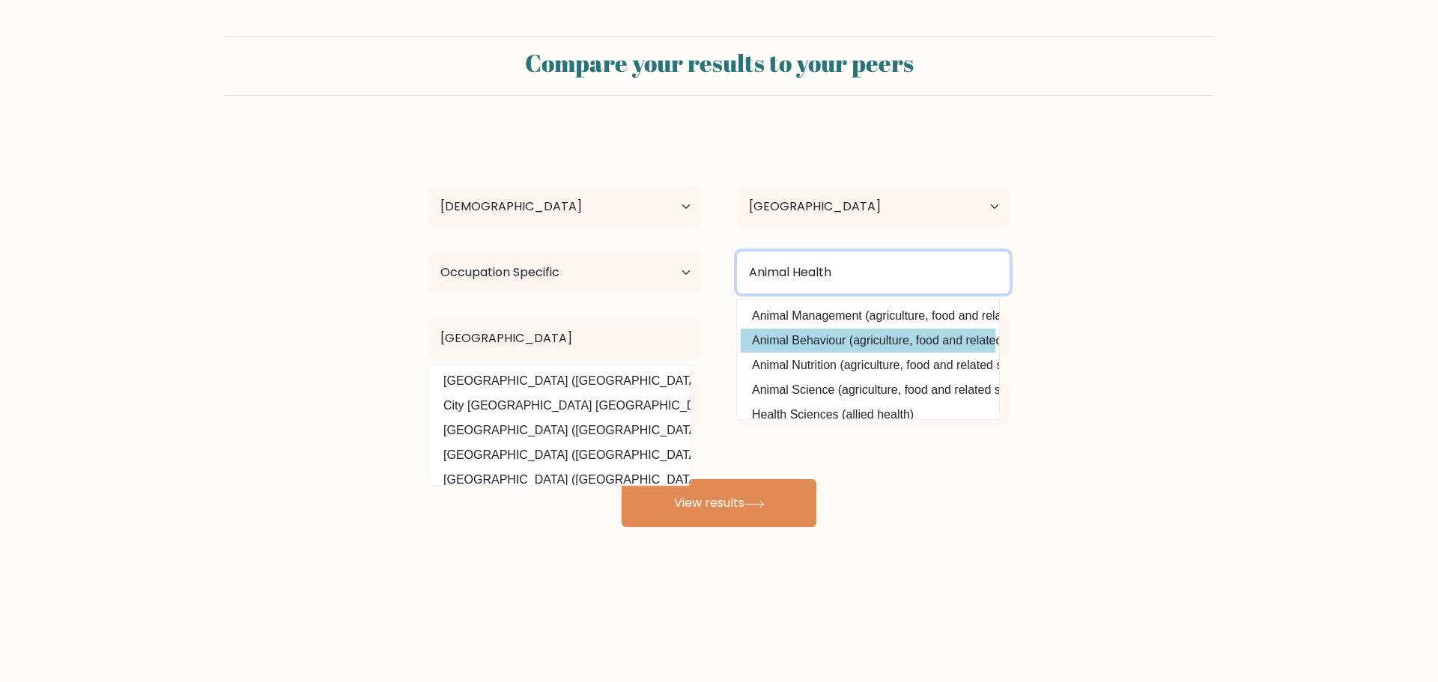
scroll to position [75, 0]
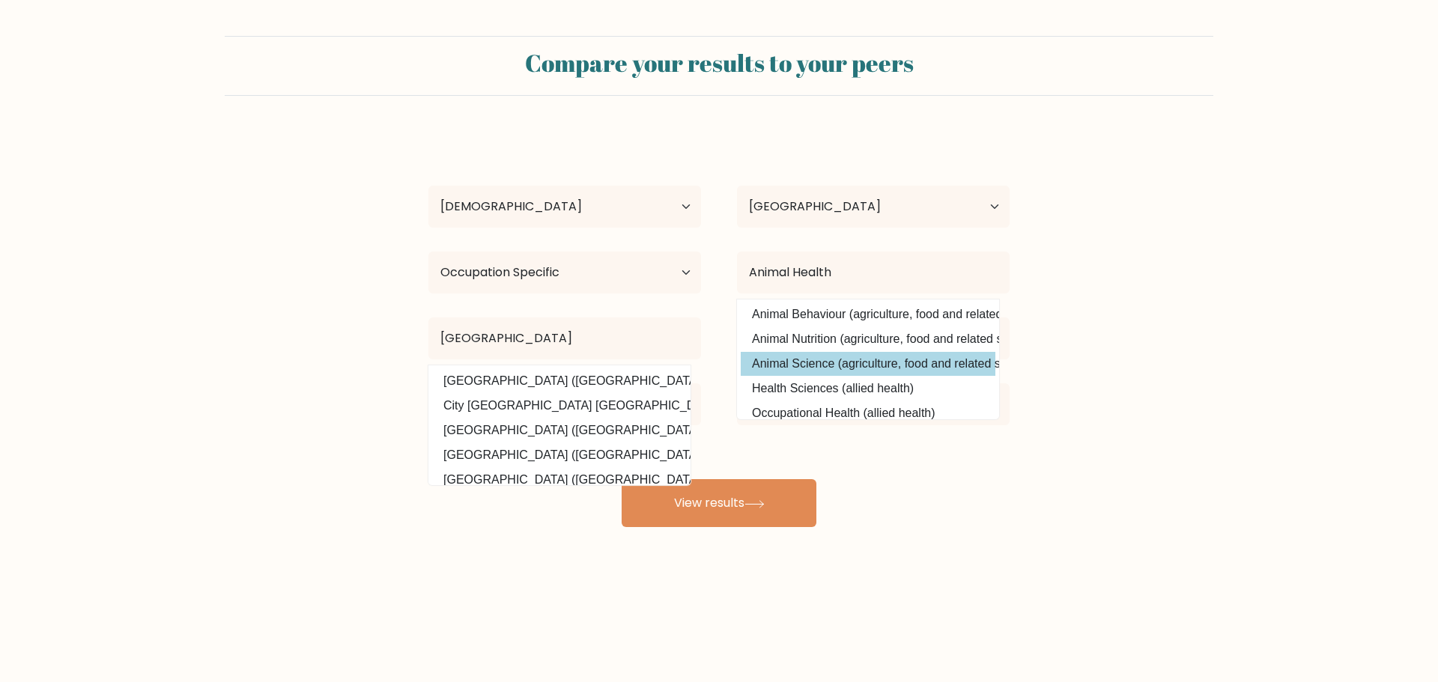
click at [849, 362] on option "Animal Science (agriculture, food and related studies)" at bounding box center [867, 364] width 255 height 24
type input "Animal Science"
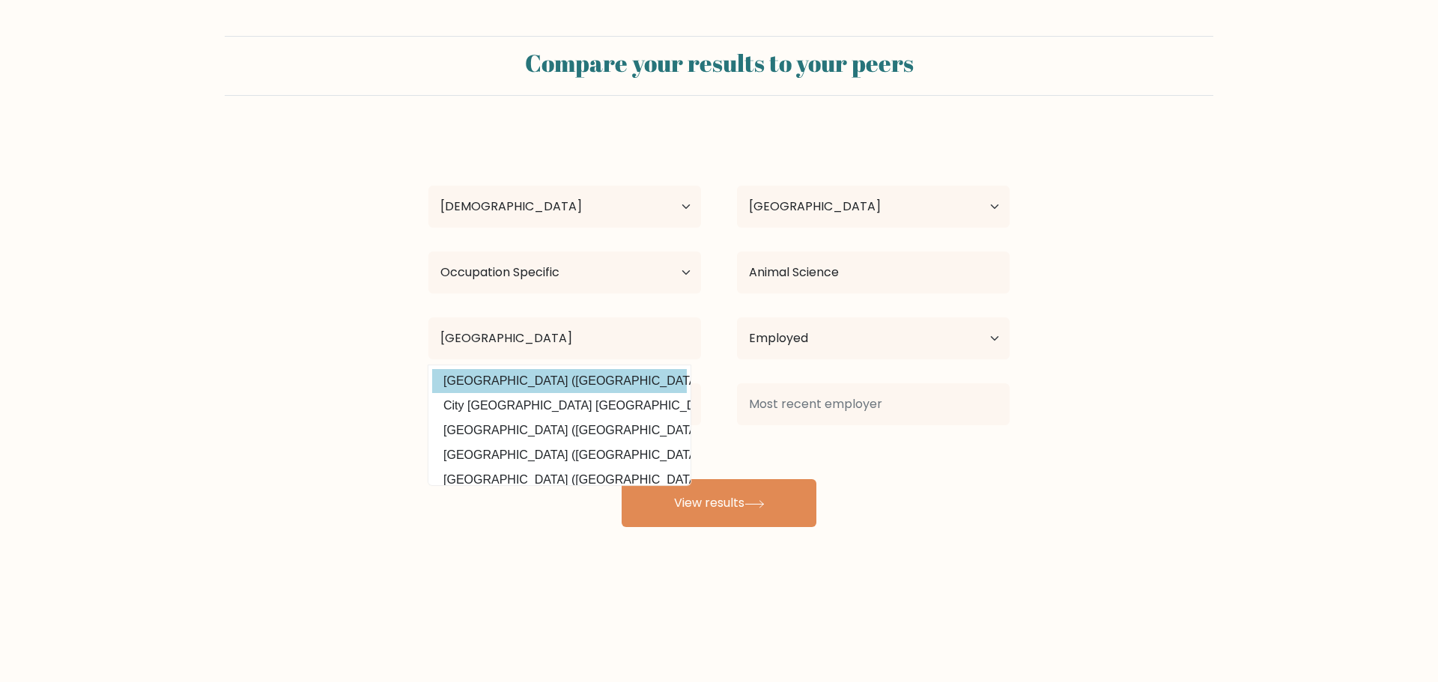
click at [592, 383] on option "Unity College (United States)" at bounding box center [559, 381] width 255 height 24
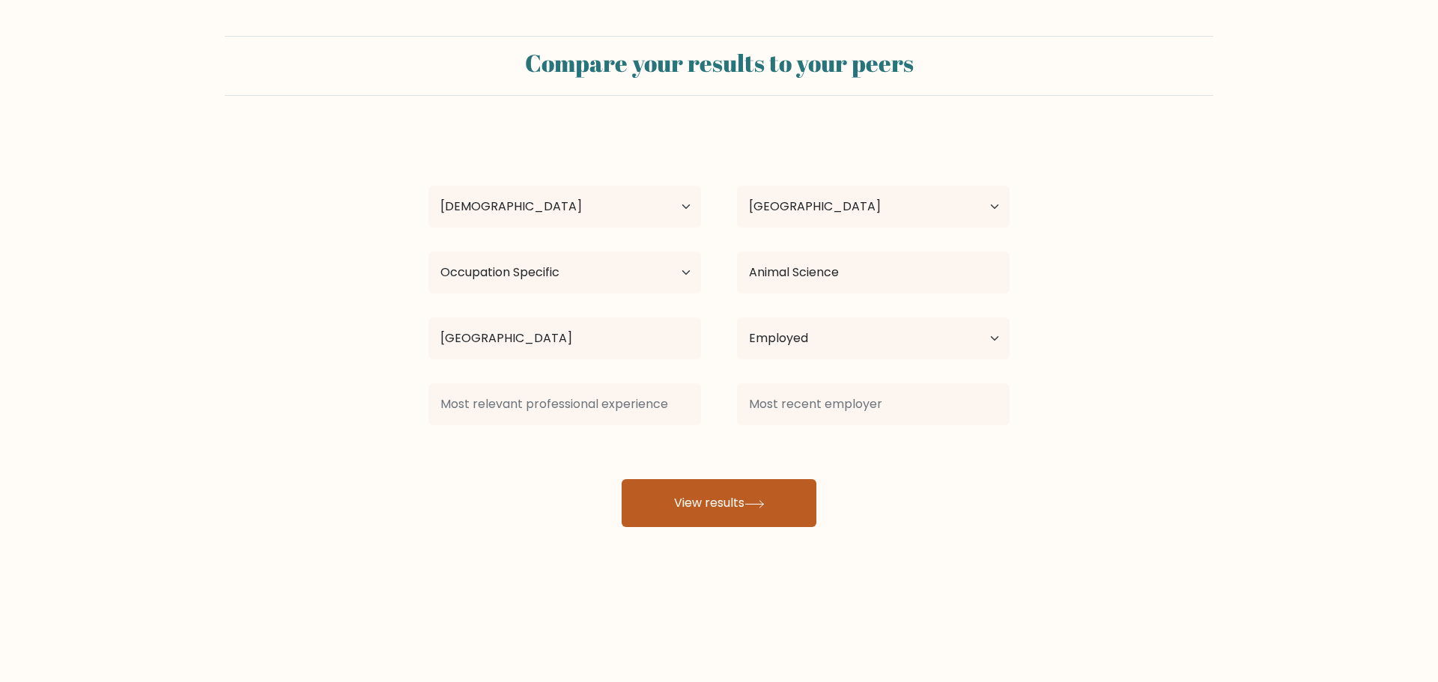
click at [748, 499] on button "View results" at bounding box center [718, 503] width 195 height 48
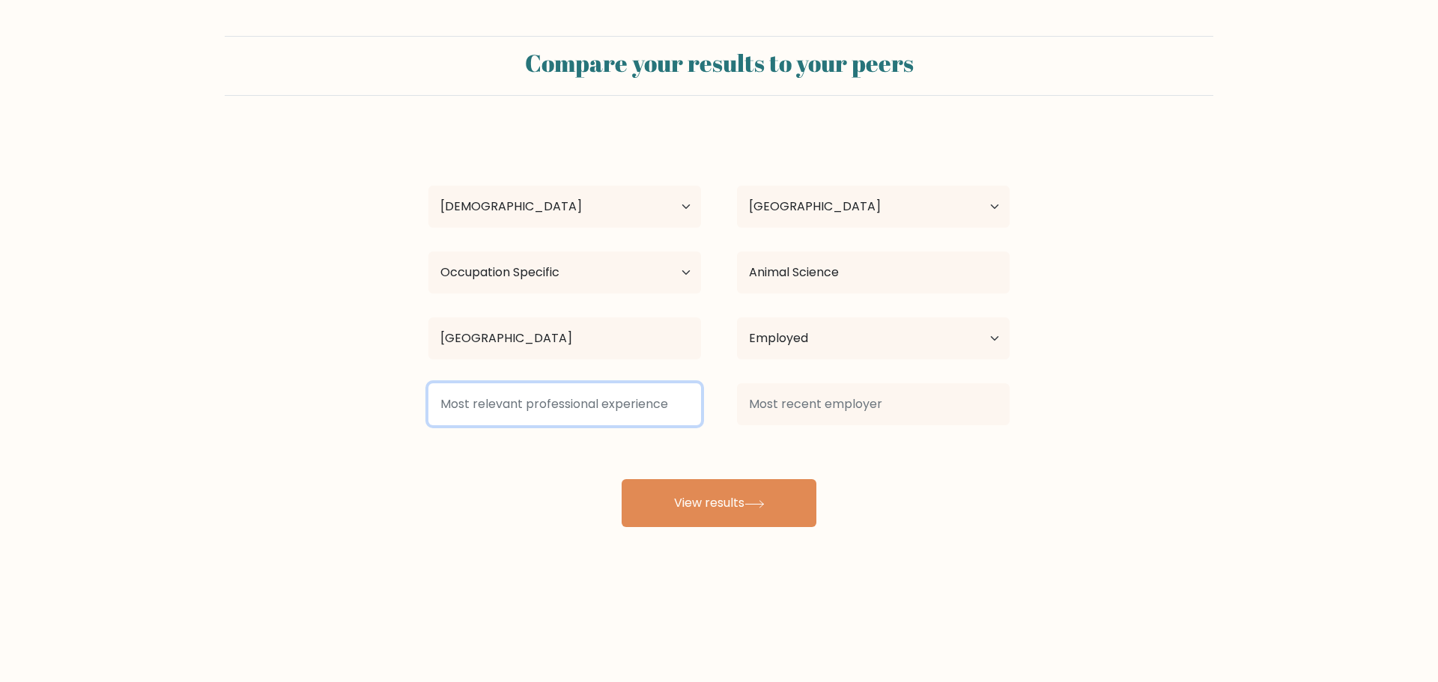
click at [556, 398] on input at bounding box center [564, 404] width 273 height 42
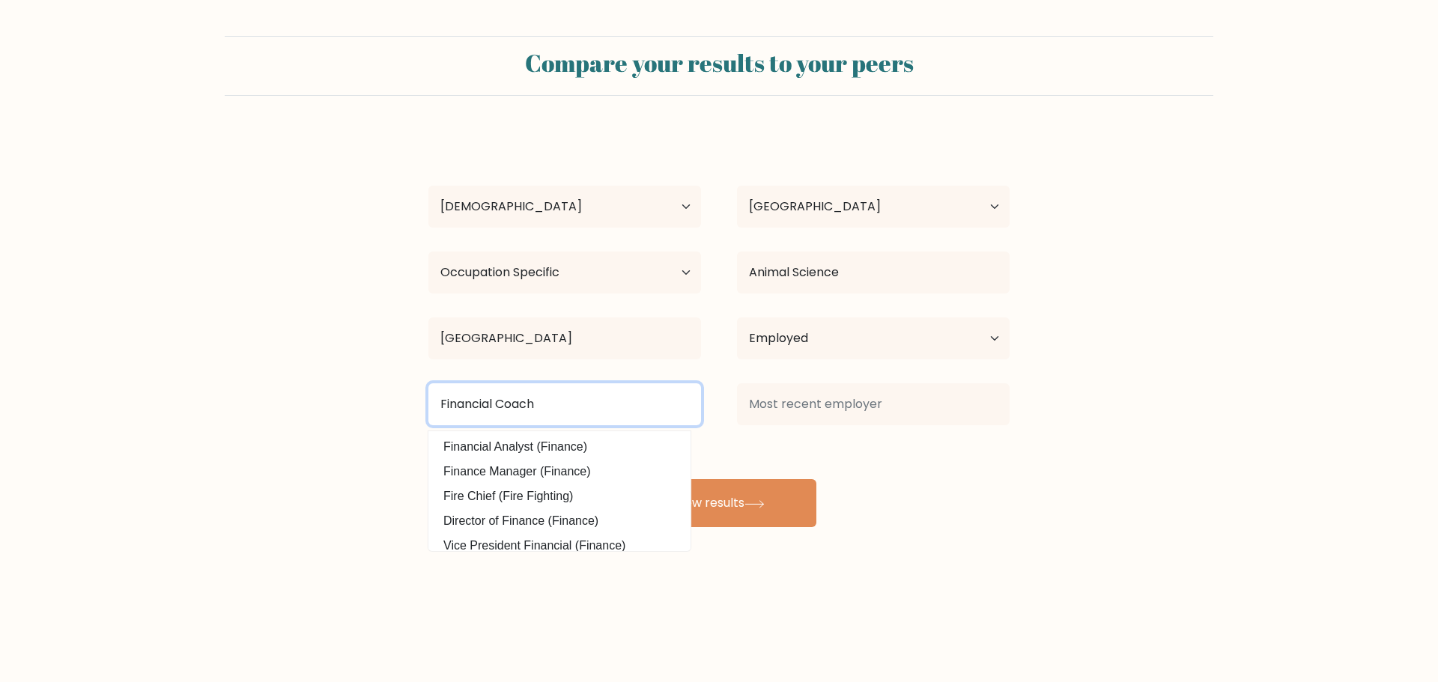
type input "Financial Coach"
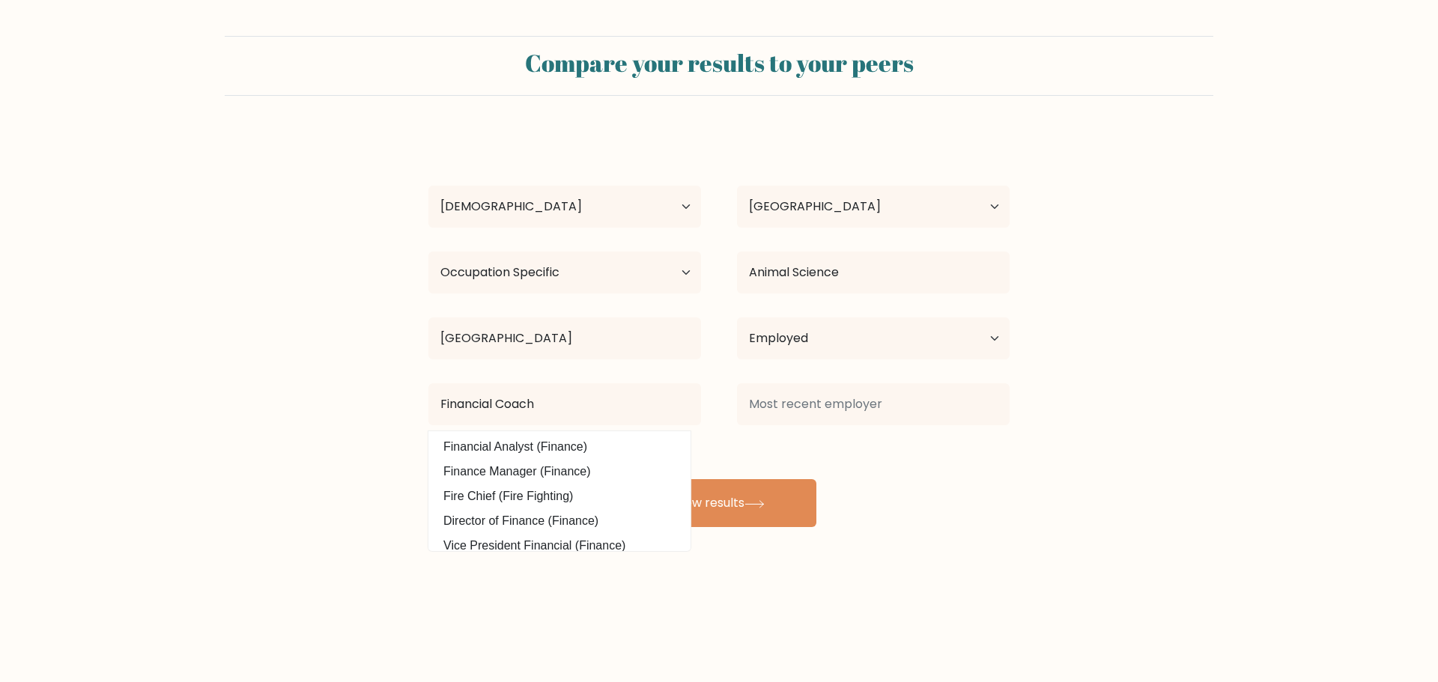
click at [804, 638] on body "Compare your results to your peers Sydney Schliesser Age Under 18 years old 18-…" at bounding box center [719, 341] width 1438 height 682
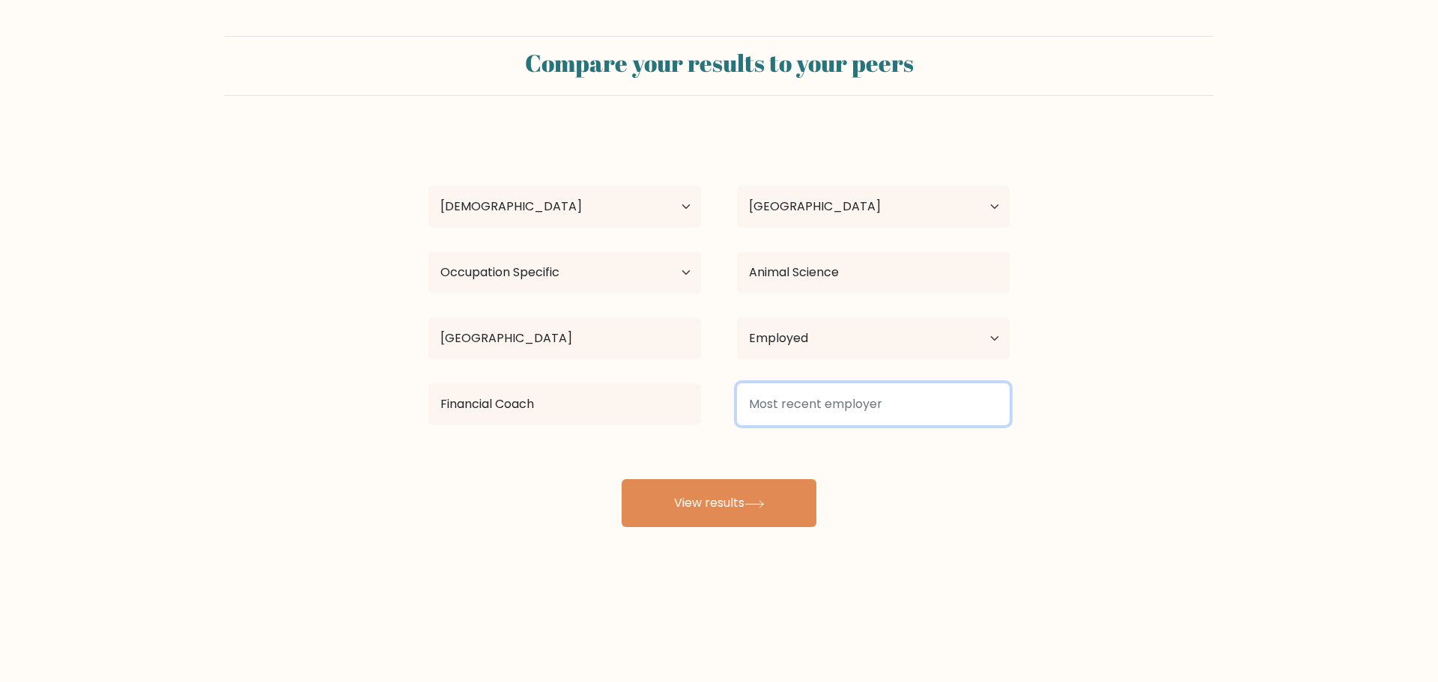
click at [898, 416] on input at bounding box center [873, 404] width 273 height 42
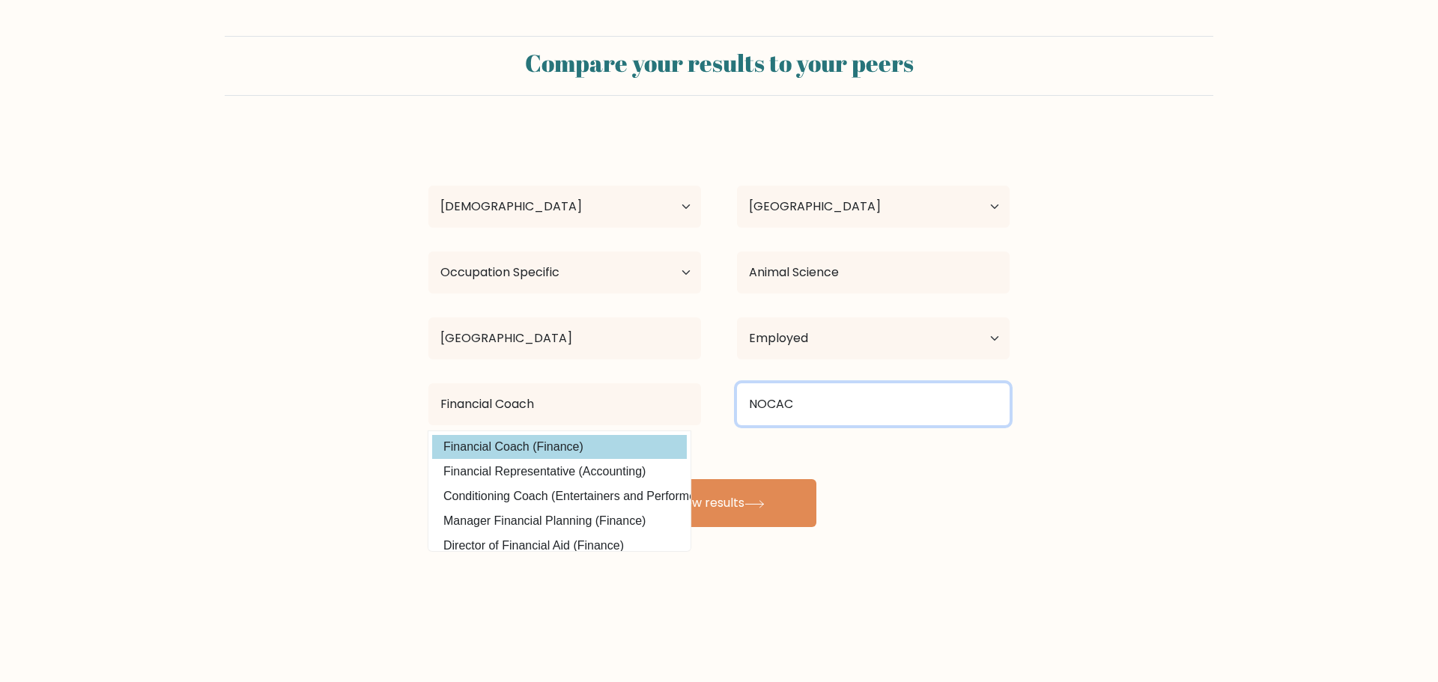
type input "NOCAC"
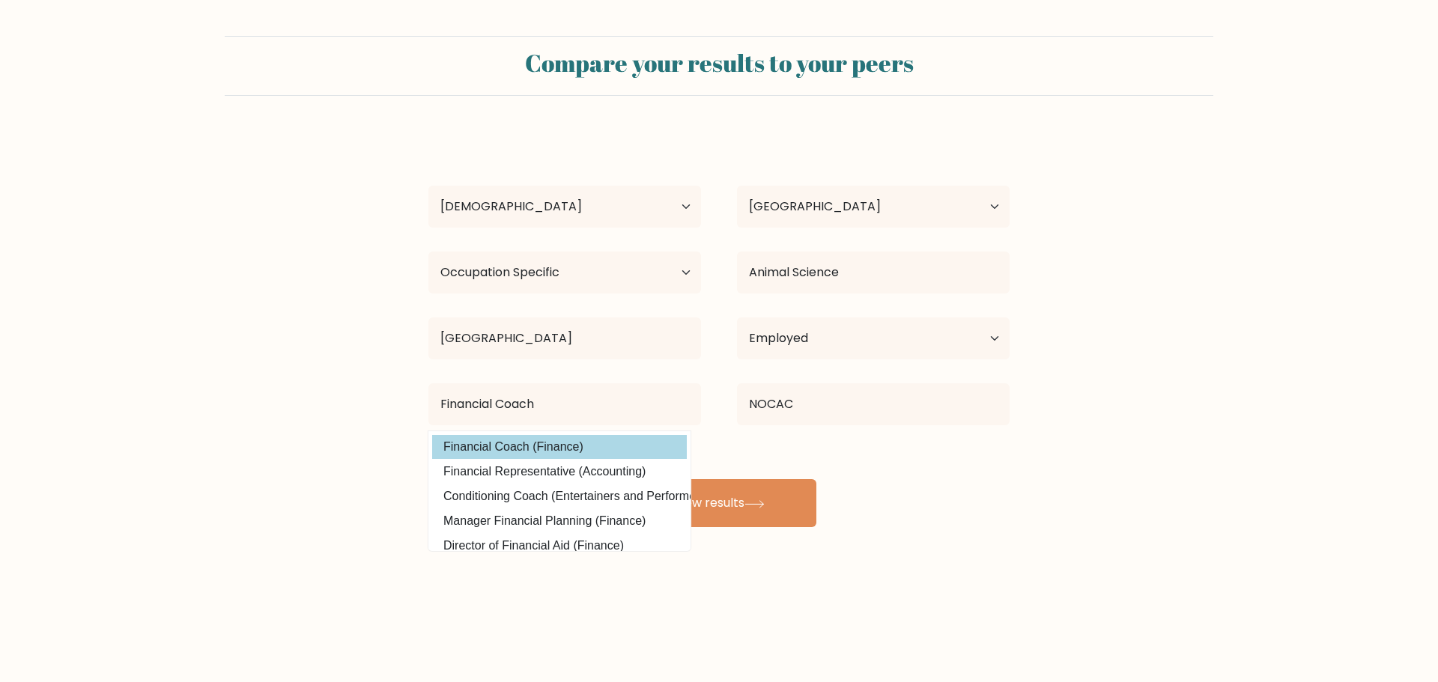
click at [520, 447] on option "Financial Coach (Finance)" at bounding box center [559, 447] width 255 height 24
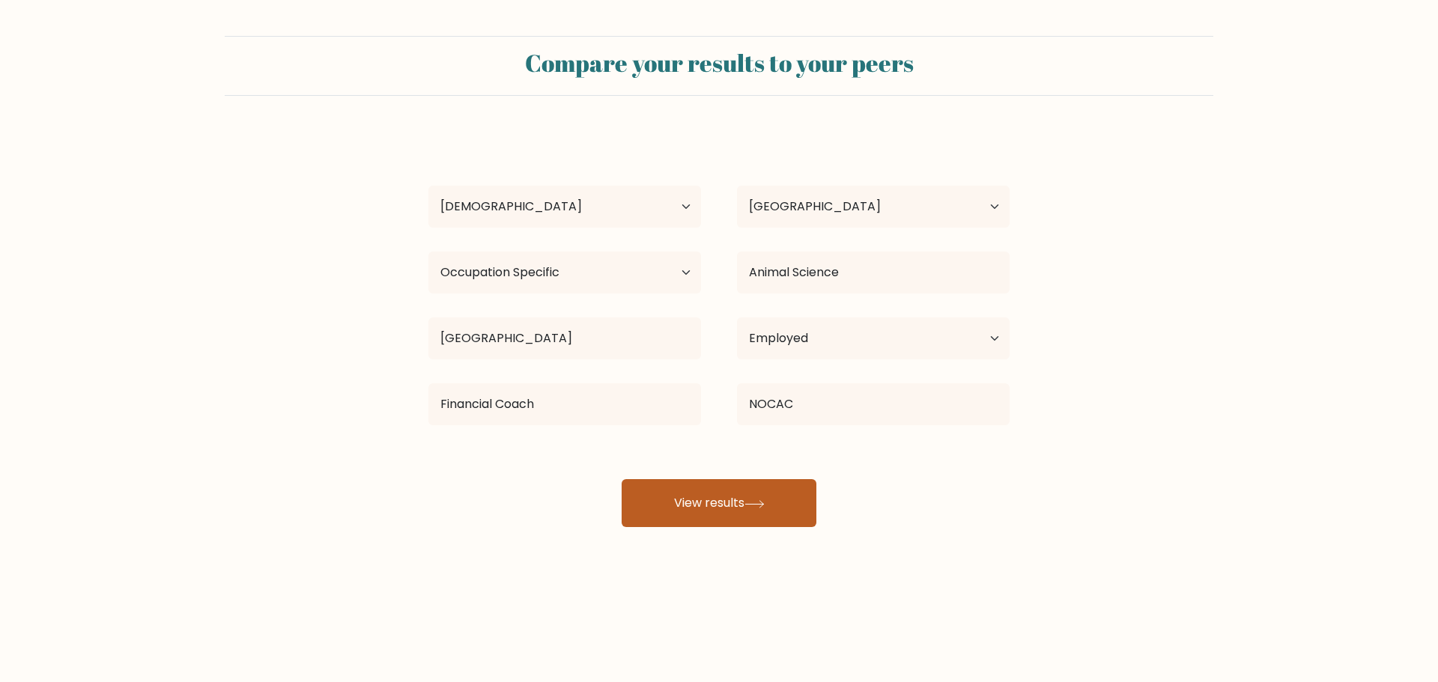
click at [684, 490] on button "View results" at bounding box center [718, 503] width 195 height 48
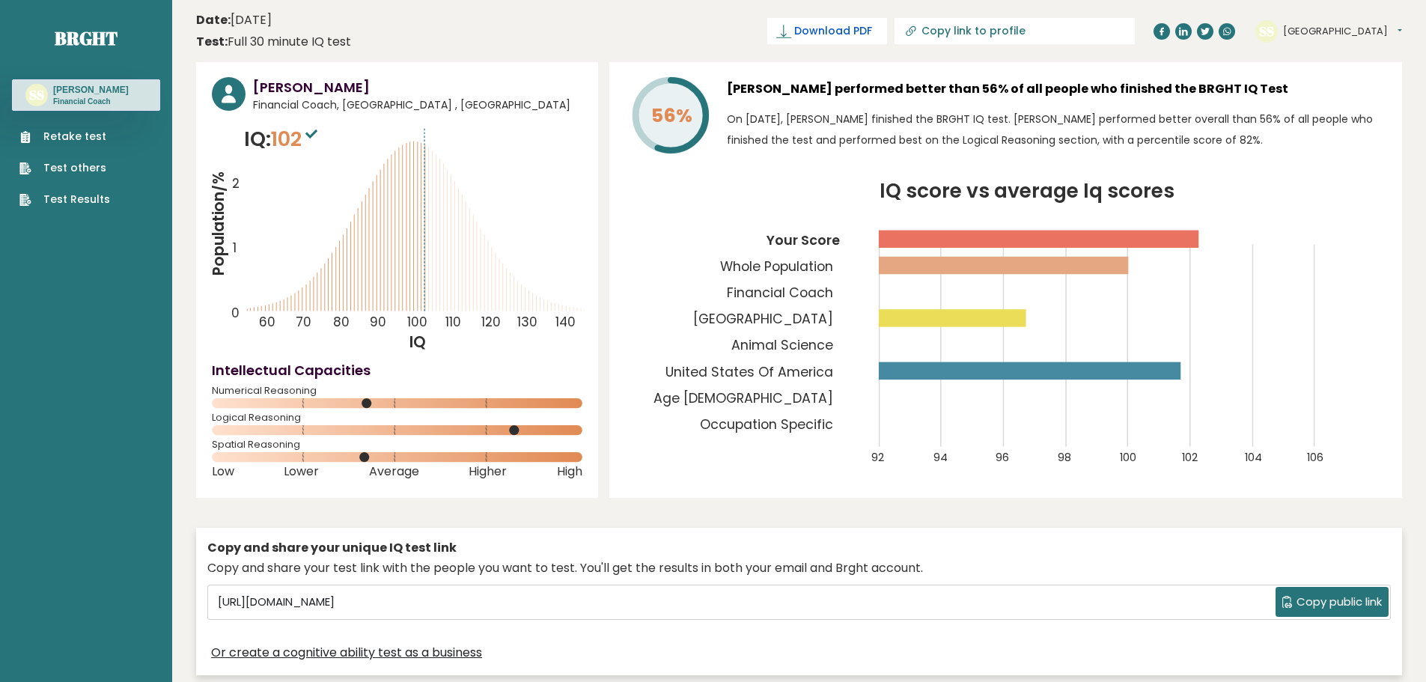
click at [872, 37] on span "Download PDF" at bounding box center [833, 31] width 78 height 16
